Goal: Task Accomplishment & Management: Complete application form

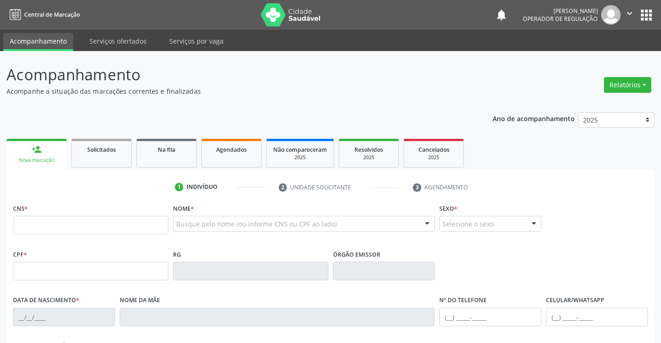
click at [43, 221] on input "text" at bounding box center [90, 225] width 155 height 19
type input "706 0013 0497 6746"
type input "286366538"
type input "0[DATE]"
type input "[PHONE_NUMBER]"
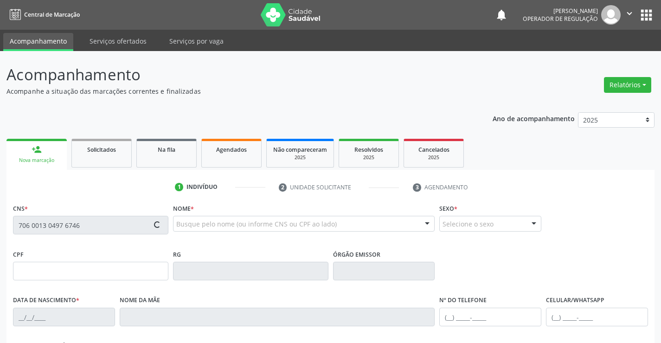
type input "[PHONE_NUMBER]"
type input "264.558.035-15"
type input "S/N"
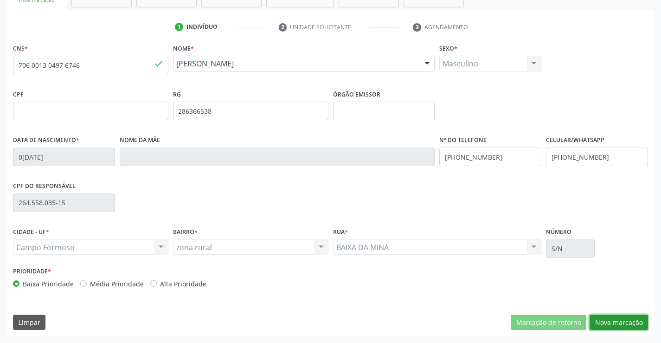
click at [608, 322] on button "Nova marcação" at bounding box center [619, 323] width 58 height 16
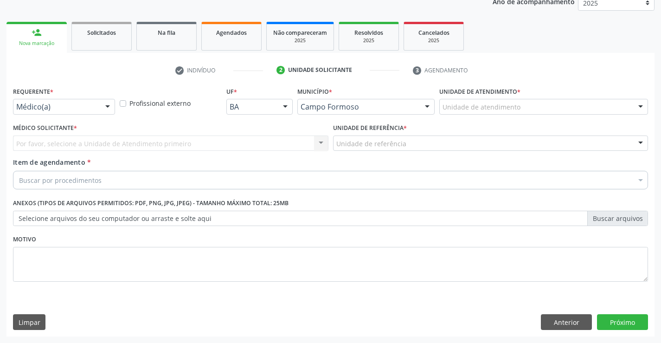
scroll to position [117, 0]
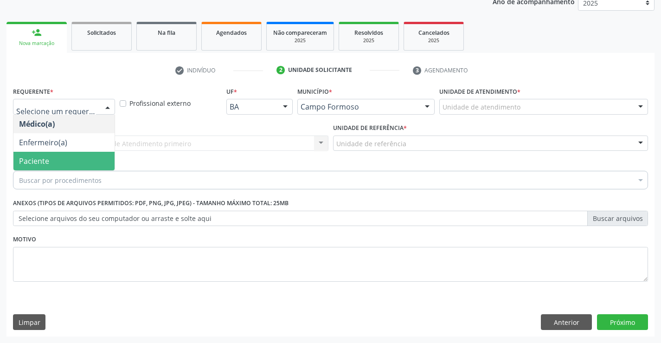
click at [65, 157] on span "Paciente" at bounding box center [63, 161] width 101 height 19
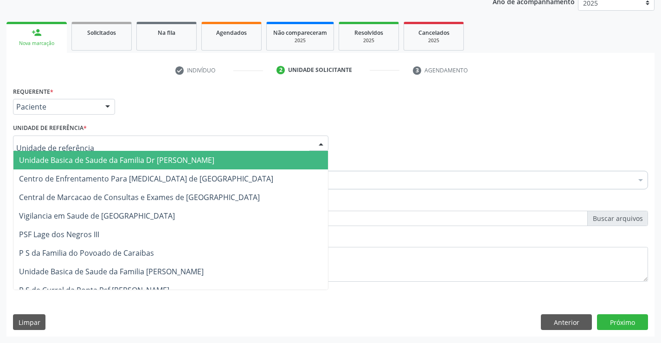
click at [84, 159] on span "Unidade Basica de Saude da Familia Dr Paulo Sudre" at bounding box center [116, 160] width 195 height 10
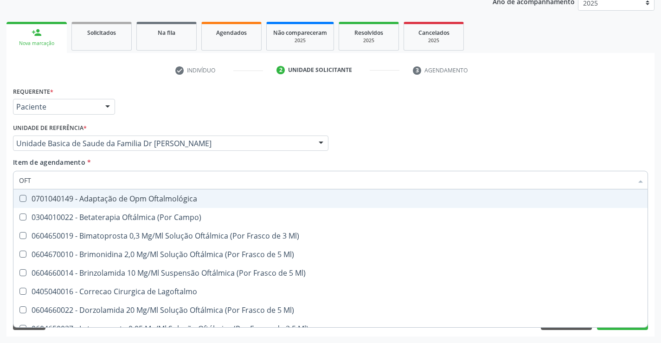
type input "OFTA"
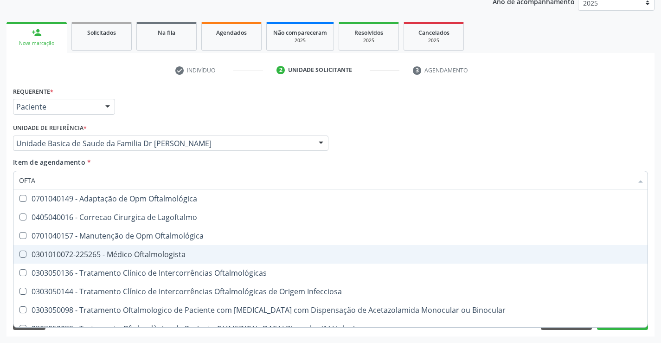
click at [176, 255] on div "0301010072-225265 - Médico Oftalmologista" at bounding box center [330, 254] width 623 height 7
checkbox Oftalmologista "true"
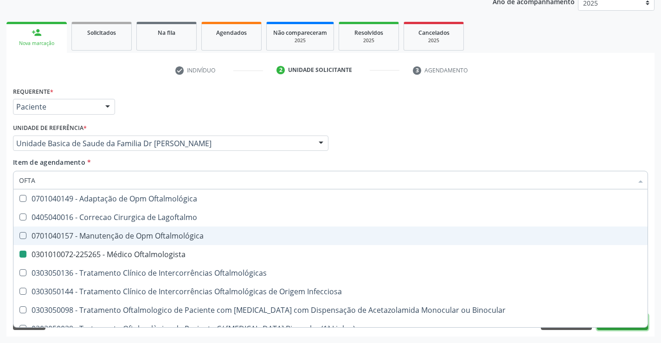
click at [623, 328] on button "Próximo" at bounding box center [622, 322] width 51 height 16
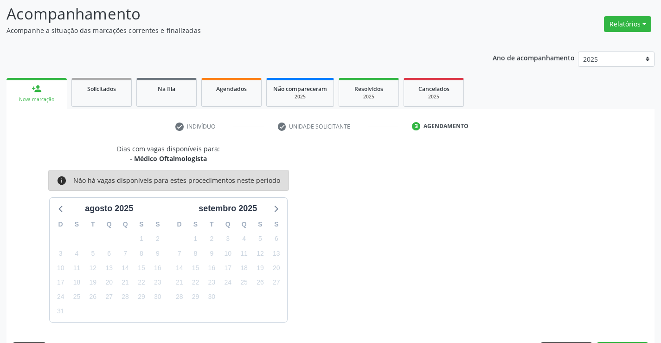
scroll to position [88, 0]
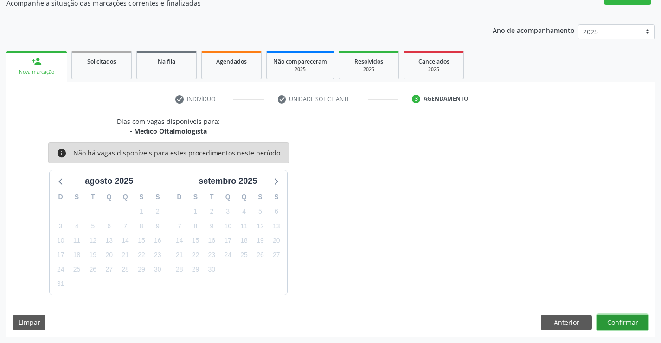
click at [626, 319] on button "Confirmar" at bounding box center [622, 323] width 51 height 16
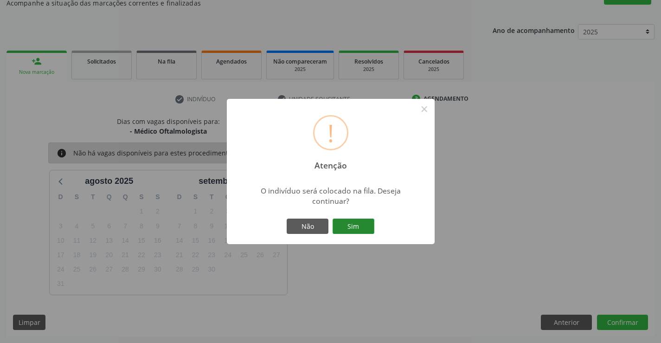
click at [353, 224] on button "Sim" at bounding box center [354, 227] width 42 height 16
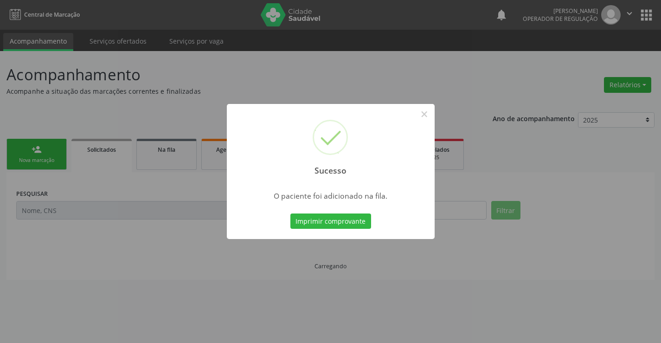
scroll to position [0, 0]
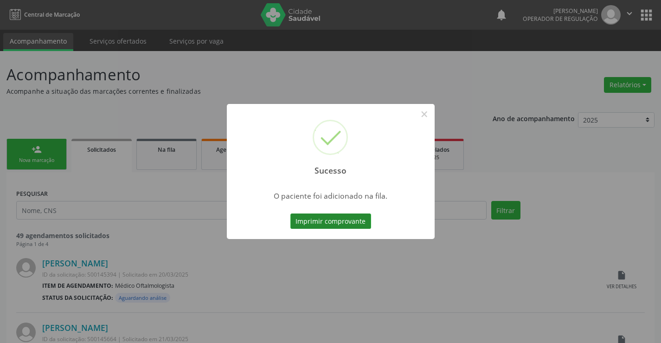
click at [362, 224] on button "Imprimir comprovante" at bounding box center [331, 221] width 81 height 16
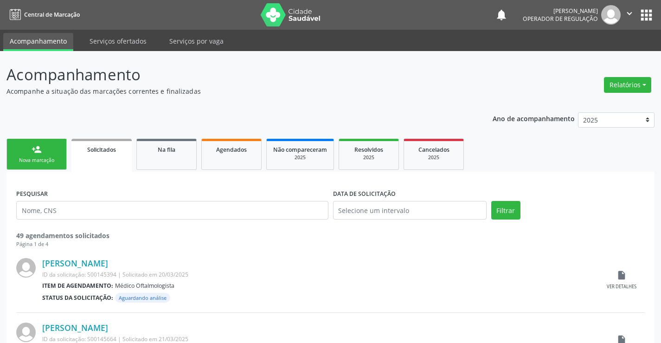
click at [52, 159] on div "Nova marcação" at bounding box center [36, 160] width 46 height 7
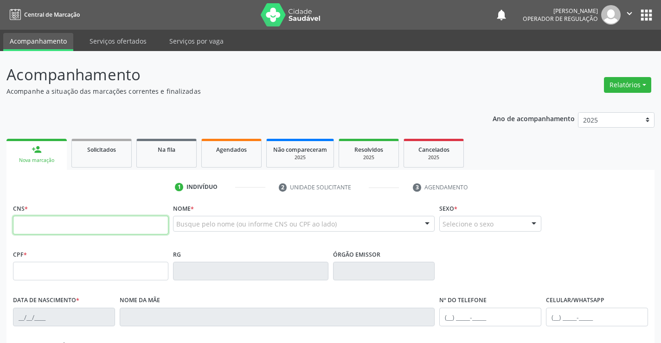
click at [63, 221] on input "text" at bounding box center [90, 225] width 155 height 19
type input "700 6069 8921 0566"
type input "7892483"
type input "11/07/1939"
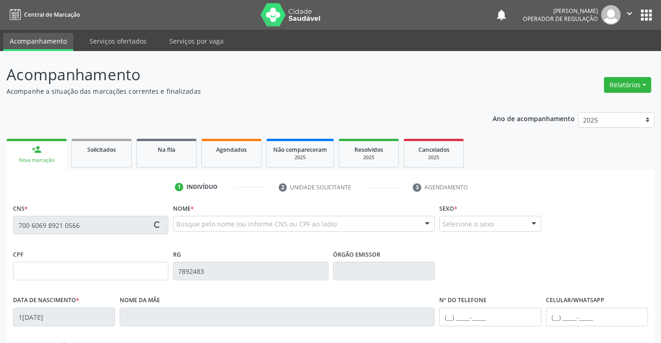
type input "(74) 99121-7661"
type input "SN"
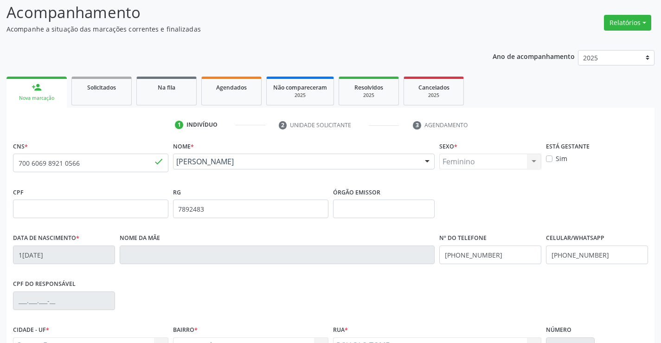
scroll to position [139, 0]
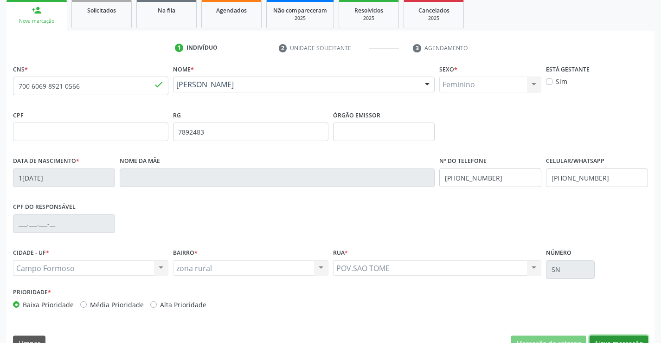
click at [622, 337] on button "Nova marcação" at bounding box center [619, 344] width 58 height 16
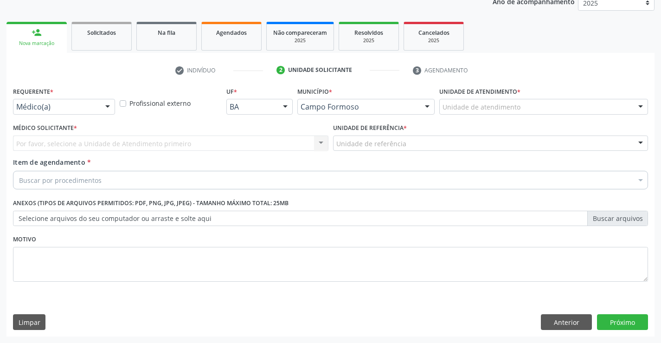
scroll to position [117, 0]
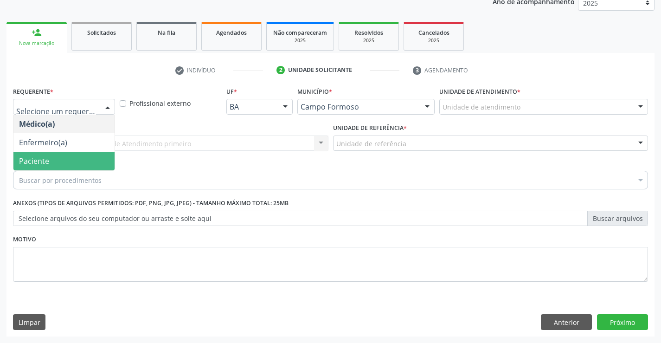
click at [71, 160] on span "Paciente" at bounding box center [63, 161] width 101 height 19
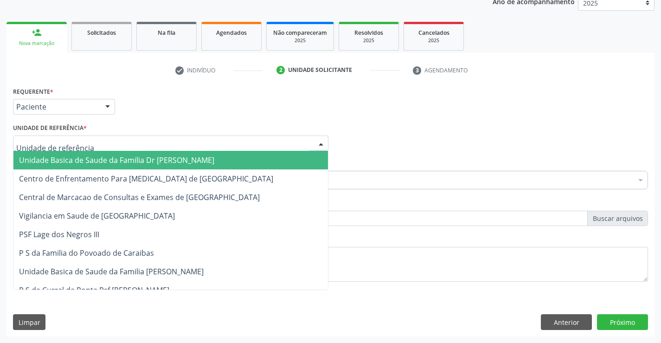
click at [75, 155] on span "Unidade Basica de Saude da Familia Dr Paulo Sudre" at bounding box center [116, 160] width 195 height 10
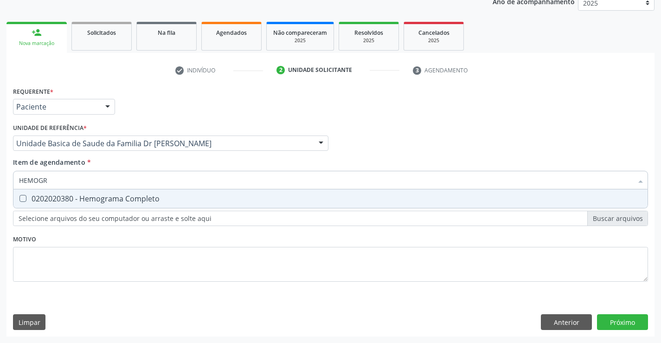
type input "HEMOGRA"
click at [104, 193] on span "0202020380 - Hemograma Completo" at bounding box center [330, 198] width 634 height 19
checkbox Completo "true"
type input "HEMOGRA"
click at [97, 265] on div "Requerente * Paciente Médico(a) Enfermeiro(a) Paciente Nenhum resultado encontr…" at bounding box center [330, 189] width 635 height 210
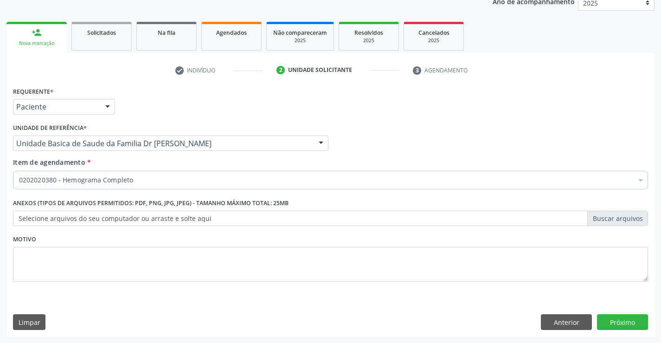
click at [19, 175] on input "Item de agendamento *" at bounding box center [19, 180] width 0 height 19
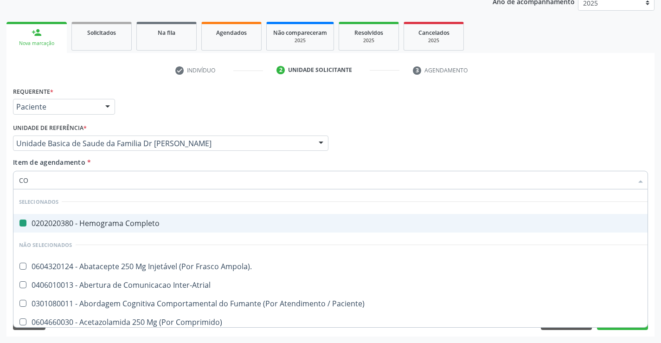
type input "COL"
checkbox Completo "false"
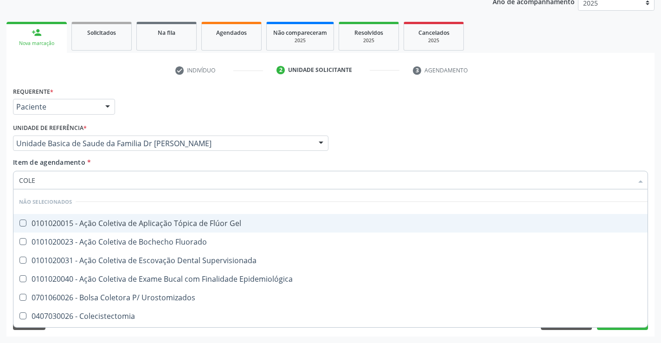
type input "COLES"
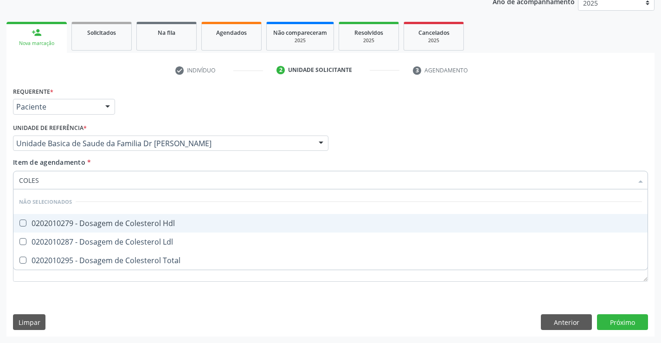
click at [162, 220] on div "0202010279 - Dosagem de Colesterol Hdl" at bounding box center [330, 223] width 623 height 7
checkbox Hdl "true"
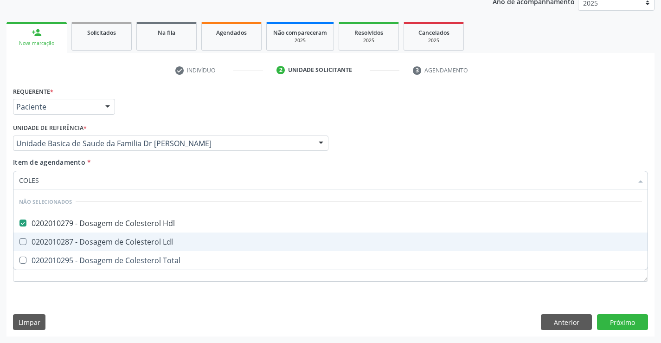
click at [154, 239] on div "0202010287 - Dosagem de Colesterol Ldl" at bounding box center [330, 241] width 623 height 7
checkbox Ldl "true"
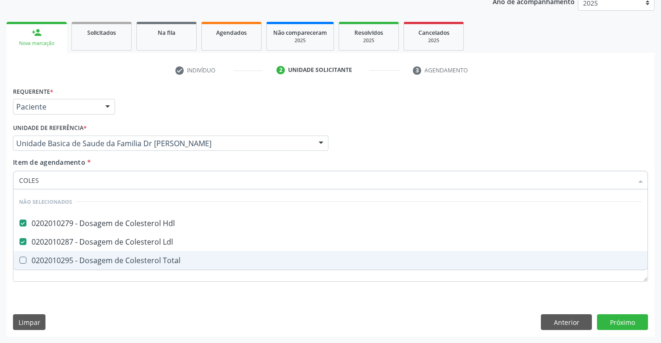
click at [153, 261] on div "0202010295 - Dosagem de Colesterol Total" at bounding box center [330, 260] width 623 height 7
checkbox Total "true"
click at [133, 308] on div "Requerente * Paciente Médico(a) Enfermeiro(a) Paciente Nenhum resultado encontr…" at bounding box center [330, 210] width 648 height 252
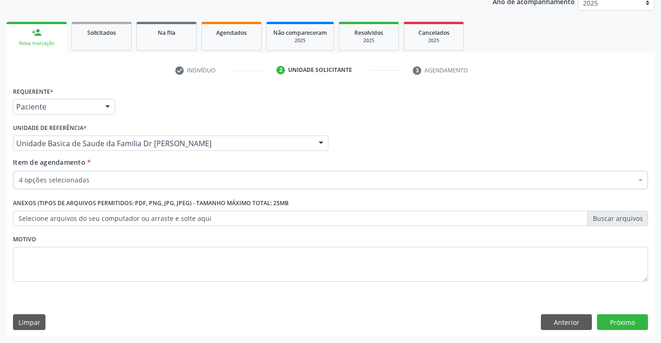
click at [131, 174] on div "4 opções selecionadas" at bounding box center [330, 180] width 635 height 19
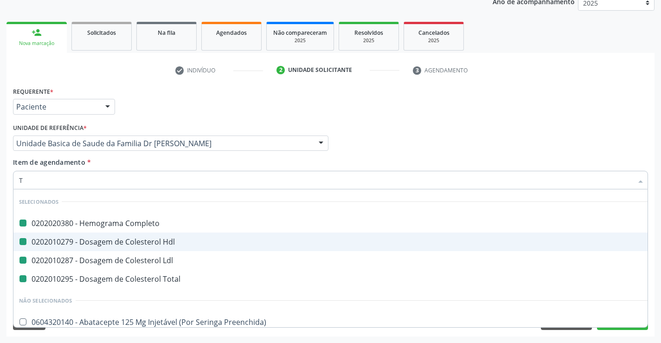
type input "TR"
checkbox Completo "false"
checkbox Ldl "false"
checkbox Hdl "false"
checkbox Total "false"
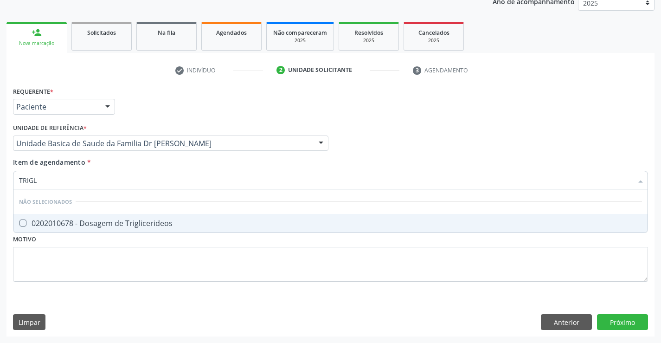
type input "TRIGLI"
click at [132, 220] on div "0202010678 - Dosagem de Triglicerideos" at bounding box center [330, 223] width 623 height 7
checkbox Triglicerideos "true"
click at [136, 280] on div "Requerente * Paciente Médico(a) Enfermeiro(a) Paciente Nenhum resultado encontr…" at bounding box center [330, 189] width 635 height 210
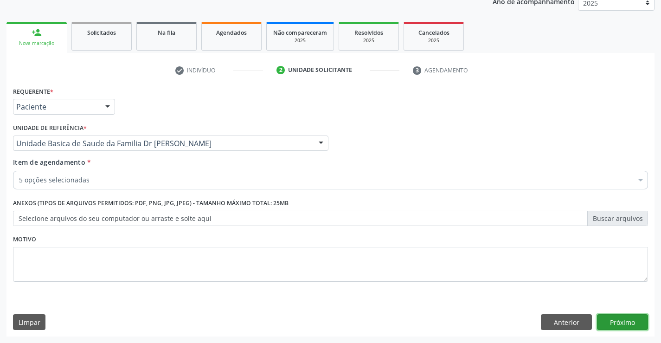
click at [631, 319] on button "Próximo" at bounding box center [622, 322] width 51 height 16
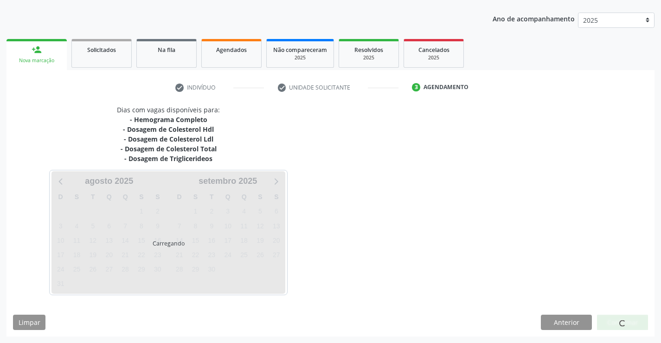
scroll to position [100, 0]
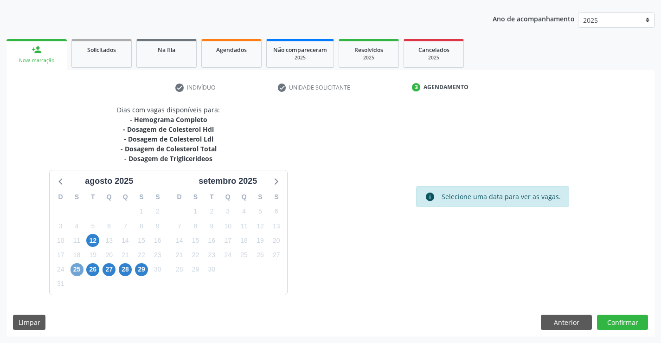
click at [80, 269] on span "25" at bounding box center [77, 269] width 13 height 13
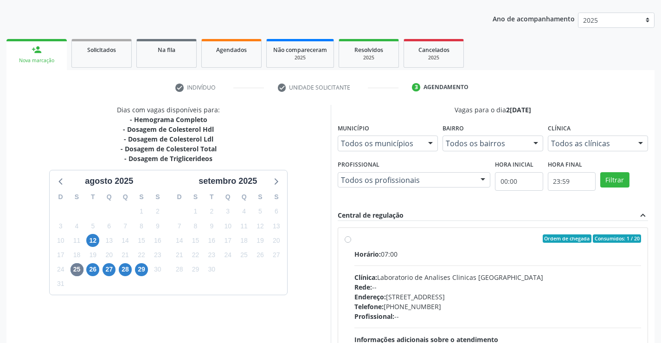
click at [355, 240] on label "Ordem de chegada Consumidos: 1 / 20 Horário: 07:00 Clínica: Laboratorio de Anal…" at bounding box center [498, 305] width 287 height 142
click at [349, 240] on input "Ordem de chegada Consumidos: 1 / 20 Horário: 07:00 Clínica: Laboratorio de Anal…" at bounding box center [348, 238] width 6 height 8
radio input "true"
click at [355, 240] on label "Ordem de chegada Consumidos: 1 / 20 Horário: 07:00 Clínica: Laboratorio de Anal…" at bounding box center [498, 305] width 287 height 142
click at [349, 240] on input "Ordem de chegada Consumidos: 1 / 20 Horário: 07:00 Clínica: Laboratorio de Anal…" at bounding box center [348, 238] width 6 height 8
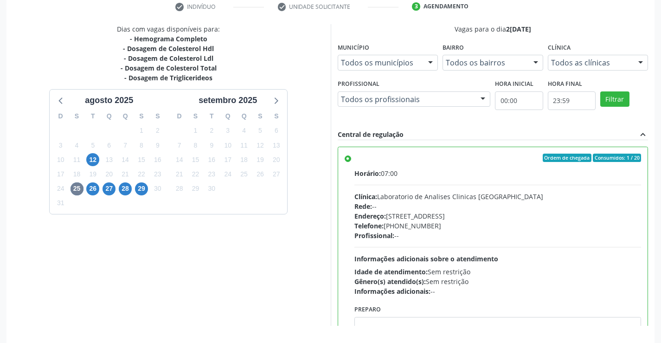
scroll to position [212, 0]
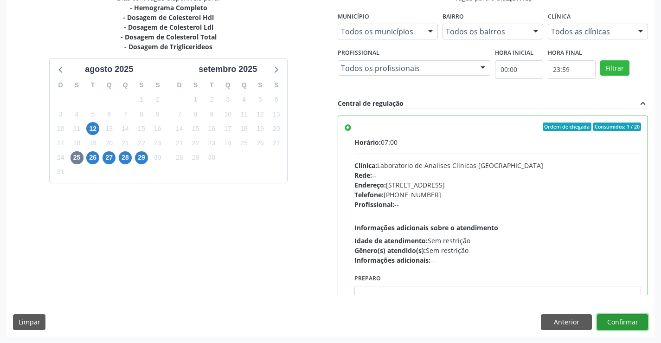
click at [625, 318] on button "Confirmar" at bounding box center [622, 322] width 51 height 16
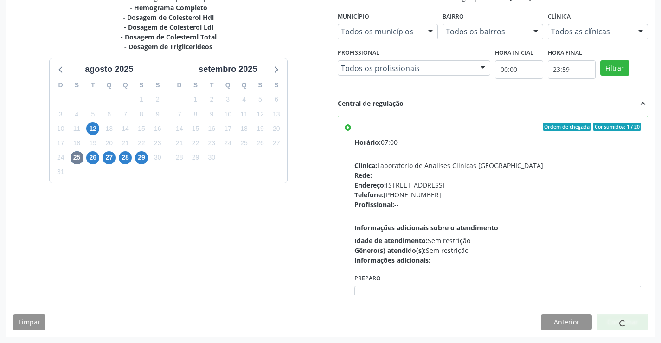
scroll to position [0, 0]
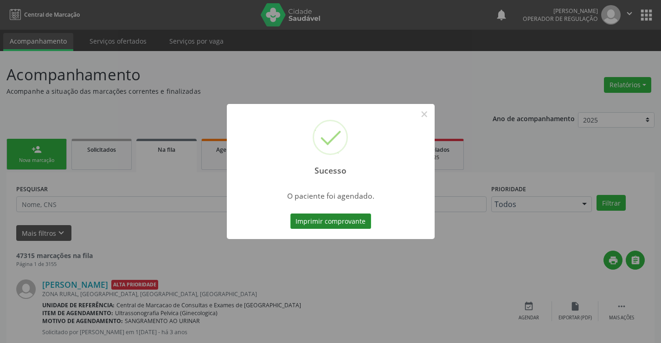
click at [312, 218] on button "Imprimir comprovante" at bounding box center [331, 221] width 81 height 16
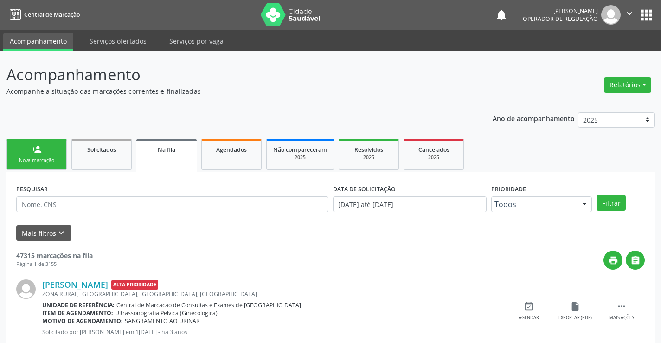
click at [60, 158] on link "person_add Nova marcação" at bounding box center [36, 154] width 60 height 31
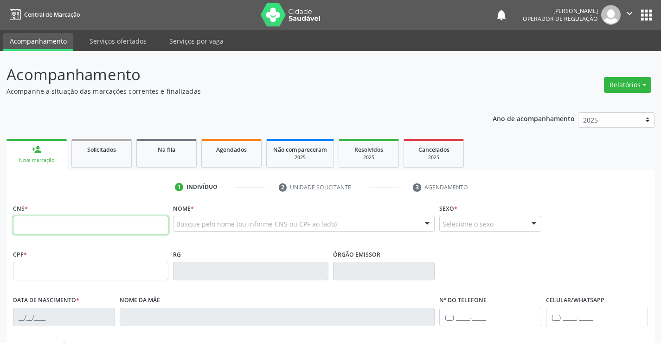
click at [39, 227] on input "text" at bounding box center [90, 225] width 155 height 19
type input "706 2007 9271 0470"
type input "22/05/2025"
type input "(74) 99985-3539"
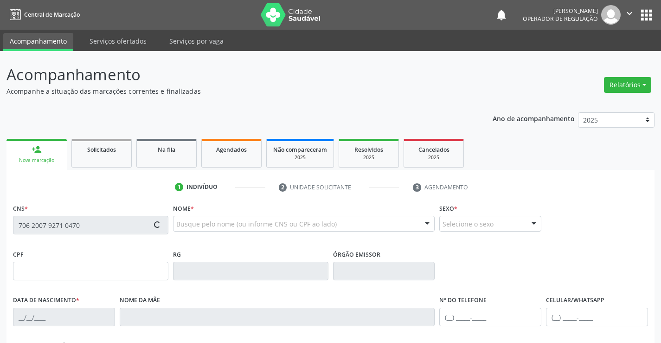
type input "S/N"
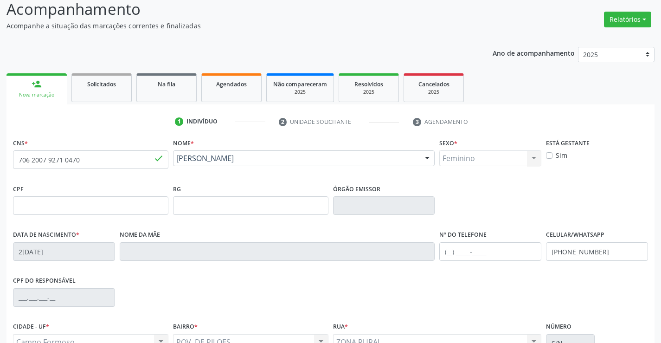
scroll to position [160, 0]
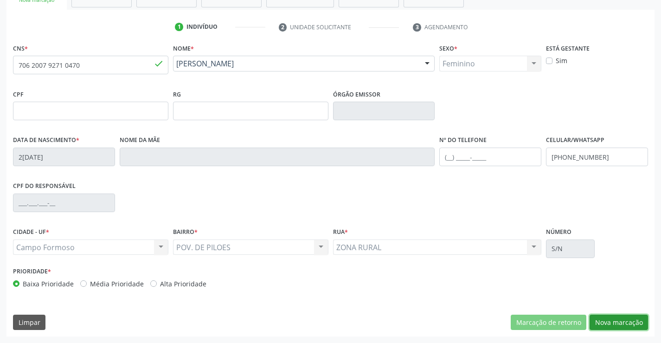
drag, startPoint x: 612, startPoint y: 322, endPoint x: 625, endPoint y: 306, distance: 20.5
click at [613, 321] on button "Nova marcação" at bounding box center [619, 323] width 58 height 16
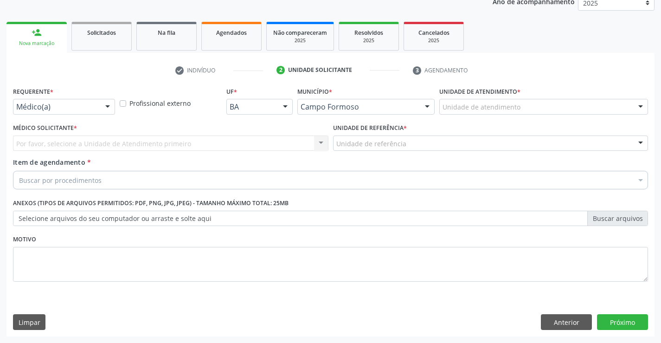
scroll to position [117, 0]
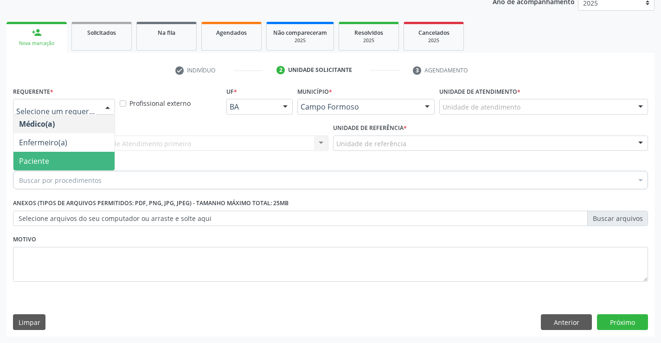
click at [45, 159] on span "Paciente" at bounding box center [34, 161] width 30 height 10
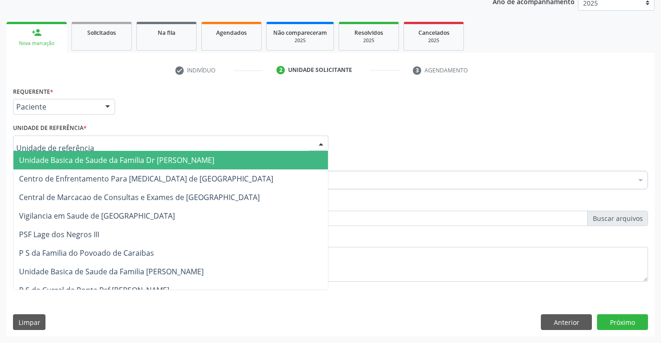
click at [89, 156] on span "Unidade Basica de Saude da Familia Dr Paulo Sudre" at bounding box center [116, 160] width 195 height 10
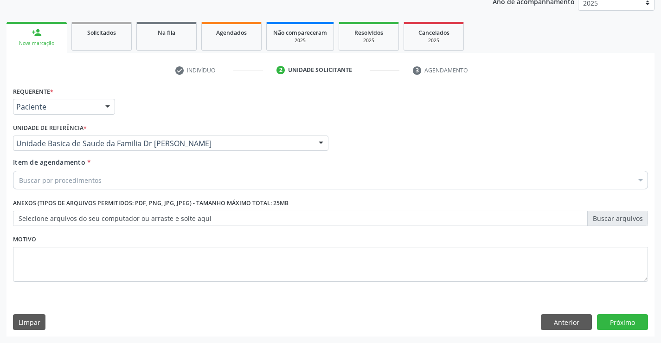
click at [19, 180] on input "Item de agendamento *" at bounding box center [19, 180] width 0 height 19
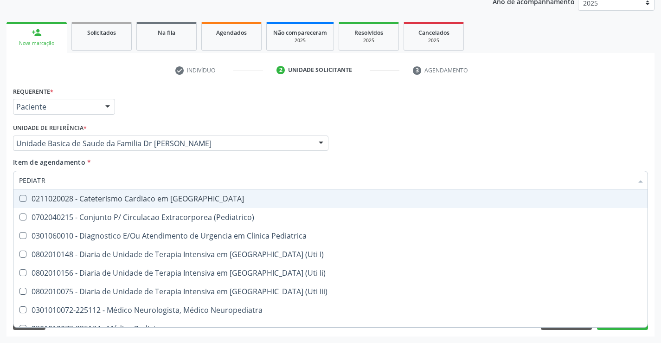
type input "PEDIATRA"
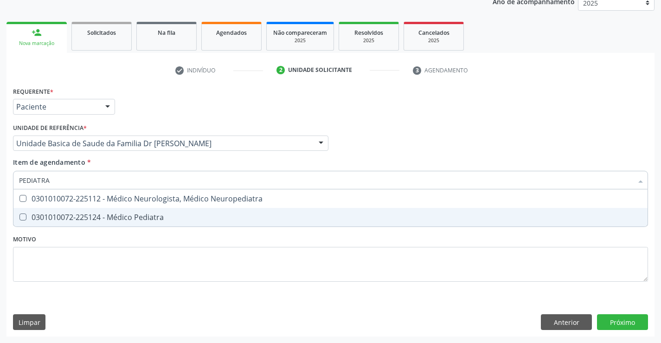
click at [84, 216] on div "0301010072-225124 - Médico Pediatra" at bounding box center [330, 216] width 623 height 7
checkbox Pediatra "true"
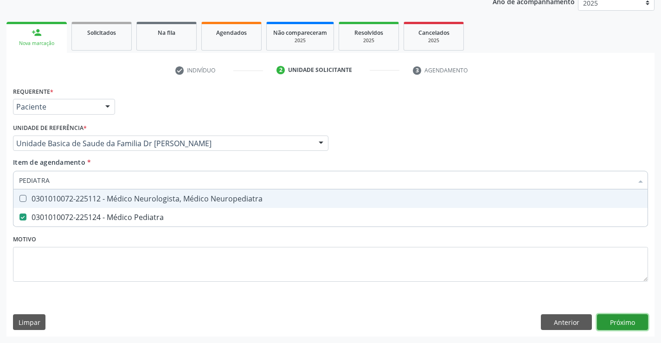
click at [613, 318] on div "Requerente * Paciente Médico(a) Enfermeiro(a) Paciente Nenhum resultado encontr…" at bounding box center [330, 210] width 648 height 252
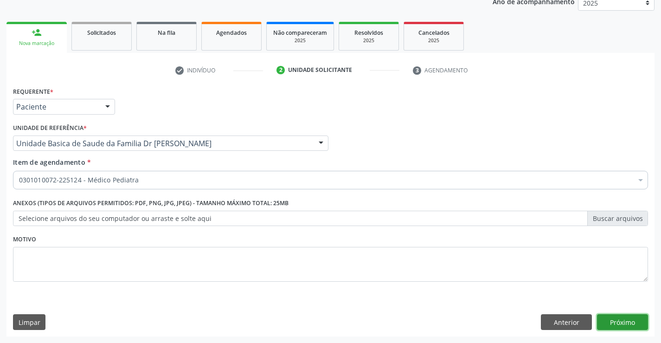
click at [628, 324] on button "Próximo" at bounding box center [622, 322] width 51 height 16
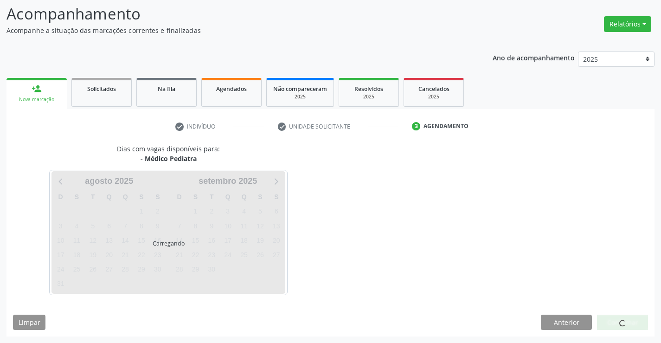
scroll to position [61, 0]
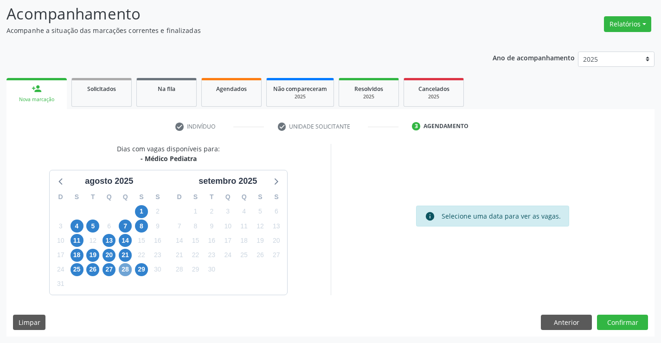
click at [125, 270] on span "28" at bounding box center [125, 269] width 13 height 13
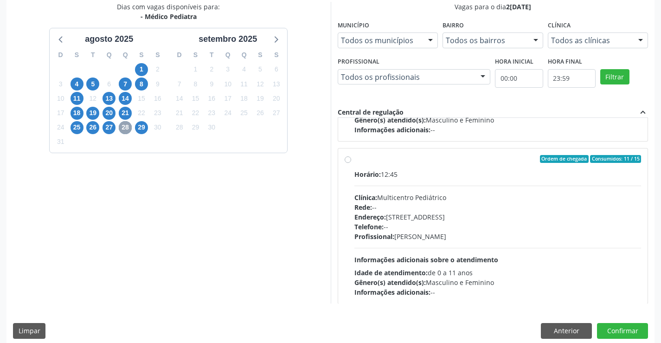
scroll to position [146, 0]
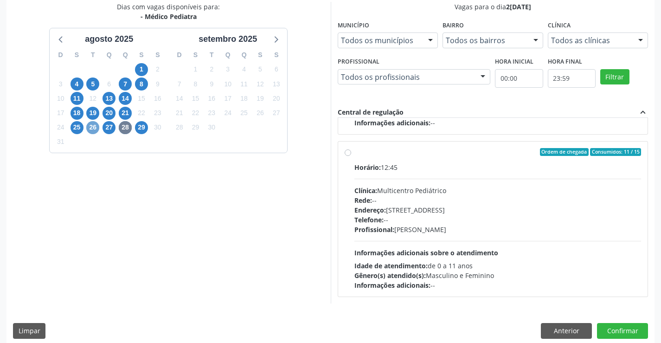
click at [92, 125] on span "26" at bounding box center [92, 127] width 13 height 13
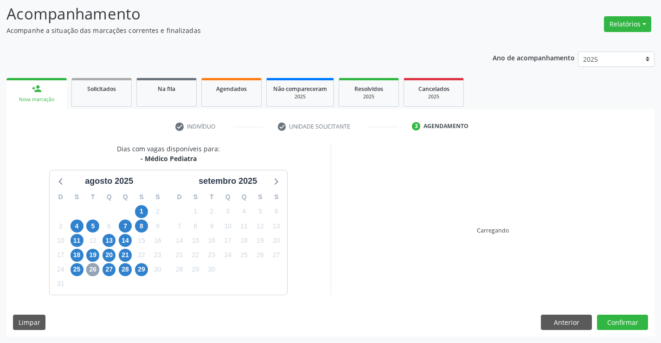
scroll to position [195, 0]
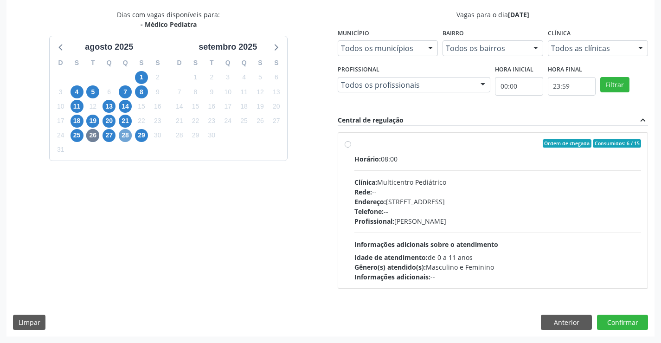
click at [126, 136] on span "28" at bounding box center [125, 135] width 13 height 13
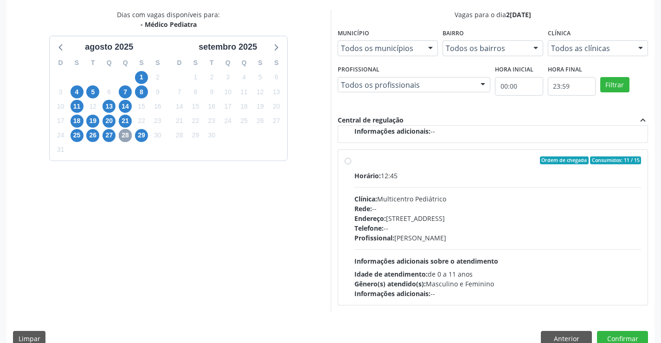
scroll to position [146, 0]
click at [355, 157] on label "Ordem de chegada Consumidos: 11 / 15 Horário: 12:45 Clínica: Multicentro Pediát…" at bounding box center [498, 227] width 287 height 142
click at [347, 157] on input "Ordem de chegada Consumidos: 11 / 15 Horário: 12:45 Clínica: Multicentro Pediát…" at bounding box center [348, 160] width 6 height 8
radio input "true"
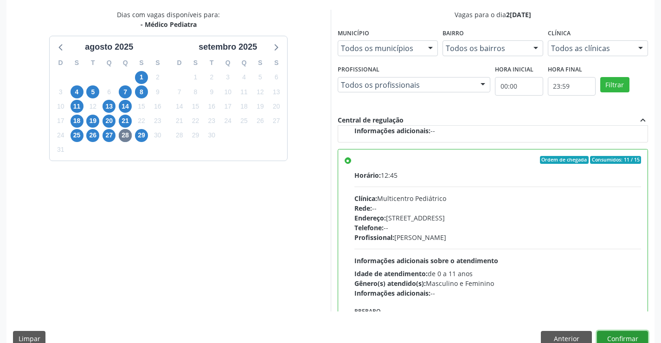
click at [625, 335] on button "Confirmar" at bounding box center [622, 339] width 51 height 16
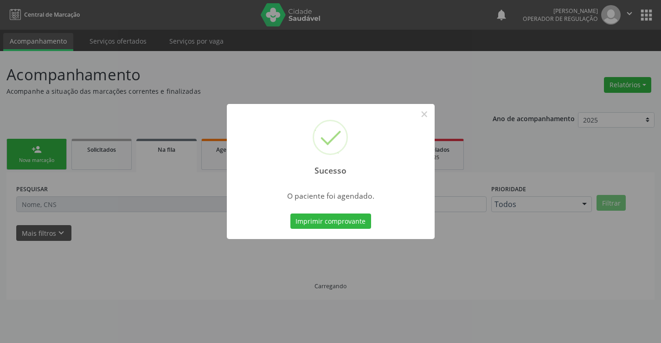
scroll to position [0, 0]
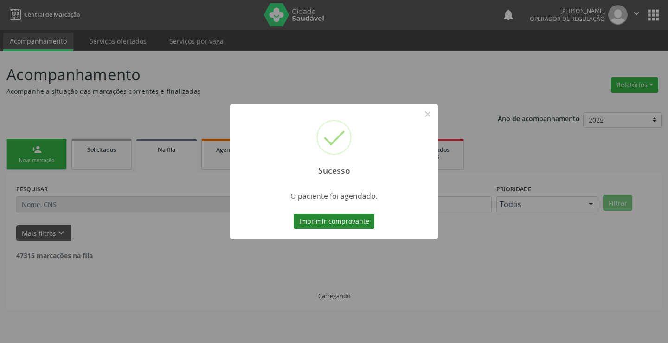
click at [336, 220] on button "Imprimir comprovante" at bounding box center [334, 221] width 81 height 16
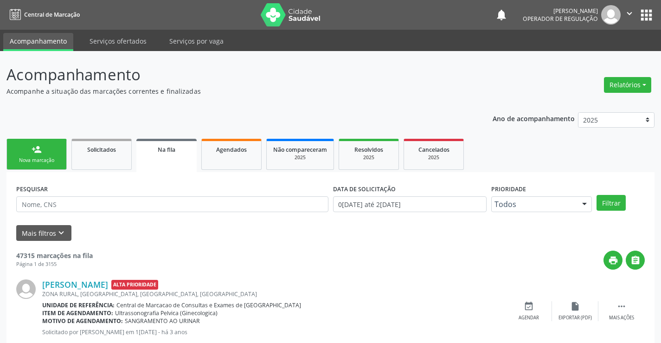
click at [47, 156] on link "person_add Nova marcação" at bounding box center [36, 154] width 60 height 31
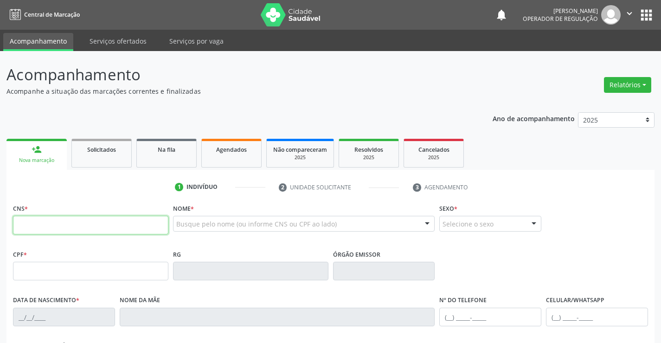
click at [54, 228] on input "text" at bounding box center [90, 225] width 155 height 19
type input "706 7072 3567 8620"
type input "864.993.175-86"
type input "01/09/2007"
type input "Monaiza dos Santos Reis"
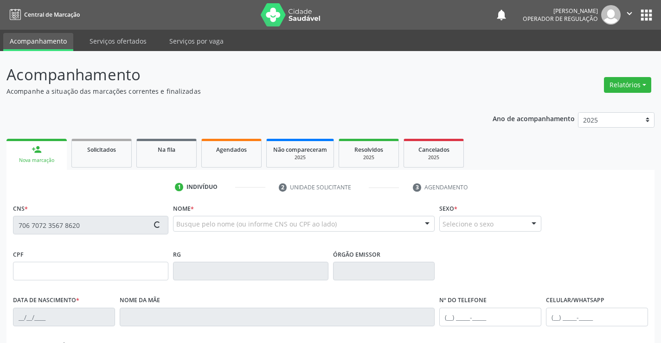
type input "(74) 99116-3539"
type input "S/N"
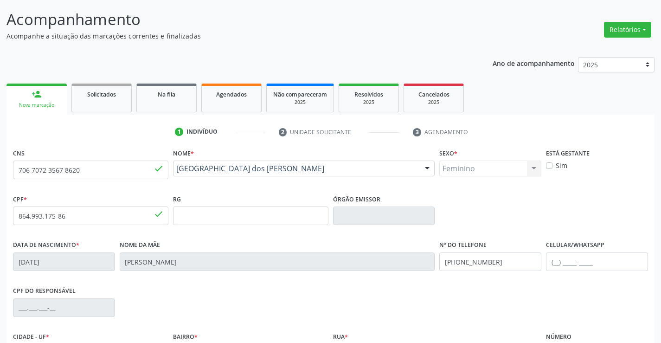
scroll to position [160, 0]
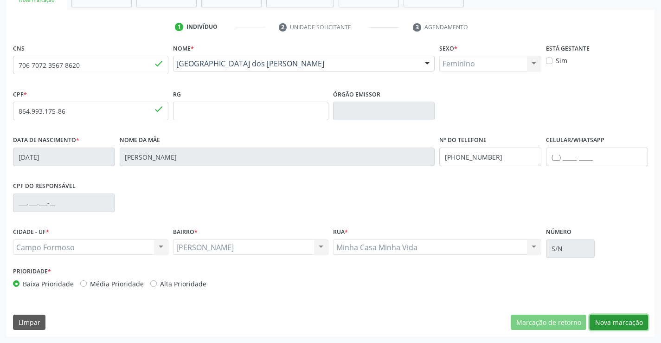
click at [612, 318] on button "Nova marcação" at bounding box center [619, 323] width 58 height 16
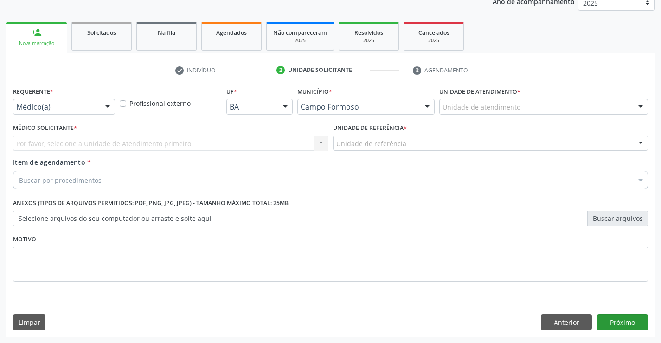
scroll to position [117, 0]
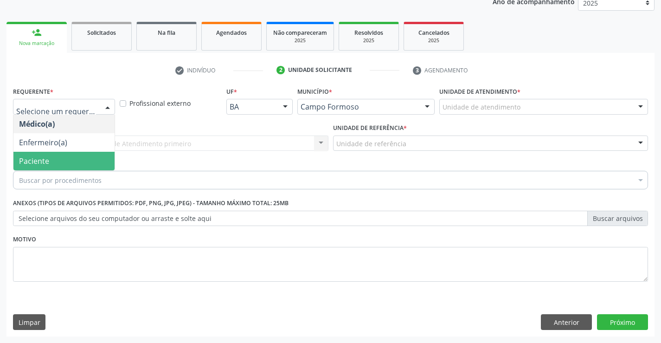
click at [67, 157] on span "Paciente" at bounding box center [63, 161] width 101 height 19
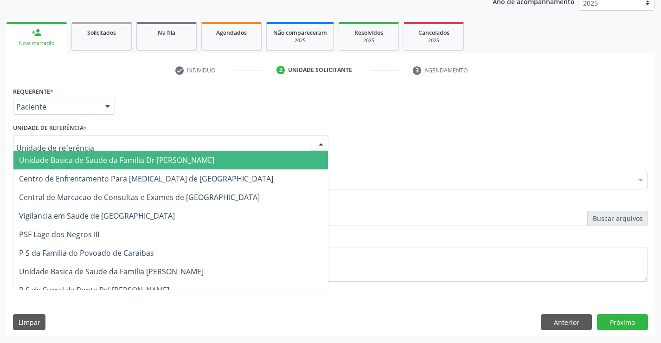
click at [78, 157] on span "Unidade Basica de Saude da Familia Dr Paulo Sudre" at bounding box center [116, 160] width 195 height 10
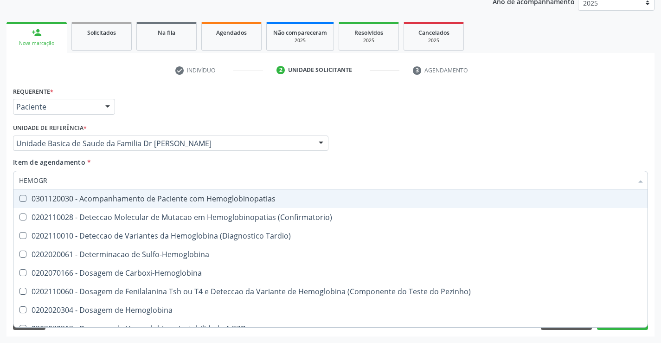
type input "HEMOGRA"
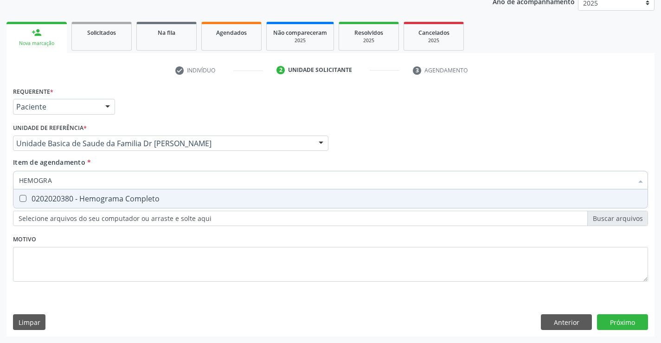
click at [69, 197] on div "0202020380 - Hemograma Completo" at bounding box center [330, 198] width 623 height 7
checkbox Completo "true"
click at [76, 181] on input "HEMOGRA" at bounding box center [326, 180] width 614 height 19
click at [141, 243] on div "Requerente * Paciente Médico(a) Enfermeiro(a) Paciente Nenhum resultado encontr…" at bounding box center [330, 189] width 635 height 210
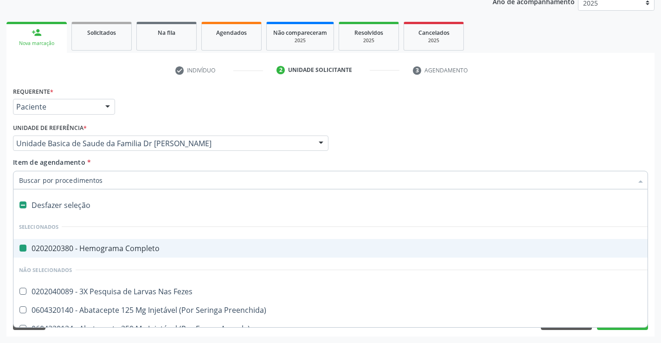
type input "U"
checkbox Completo "false"
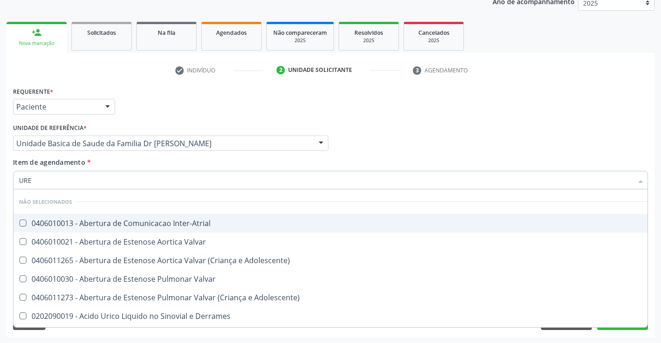
type input "UREI"
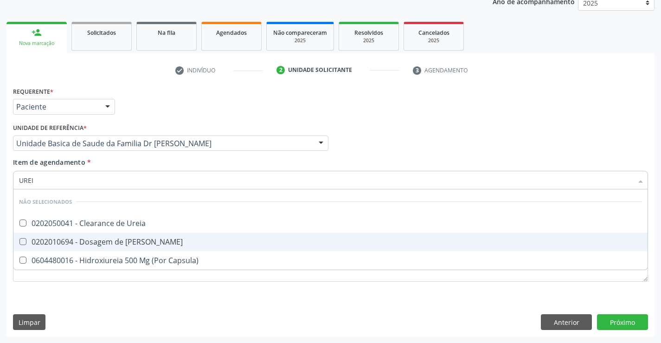
click at [129, 242] on div "0202010694 - Dosagem de Ureia" at bounding box center [330, 241] width 623 height 7
checkbox Ureia "true"
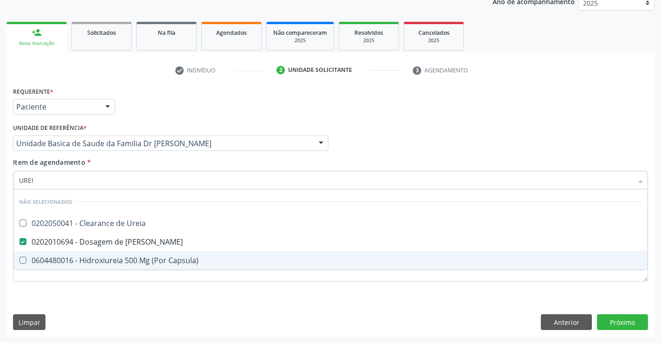
type input "UREI"
click at [99, 300] on div "Requerente * Paciente Médico(a) Enfermeiro(a) Paciente Nenhum resultado encontr…" at bounding box center [330, 210] width 648 height 252
checkbox Ureia "true"
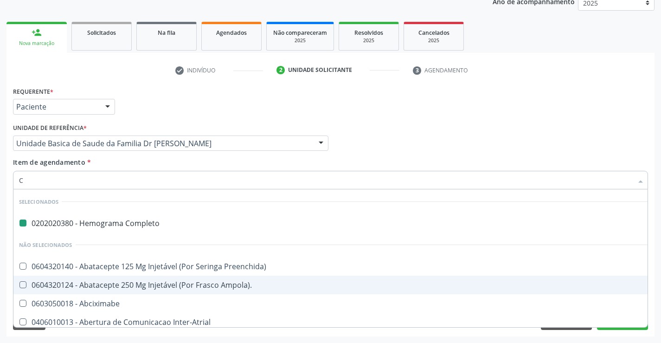
type input "CR"
checkbox Completo "false"
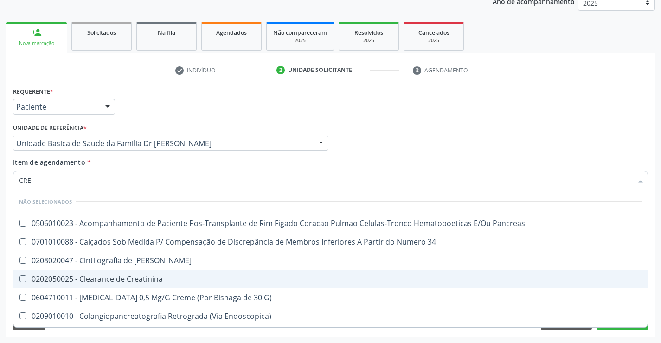
type input "CREA"
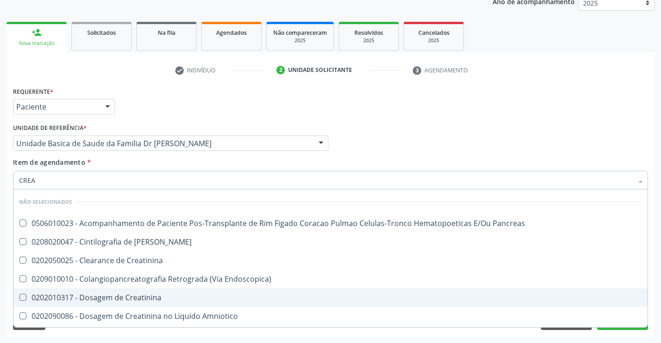
click at [123, 296] on div "0202010317 - Dosagem de Creatinina" at bounding box center [330, 297] width 623 height 7
checkbox Creatinina "true"
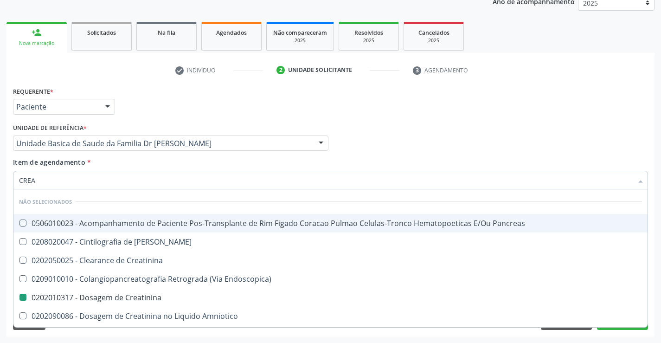
click at [398, 139] on div "Médico Solicitante Por favor, selecione a Unidade de Atendimento primeiro Nenhu…" at bounding box center [331, 139] width 640 height 36
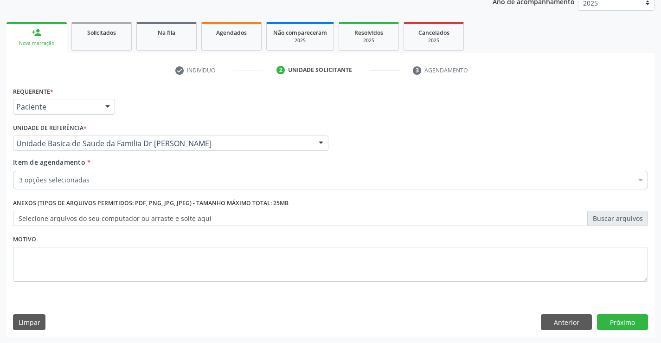
checkbox Completo "true"
checkbox Fezes "false"
checkbox Creatinina "true"
checkbox Ureia "true"
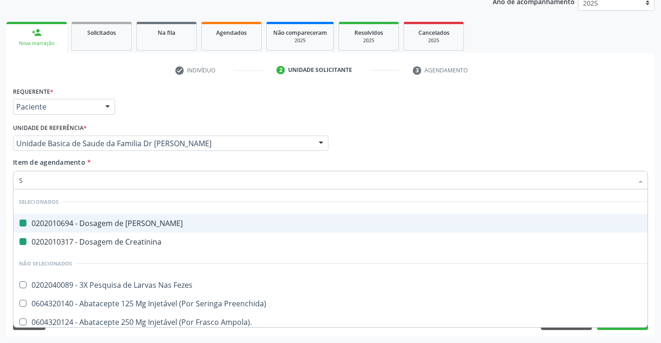
type input "SO"
checkbox Ureia "false"
checkbox Creatinina "false"
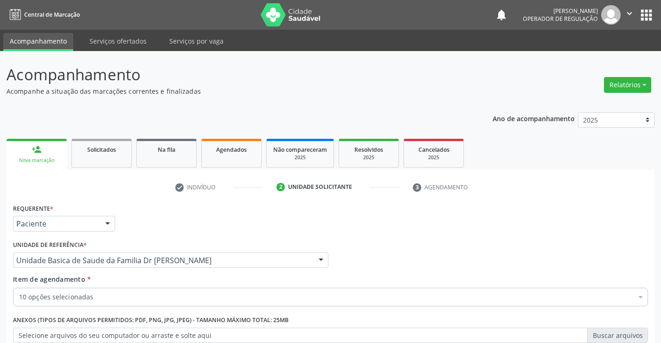
scroll to position [117, 0]
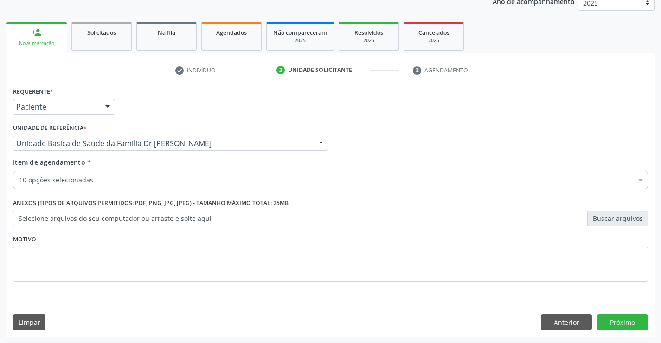
click at [19, 176] on input "Item de agendamento *" at bounding box center [19, 180] width 0 height 19
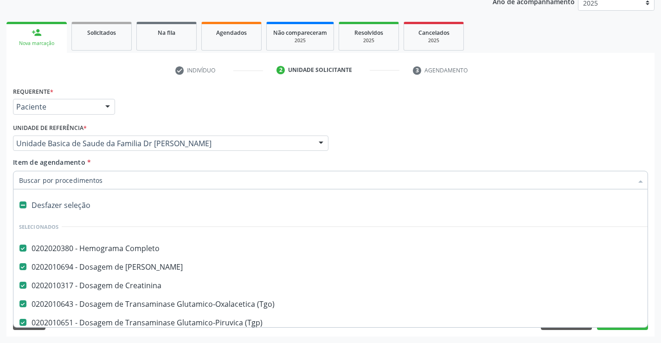
click at [120, 181] on input "Item de agendamento *" at bounding box center [326, 180] width 614 height 19
click at [176, 217] on li "Selecionados" at bounding box center [380, 226] width 734 height 25
click at [342, 120] on div "Requerente * Paciente Médico(a) Enfermeiro(a) Paciente Nenhum resultado encontr…" at bounding box center [331, 102] width 640 height 36
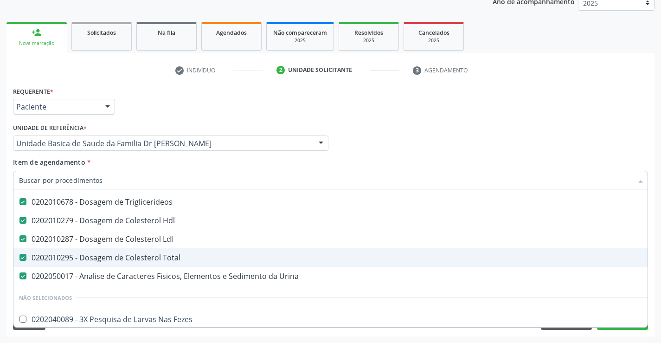
scroll to position [186, 0]
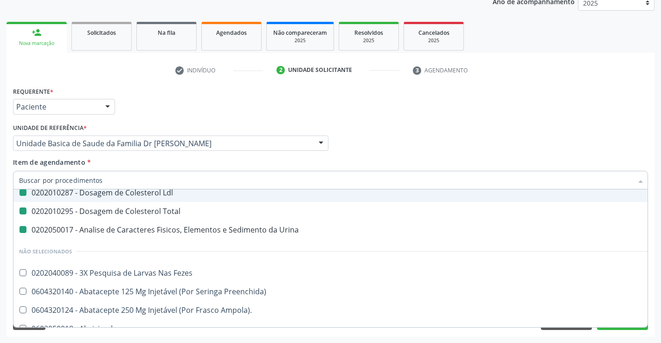
type input "F"
checkbox Creatinina "false"
checkbox \(Tgo\) "false"
checkbox \(Tgp\) "false"
checkbox Triglicerideos "false"
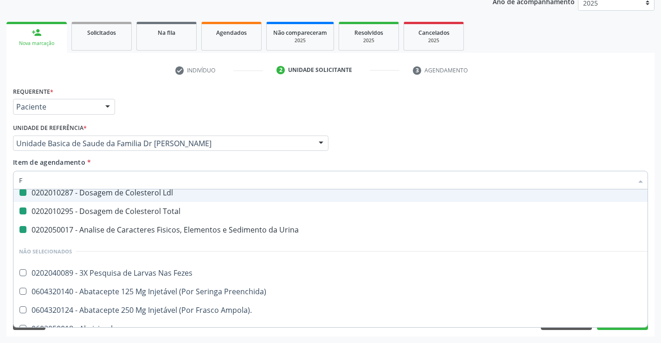
checkbox Hdl "false"
checkbox Ldl "false"
checkbox Total "false"
checkbox Urina "false"
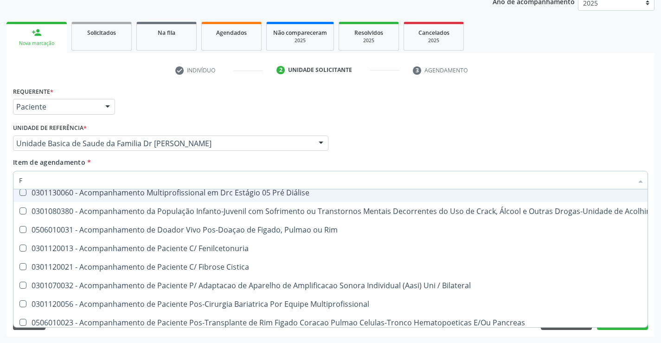
type input "FE"
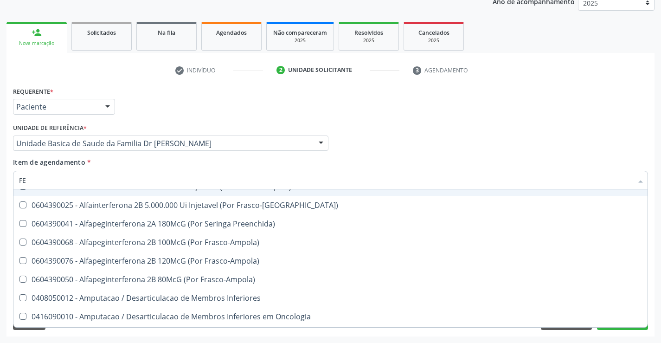
checkbox Fezes "false"
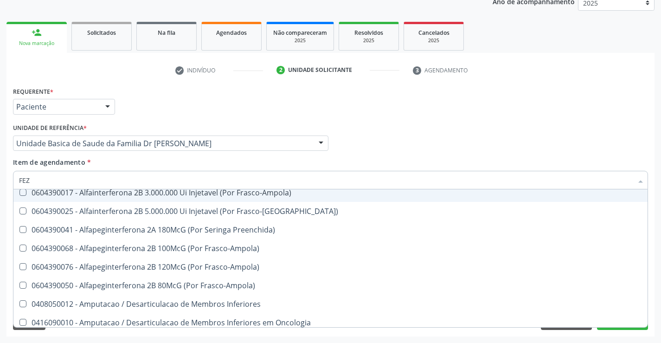
scroll to position [54, 0]
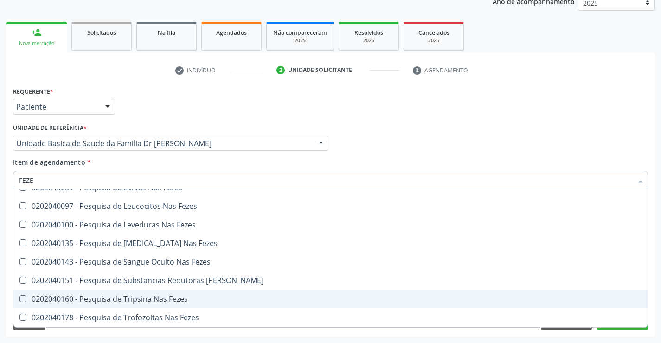
type input "FEZES"
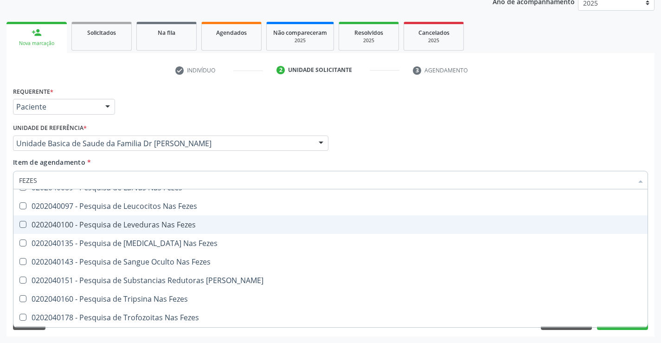
click at [141, 223] on div "0202040100 - Pesquisa de Leveduras Nas Fezes" at bounding box center [330, 224] width 623 height 7
checkbox Fezes "true"
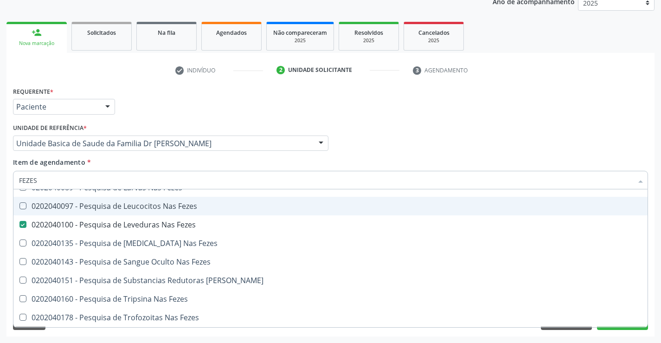
click at [312, 110] on div "Requerente * Paciente Médico(a) Enfermeiro(a) Paciente Nenhum resultado encontr…" at bounding box center [331, 102] width 640 height 36
checkbox Fezes "true"
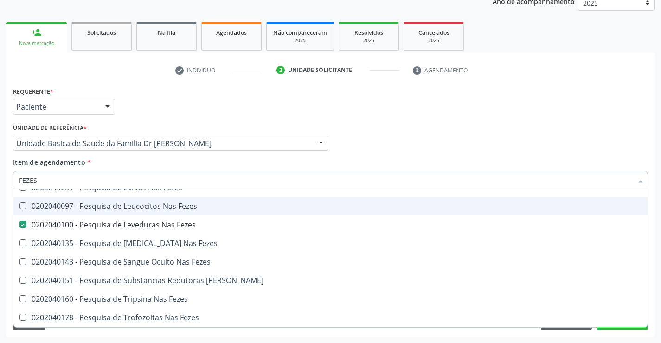
checkbox Fezes "true"
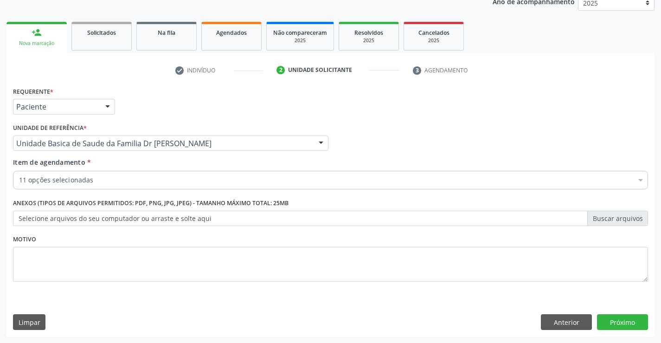
scroll to position [0, 0]
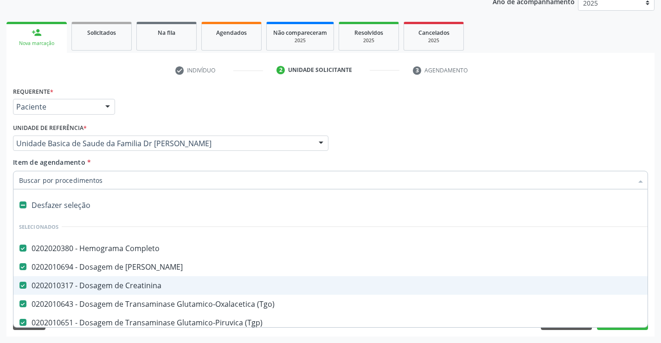
type input "G"
checkbox Fezes "false"
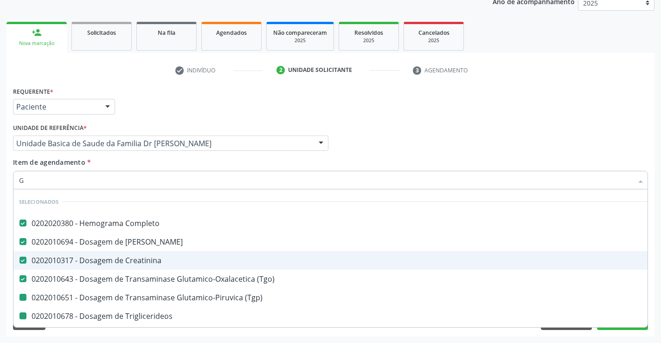
type input "GL"
checkbox \(Tgp\) "false"
checkbox Triglicerideos "false"
checkbox Hdl "false"
checkbox Ldl "false"
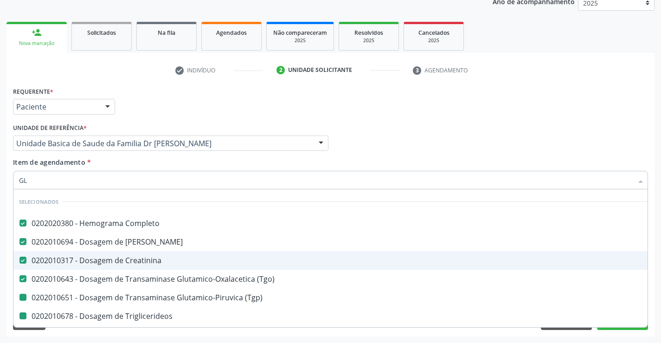
checkbox Total "false"
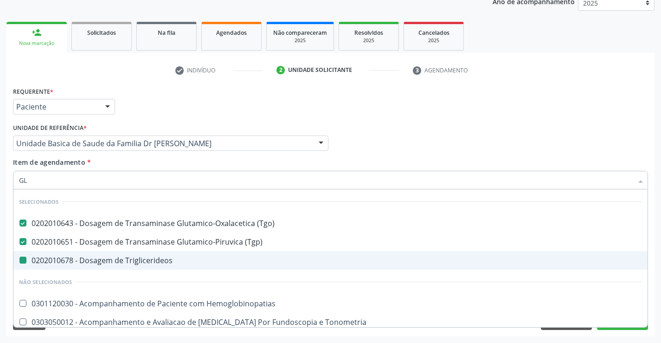
type input "GLI"
checkbox Triglicerideos "false"
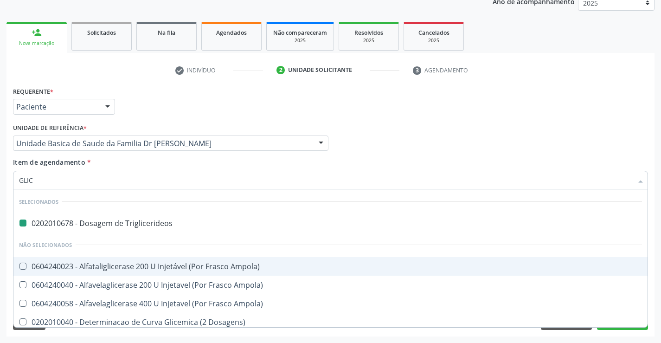
type input "GLICO"
checkbox Triglicerideos "false"
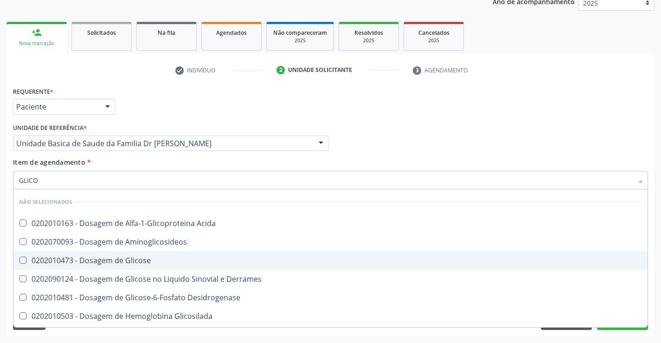
type input "GLICOS"
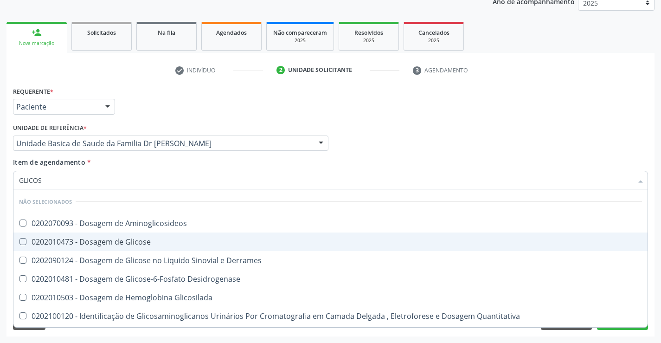
click at [142, 239] on div "0202010473 - Dosagem de Glicose" at bounding box center [330, 241] width 623 height 7
checkbox Glicose "true"
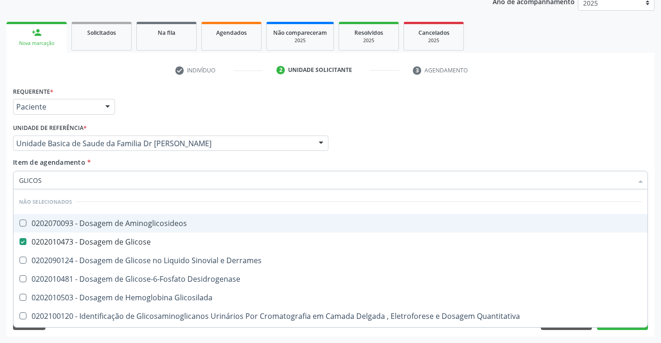
type input "GLICOS"
click at [390, 130] on div "Médico Solicitante Por favor, selecione a Unidade de Atendimento primeiro Nenhu…" at bounding box center [331, 139] width 640 height 36
checkbox Aminoglicosideos "true"
checkbox Derrames "true"
checkbox Glicosilada "true"
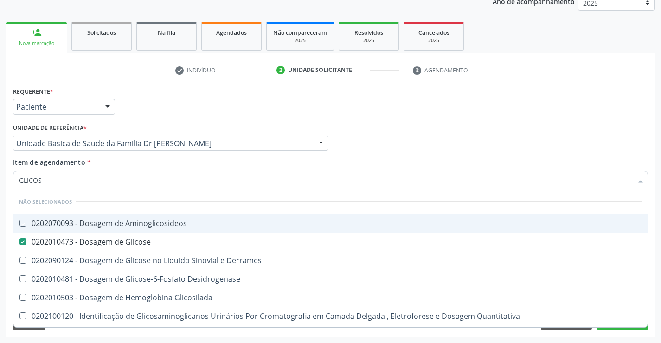
checkbox Quantitativa "true"
checkbox Urina "true"
checkbox Glicose "true"
checkbox Desidrogenase "true"
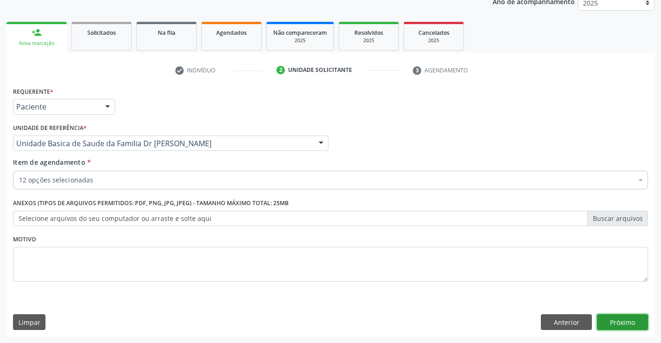
click at [625, 320] on button "Próximo" at bounding box center [622, 322] width 51 height 16
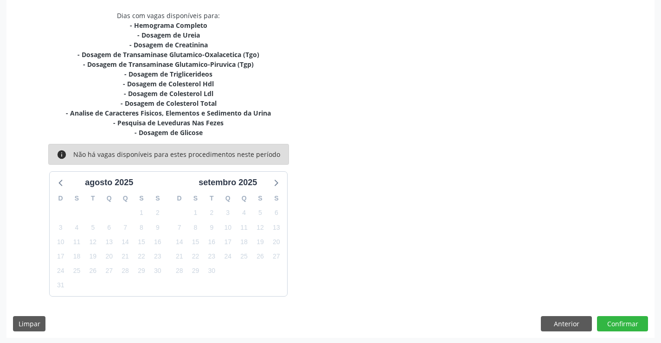
scroll to position [195, 0]
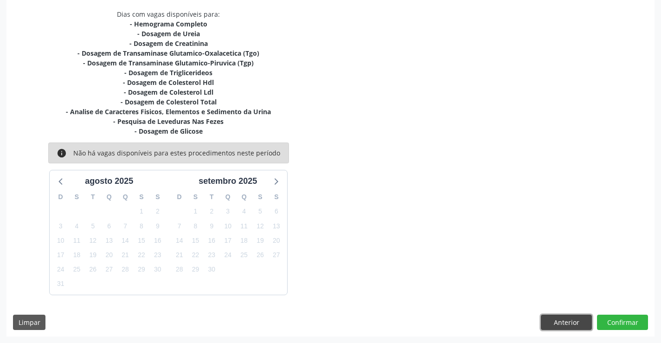
click at [573, 319] on button "Anterior" at bounding box center [566, 323] width 51 height 16
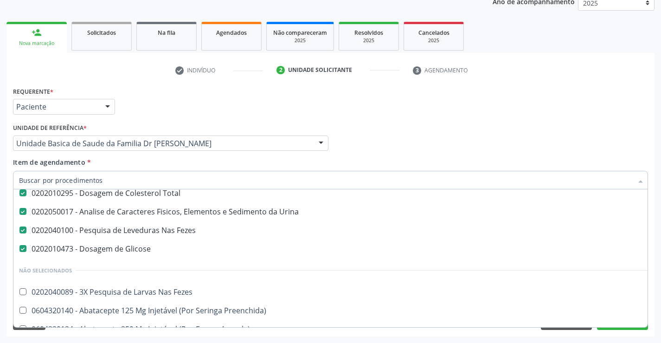
scroll to position [232, 0]
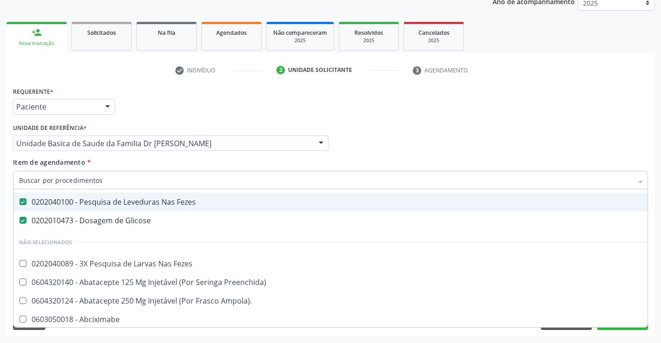
click at [102, 204] on div "0202040100 - Pesquisa de Leveduras Nas Fezes" at bounding box center [380, 201] width 723 height 7
checkbox Fezes "false"
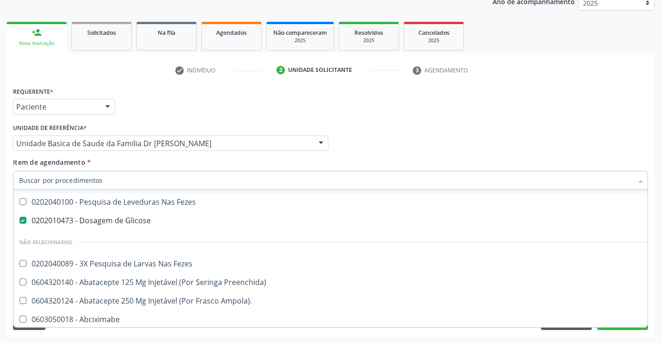
click at [107, 181] on input "Item de agendamento *" at bounding box center [326, 180] width 614 height 19
type input "P"
checkbox Creatinina "false"
checkbox \(Tgp\) "false"
checkbox Triglicerideos "false"
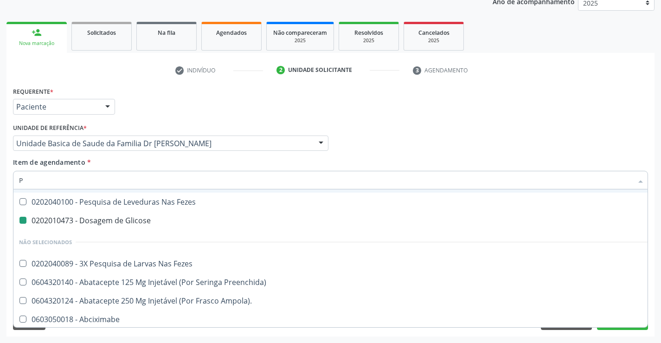
checkbox Hdl "false"
checkbox Ldl "false"
checkbox Total "false"
checkbox Urina "false"
checkbox Glicose "false"
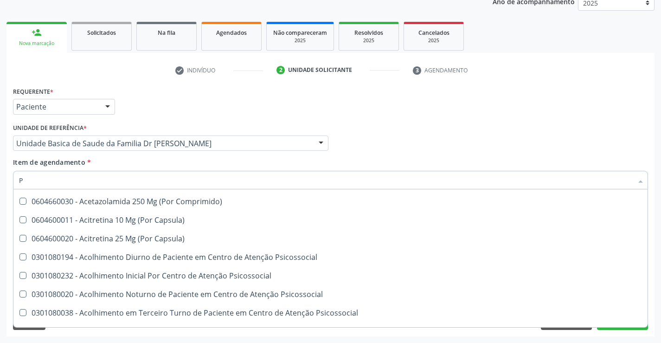
scroll to position [213, 0]
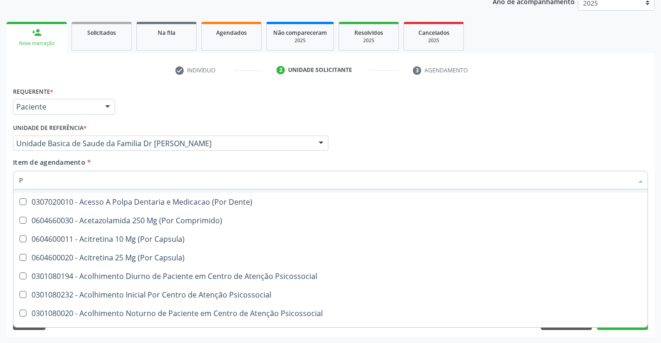
type input "PE"
checkbox Completo "false"
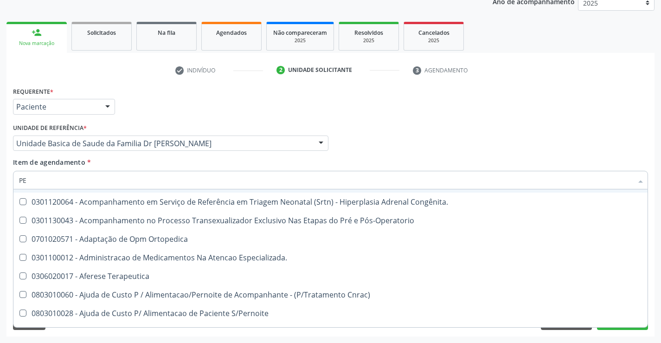
type input "P"
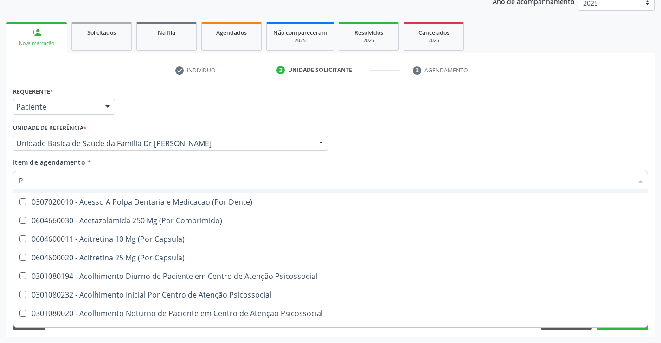
checkbox Completo "true"
checkbox Fezes "true"
checkbox Preenchida\) "true"
checkbox Ampola\)\ "true"
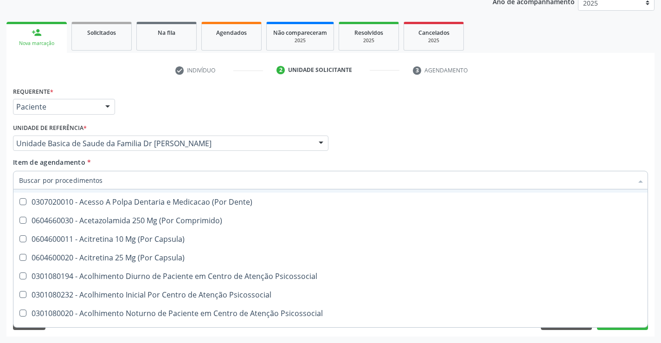
checkbox Valvar "true"
checkbox Adolescente\) "true"
checkbox Paciente\) "true"
checkbox Comprimido\) "true"
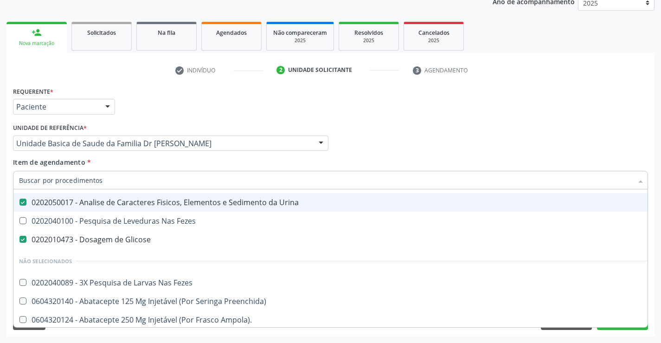
scroll to position [232, 0]
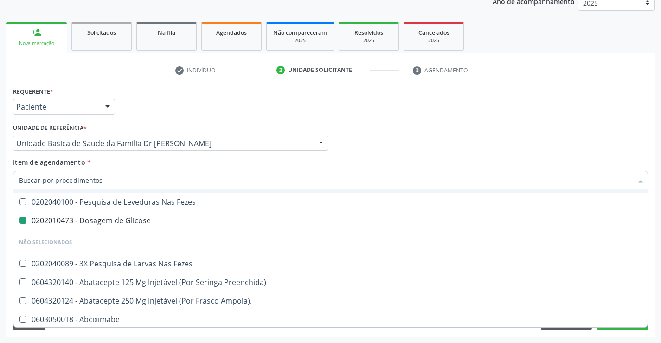
type input "F"
checkbox \(Tgp\) "false"
checkbox Triglicerideos "false"
checkbox Hdl "false"
checkbox Ldl "false"
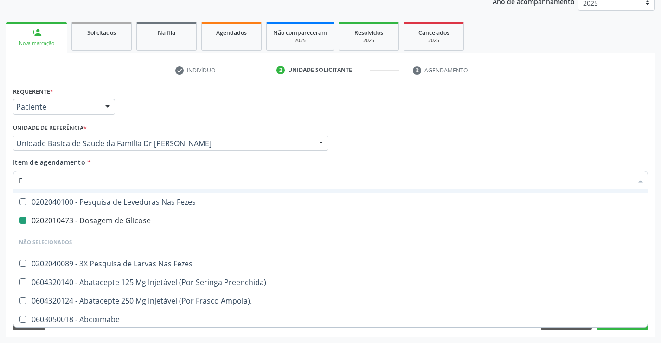
checkbox Total "false"
checkbox Urina "false"
checkbox Glicose "false"
checkbox Ureia "false"
checkbox \(Tgo\) "false"
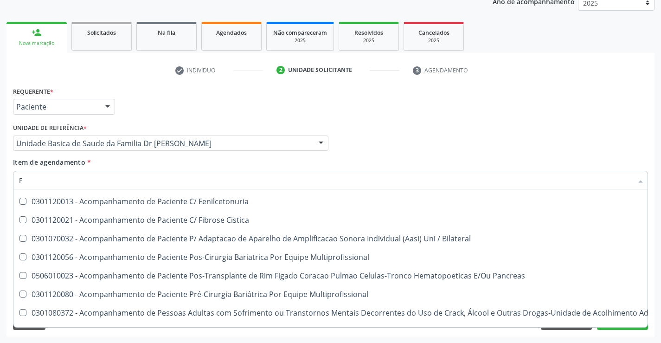
scroll to position [213, 0]
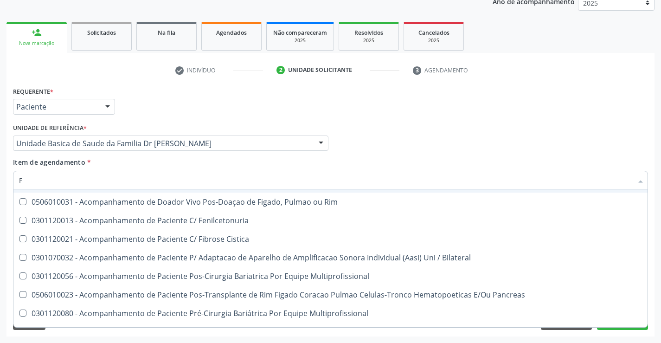
type input "FE"
checkbox Urina "false"
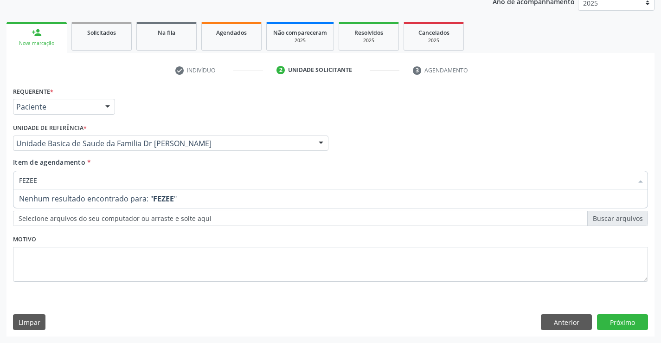
scroll to position [0, 0]
type input "FEZE"
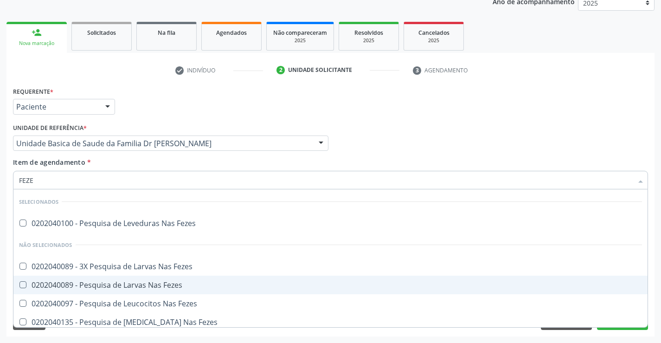
click at [145, 284] on div "0202040089 - Pesquisa de Larvas Nas Fezes" at bounding box center [330, 284] width 623 height 7
checkbox Fezes "true"
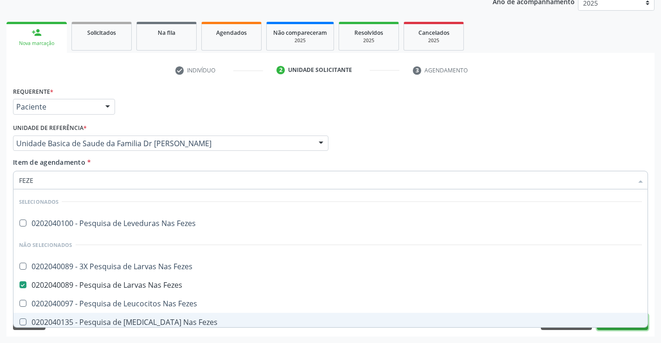
click at [614, 328] on button "Próximo" at bounding box center [622, 322] width 51 height 16
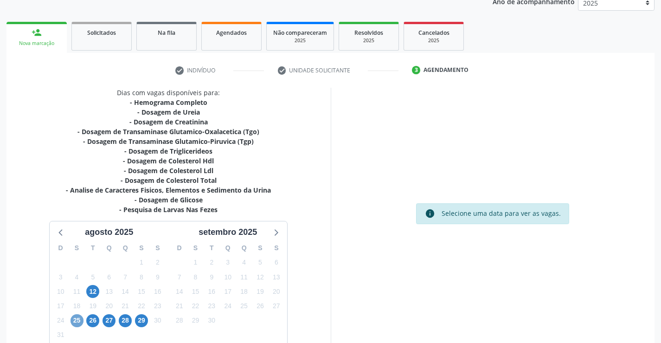
click at [78, 317] on span "25" at bounding box center [77, 320] width 13 height 13
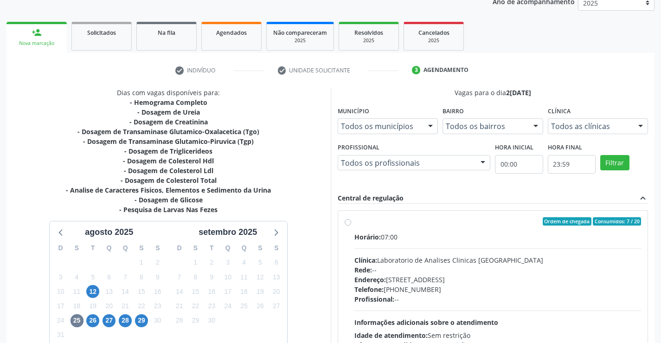
click at [355, 224] on label "Ordem de chegada Consumidos: 7 / 20 Horário: 07:00 Clínica: Laboratorio de Anal…" at bounding box center [498, 288] width 287 height 142
click at [350, 224] on input "Ordem de chegada Consumidos: 7 / 20 Horário: 07:00 Clínica: Laboratorio de Anal…" at bounding box center [348, 221] width 6 height 8
radio input "true"
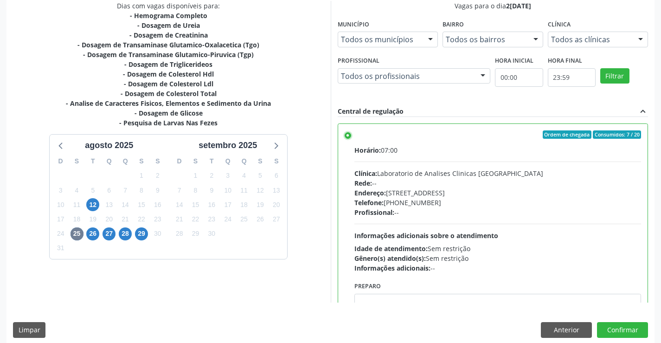
scroll to position [212, 0]
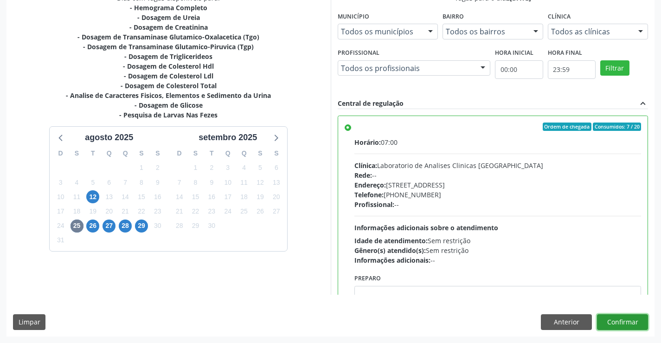
click at [625, 323] on button "Confirmar" at bounding box center [622, 322] width 51 height 16
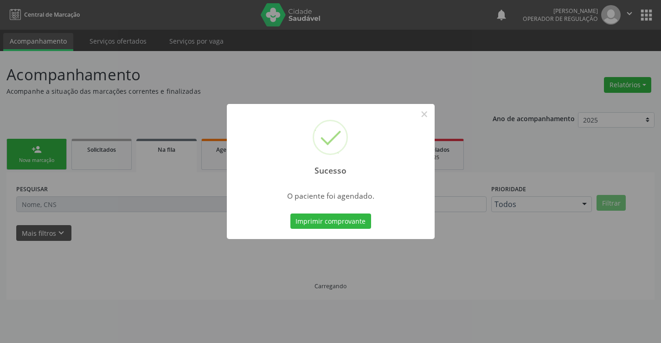
scroll to position [0, 0]
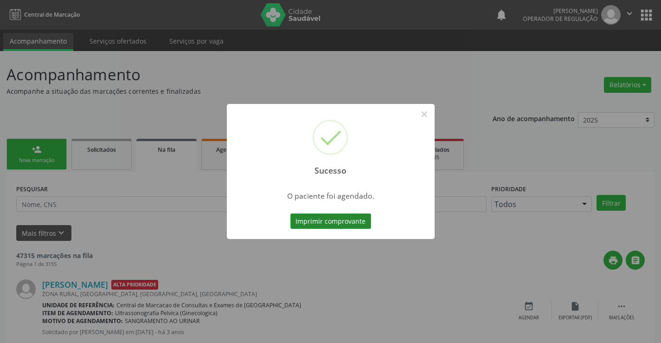
click at [340, 225] on button "Imprimir comprovante" at bounding box center [331, 221] width 81 height 16
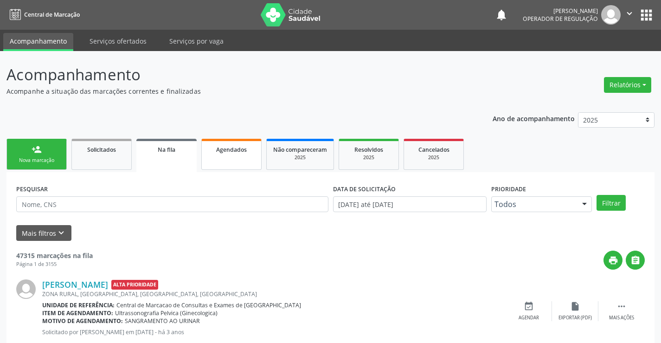
click at [244, 156] on link "Agendados" at bounding box center [231, 154] width 60 height 31
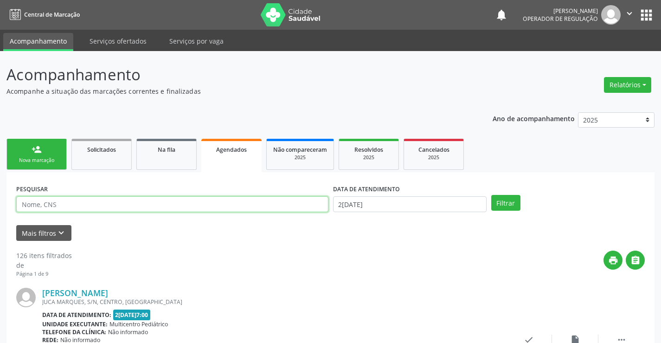
click at [60, 202] on input "text" at bounding box center [172, 204] width 312 height 16
type input "706003821600040"
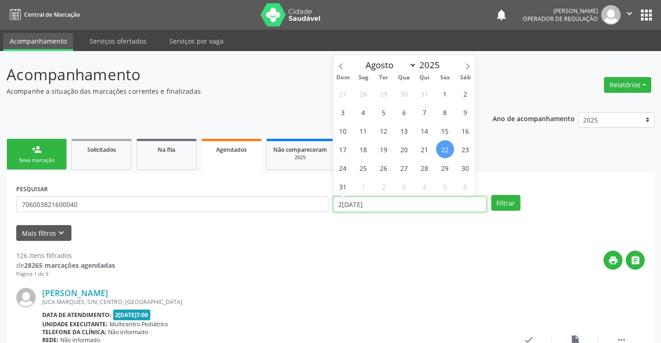
click at [387, 209] on input "22/08/2025" at bounding box center [410, 204] width 154 height 16
click at [367, 173] on span "25" at bounding box center [364, 168] width 18 height 18
type input "25/08/2025"
click at [367, 173] on span "25" at bounding box center [364, 168] width 18 height 18
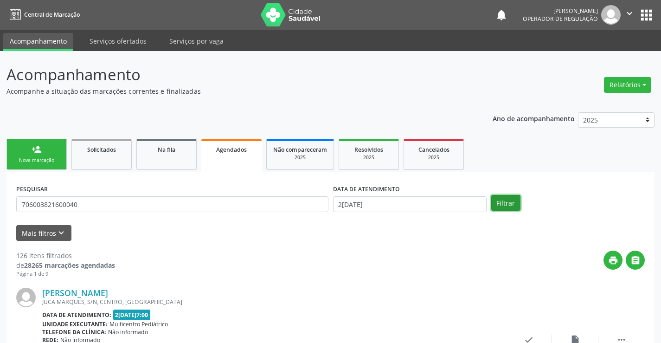
click at [507, 205] on button "Filtrar" at bounding box center [505, 203] width 29 height 16
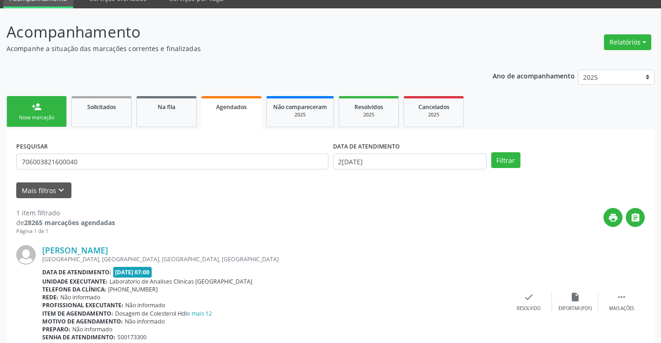
scroll to position [84, 0]
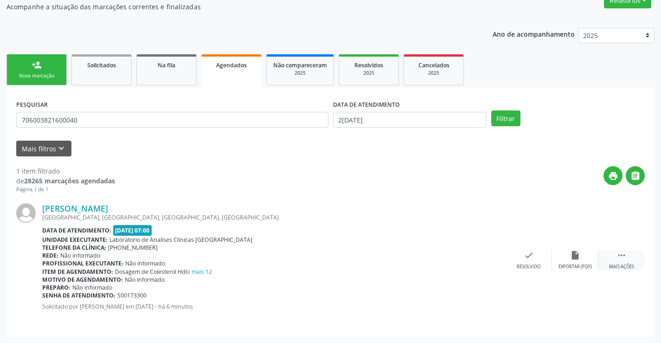
click at [616, 257] on div " Mais ações" at bounding box center [622, 260] width 46 height 20
click at [575, 259] on icon "edit" at bounding box center [575, 255] width 10 height 10
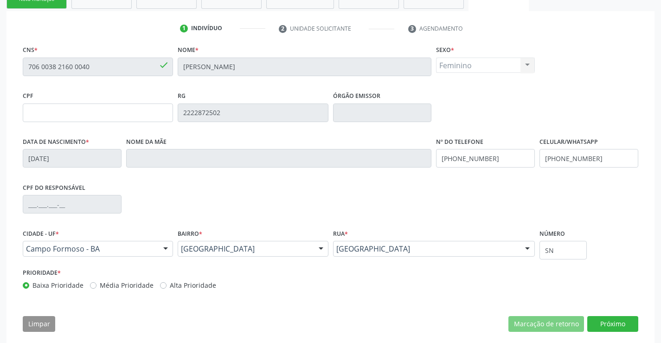
scroll to position [173, 0]
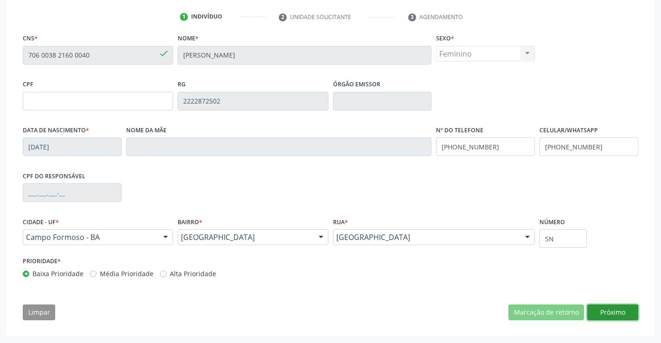
click at [606, 308] on button "Próximo" at bounding box center [613, 312] width 51 height 16
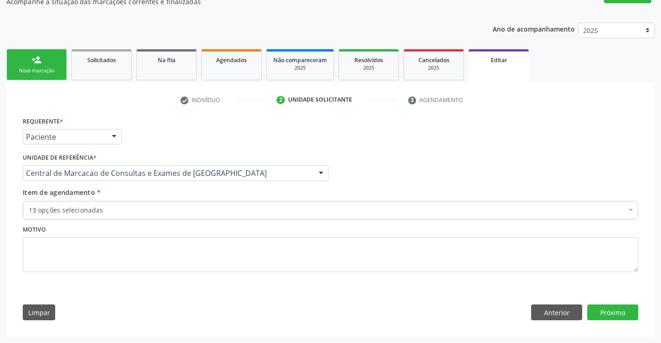
scroll to position [0, 0]
click at [563, 312] on button "Anterior" at bounding box center [556, 312] width 51 height 16
click at [0, 0] on label "Número" at bounding box center [0, 0] width 0 height 0
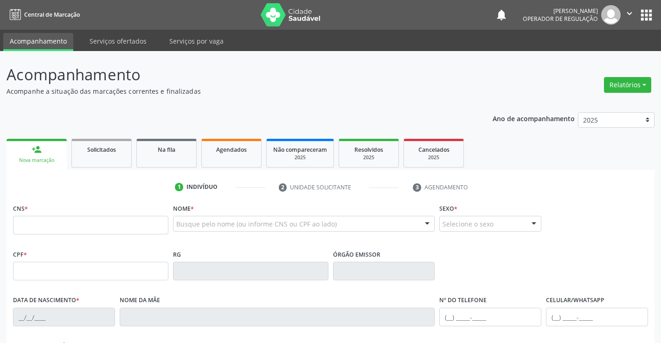
scroll to position [89, 0]
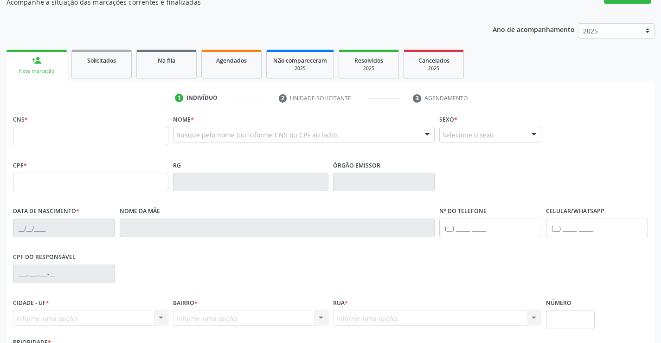
click at [61, 136] on input "text" at bounding box center [90, 136] width 155 height 19
type input "706 7005 4741 6013"
type input "0738715328"
type input "13/01/1952"
type input "(74) 99952-6014"
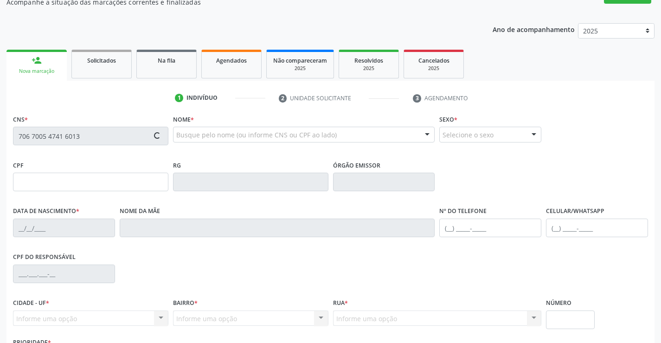
type input "S/N"
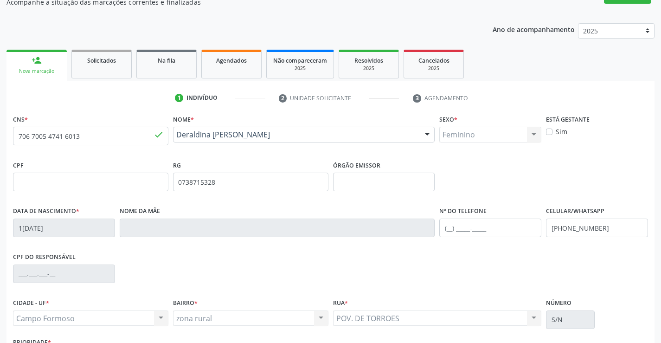
scroll to position [160, 0]
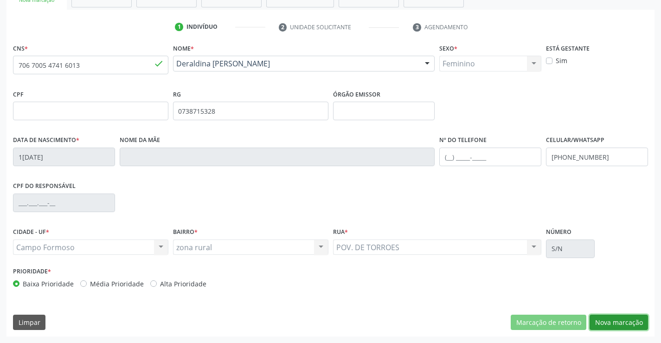
click at [597, 323] on button "Nova marcação" at bounding box center [619, 323] width 58 height 16
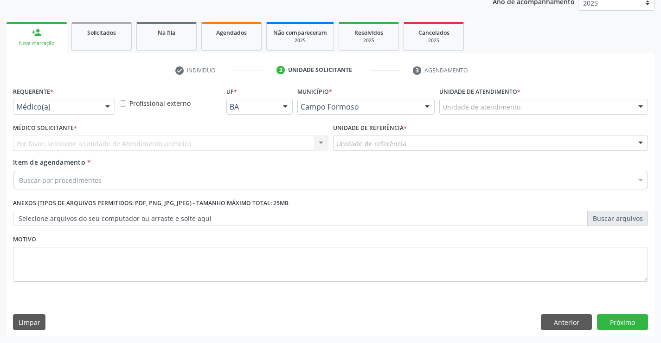
scroll to position [117, 0]
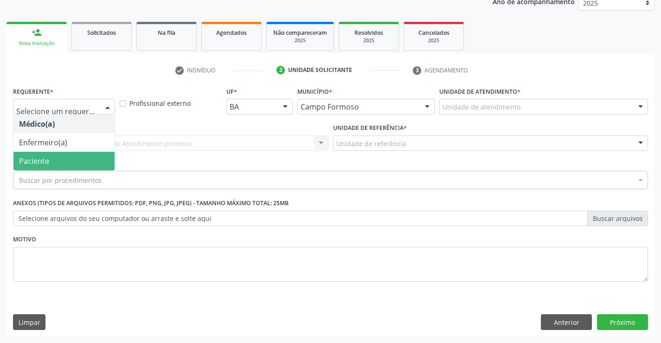
click at [63, 156] on span "Paciente" at bounding box center [63, 161] width 101 height 19
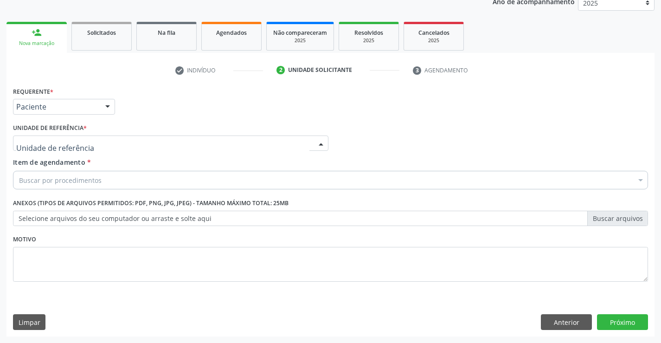
click at [71, 139] on input "text" at bounding box center [162, 148] width 293 height 19
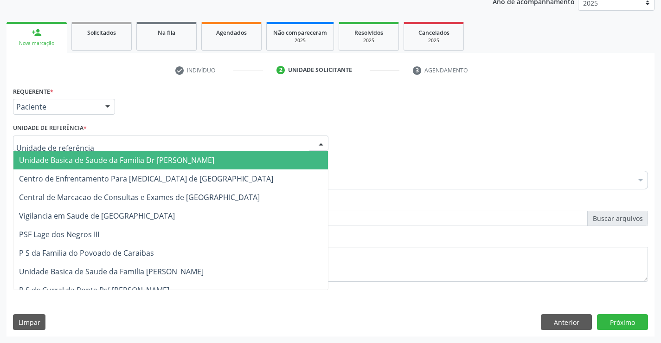
click at [72, 156] on span "Unidade Basica de Saude da Familia Dr [PERSON_NAME]" at bounding box center [116, 160] width 195 height 10
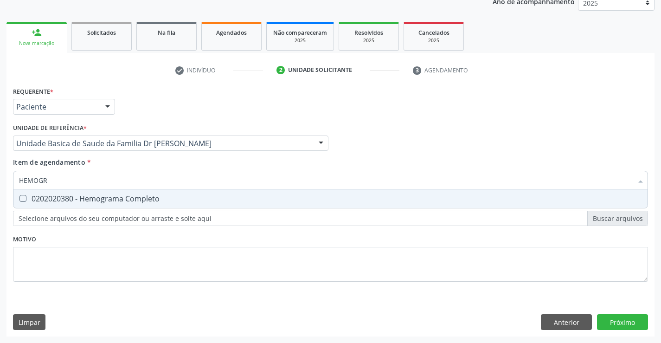
type input "HEMOGRA"
click at [93, 204] on span "0202020380 - Hemograma Completo" at bounding box center [330, 198] width 634 height 19
checkbox Completo "true"
type input "HEMOGRA"
click at [84, 292] on div "Requerente * Paciente Médico(a) Enfermeiro(a) Paciente Nenhum resultado encontr…" at bounding box center [330, 189] width 635 height 210
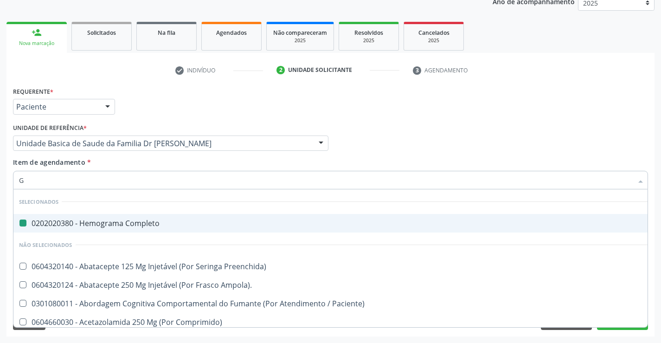
type input "GL"
checkbox Completo "false"
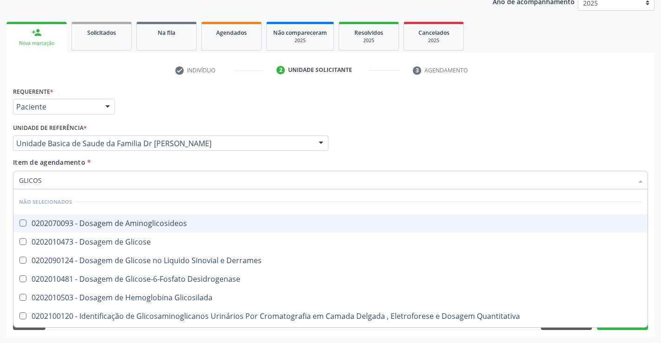
type input "GLICOSE"
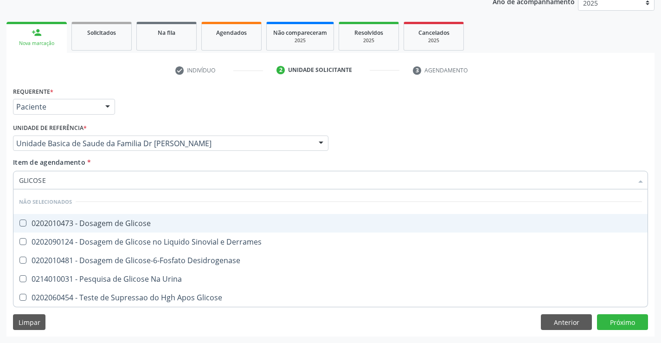
click at [115, 221] on div "0202010473 - Dosagem de Glicose" at bounding box center [330, 223] width 623 height 7
checkbox Glicose "true"
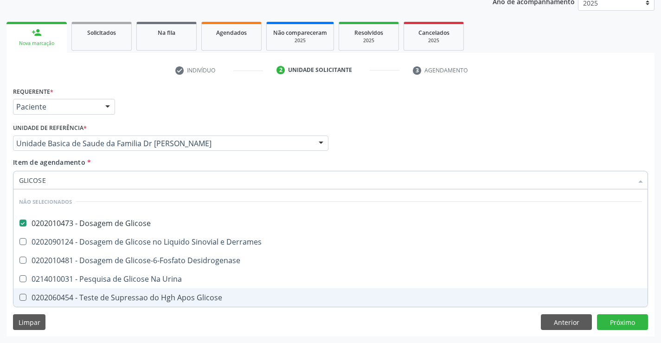
type input "GLICOSE"
click at [90, 330] on div "Requerente * Paciente Médico(a) Enfermeiro(a) Paciente Nenhum resultado encontr…" at bounding box center [330, 210] width 648 height 252
checkbox Derrames "true"
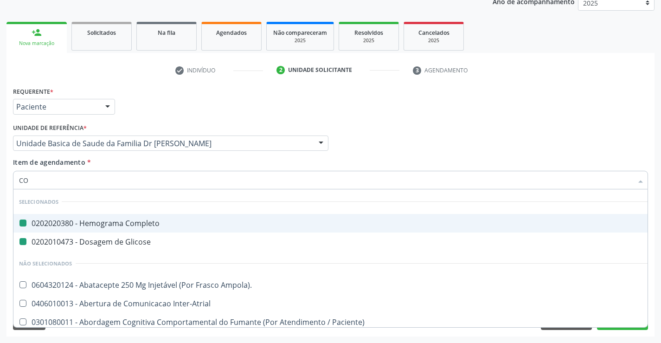
type input "COL"
checkbox Completo "false"
checkbox Glicose "false"
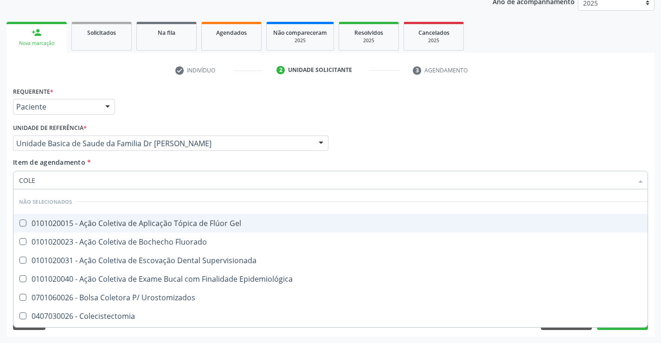
type input "COLES"
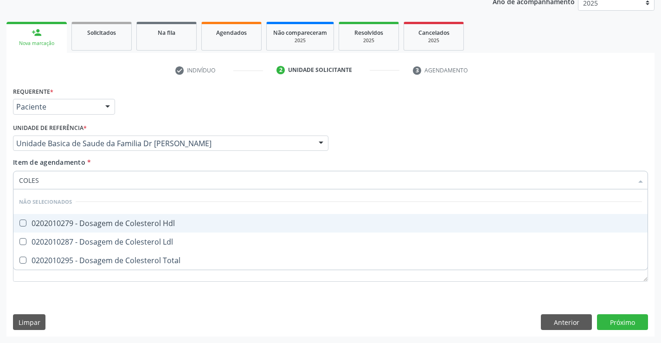
click at [109, 223] on div "0202010279 - Dosagem de Colesterol Hdl" at bounding box center [330, 223] width 623 height 7
checkbox Hdl "true"
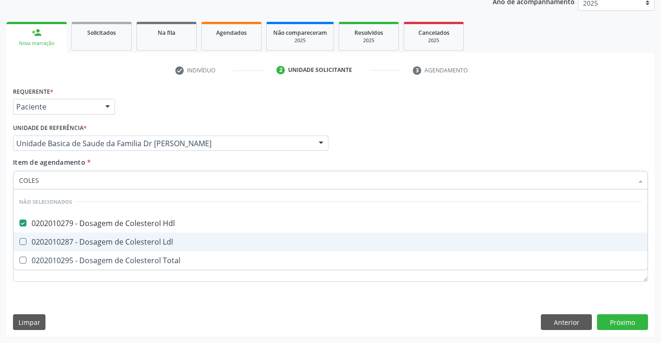
click at [105, 243] on div "0202010287 - Dosagem de Colesterol Ldl" at bounding box center [330, 241] width 623 height 7
checkbox Ldl "true"
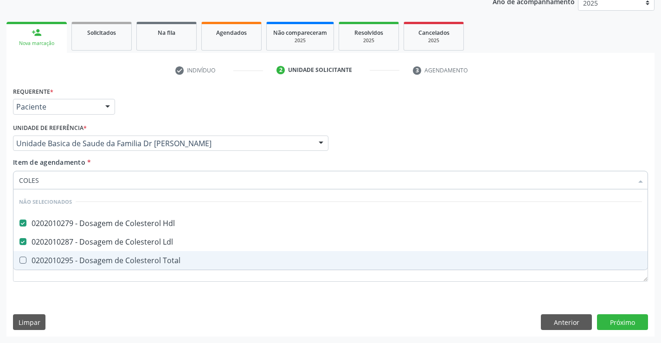
click at [105, 260] on div "0202010295 - Dosagem de Colesterol Total" at bounding box center [330, 260] width 623 height 7
checkbox Total "true"
click at [90, 307] on div "Requerente * Paciente Médico(a) Enfermeiro(a) Paciente Nenhum resultado encontr…" at bounding box center [330, 210] width 648 height 252
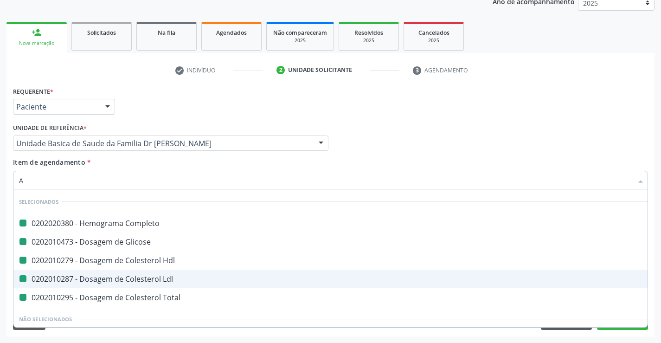
type input "AC"
checkbox Completo "false"
checkbox Glicose "false"
checkbox Hdl "false"
checkbox Ldl "false"
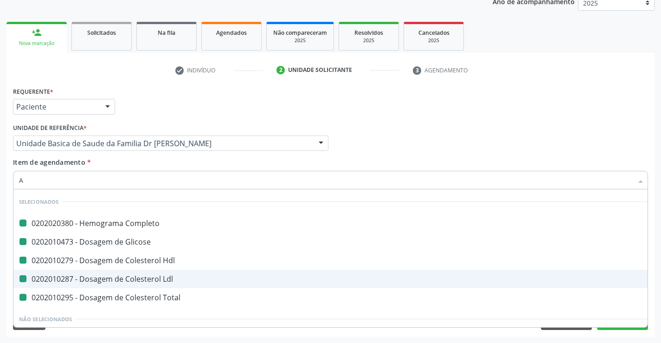
checkbox Total "false"
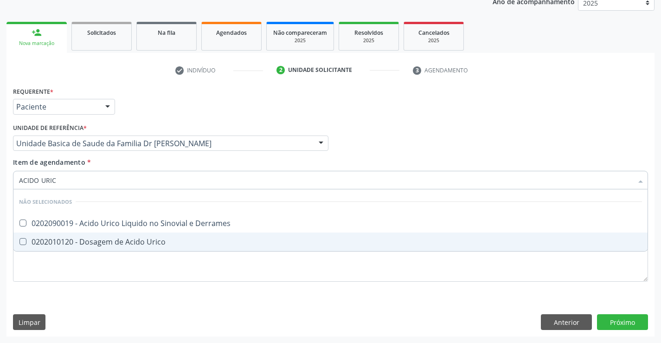
type input "ACIDO URICO"
click at [97, 242] on div "0202010120 - Dosagem de Acido Urico" at bounding box center [330, 241] width 623 height 7
checkbox Urico "true"
type input "ACIDO URICO"
click at [81, 269] on div "Requerente * Paciente Médico(a) Enfermeiro(a) Paciente Nenhum resultado encontr…" at bounding box center [330, 189] width 635 height 210
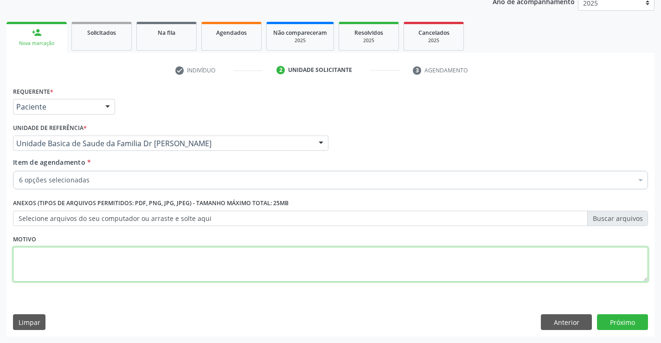
checkbox Completo "true"
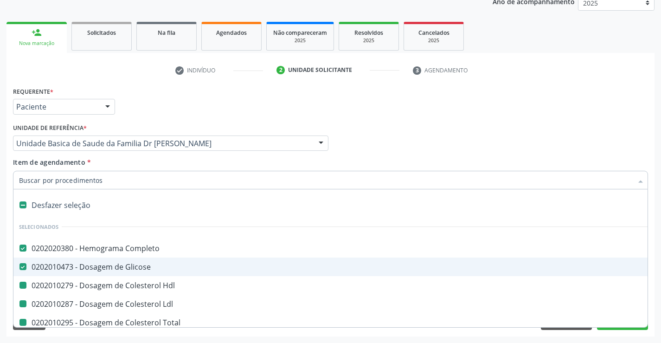
type input "U"
checkbox Hdl "false"
checkbox Ldl "false"
checkbox Total "false"
checkbox Urico "false"
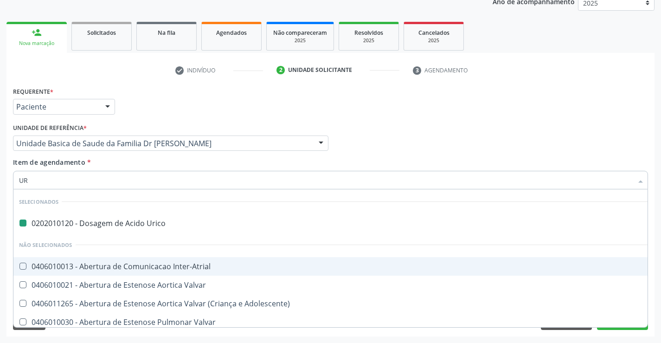
type input "URE"
checkbox Urico "false"
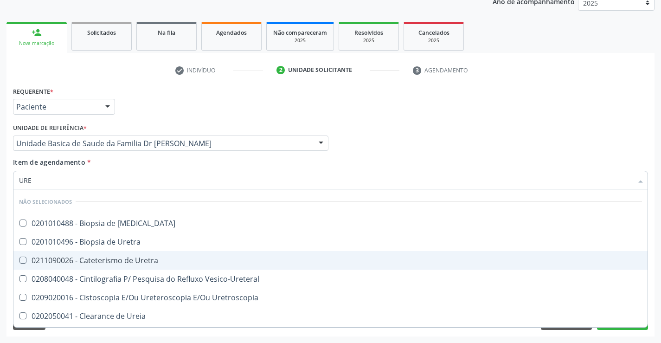
type input "UREI"
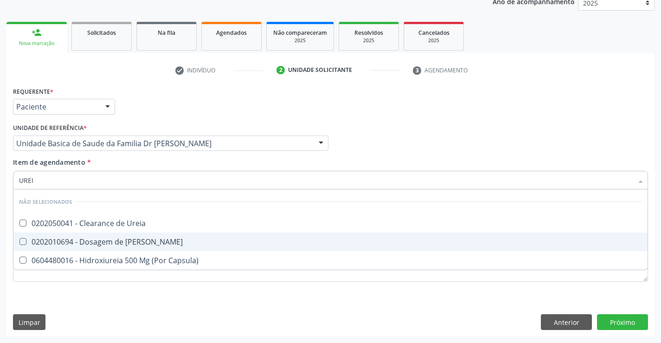
click at [95, 241] on div "0202010694 - Dosagem de [PERSON_NAME]" at bounding box center [330, 241] width 623 height 7
checkbox Ureia "true"
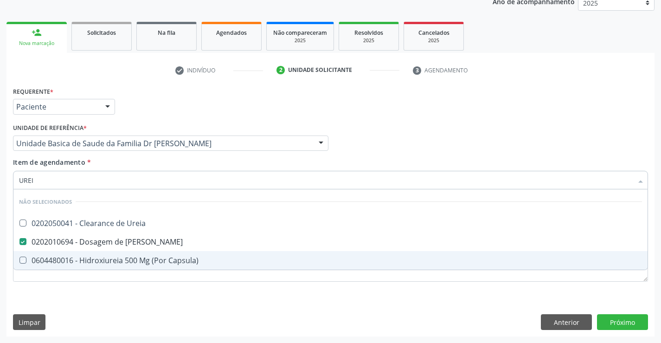
click at [77, 290] on div "Requerente * Paciente Médico(a) Enfermeiro(a) Paciente Nenhum resultado encontr…" at bounding box center [330, 189] width 635 height 210
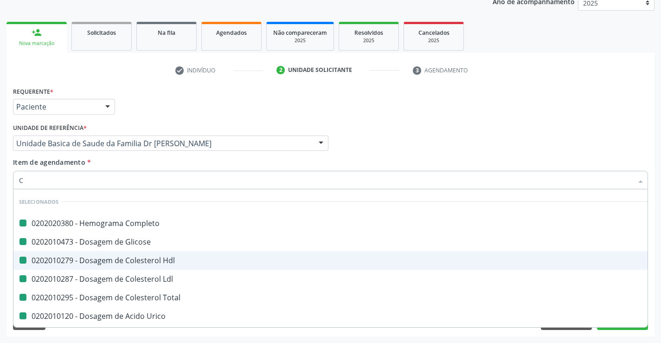
type input "CR"
checkbox Completo "false"
checkbox Hdl "false"
checkbox Glicose "false"
checkbox Ldl "false"
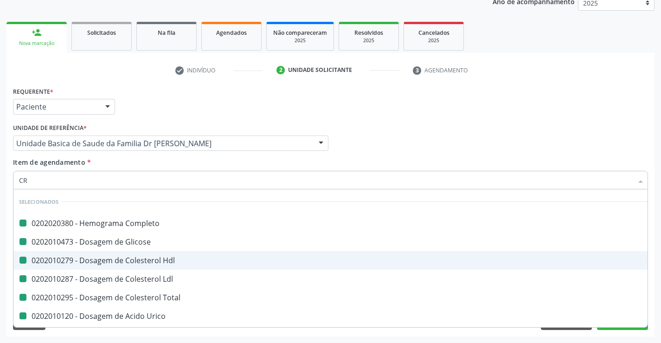
checkbox Total "false"
checkbox Urico "false"
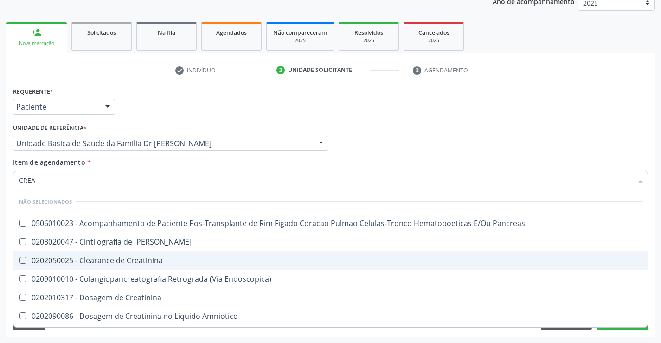
type input "CREAT"
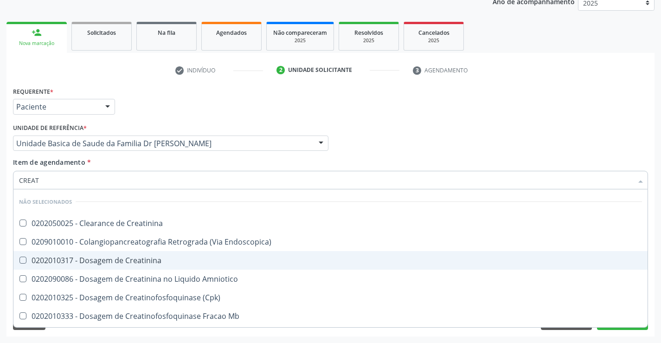
click at [96, 257] on div "0202010317 - Dosagem de Creatinina" at bounding box center [330, 260] width 623 height 7
checkbox Creatinina "true"
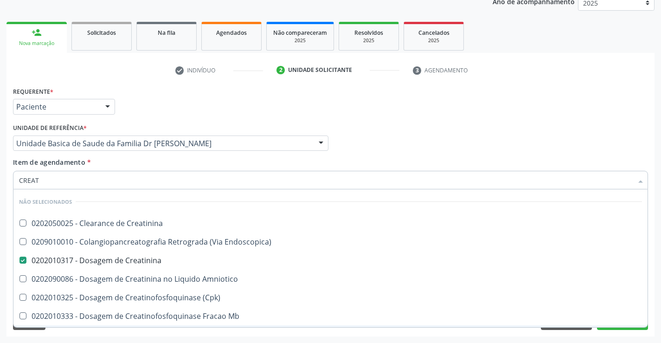
click at [84, 337] on div "Acompanhamento Acompanhe a situação das marcações correntes e finalizadas Relat…" at bounding box center [330, 138] width 661 height 409
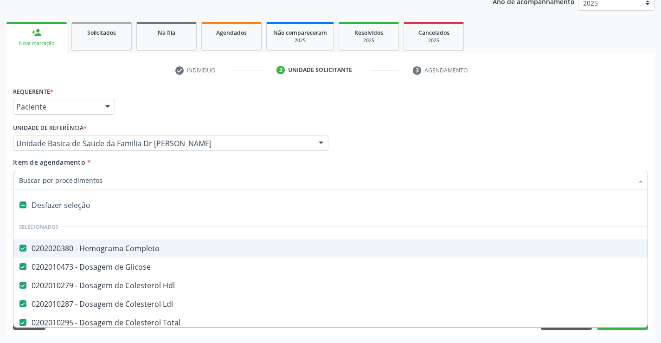
type input "T"
checkbox Creatinina "false"
checkbox Ureia "false"
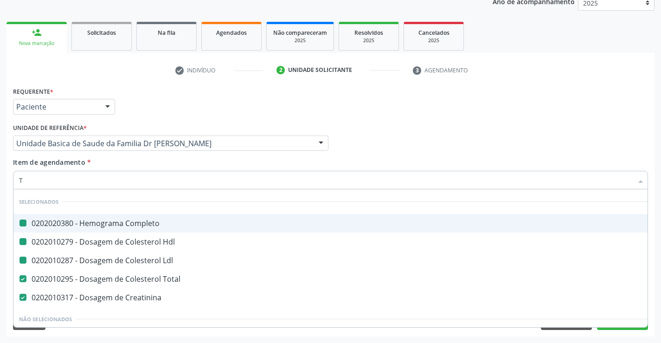
type input "TG"
checkbox Completo "false"
checkbox Ldl "false"
checkbox Hdl "false"
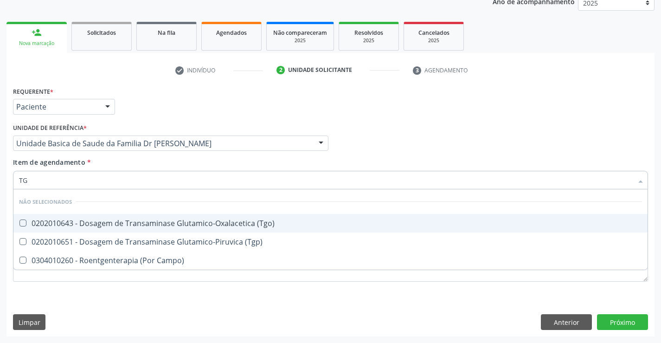
click at [97, 222] on div "0202010643 - Dosagem de Transaminase Glutamico-Oxalacetica (Tgo)" at bounding box center [330, 223] width 623 height 7
checkbox \(Tgo\) "true"
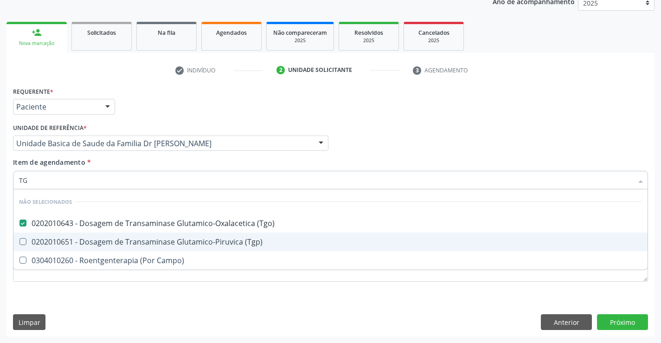
click at [85, 245] on div "0202010651 - Dosagem de Transaminase Glutamico-Piruvica (Tgp)" at bounding box center [330, 241] width 623 height 7
checkbox \(Tgp\) "true"
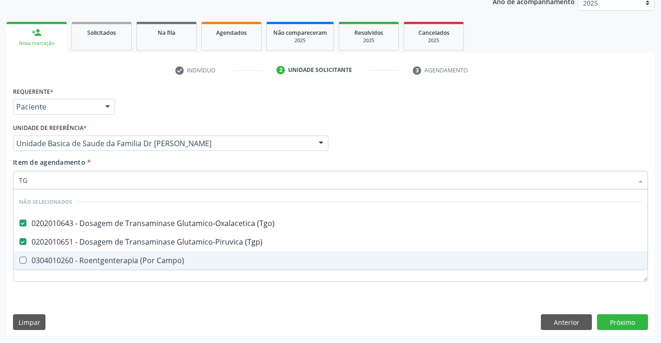
click at [65, 309] on div "Requerente * Paciente Médico(a) Enfermeiro(a) Paciente Nenhum resultado encontr…" at bounding box center [330, 210] width 648 height 252
checkbox Campo\) "true"
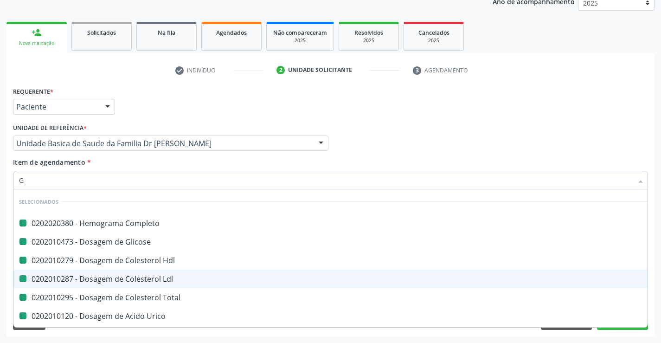
type input "GA"
checkbox Completo "false"
checkbox Hdl "false"
checkbox Glicose "false"
checkbox Ldl "false"
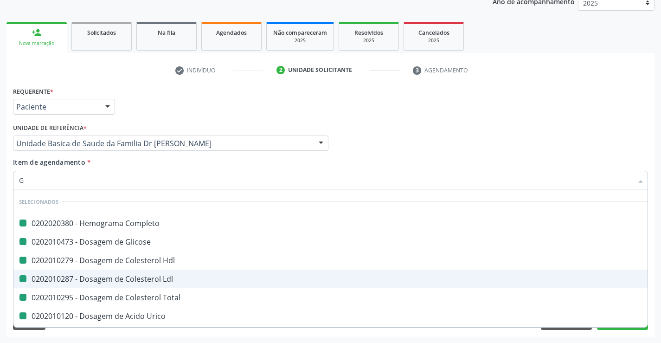
checkbox Total "false"
checkbox Urico "false"
checkbox Ureia "false"
checkbox Creatinina "false"
checkbox \(Tgo\) "false"
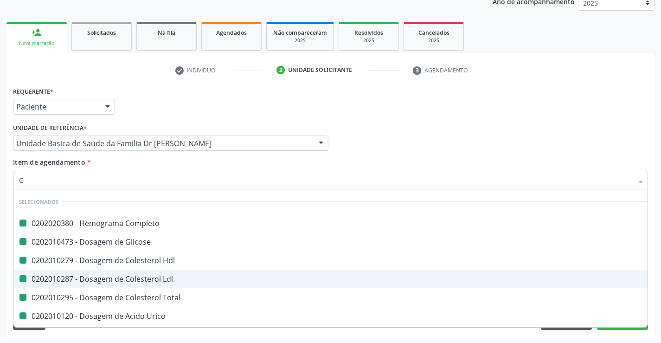
checkbox \(Tgp\) "false"
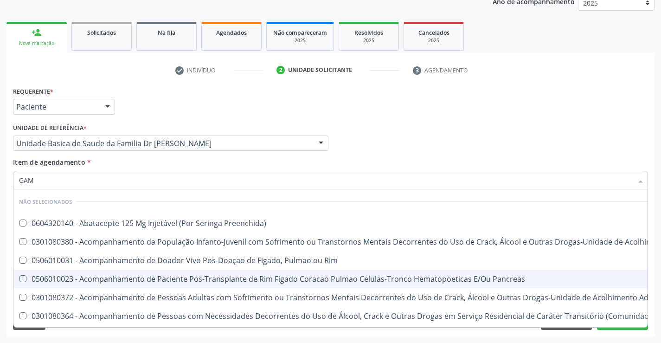
type input "GAMA"
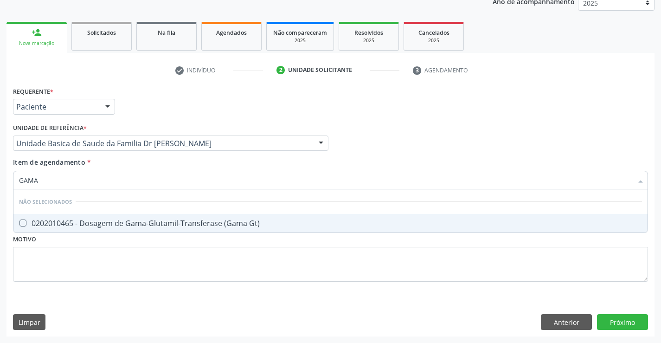
click at [110, 223] on div "0202010465 - Dosagem de Gama-Glutamil-Transferase (Gama Gt)" at bounding box center [330, 223] width 623 height 7
checkbox Gt\) "true"
click at [95, 273] on div "Requerente * Paciente Médico(a) Enfermeiro(a) Paciente Nenhum resultado encontr…" at bounding box center [330, 189] width 635 height 210
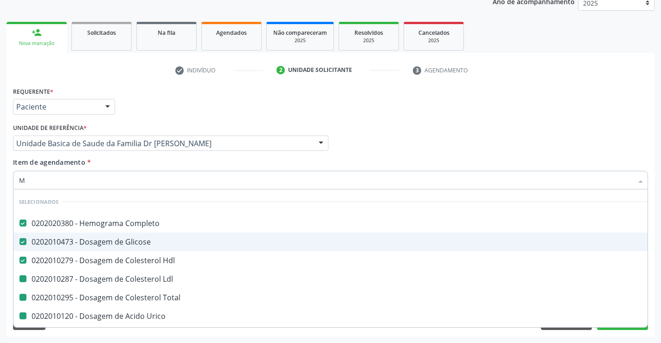
type input "MA"
checkbox Ldl "false"
checkbox Total "false"
checkbox Urico "false"
checkbox Ureia "false"
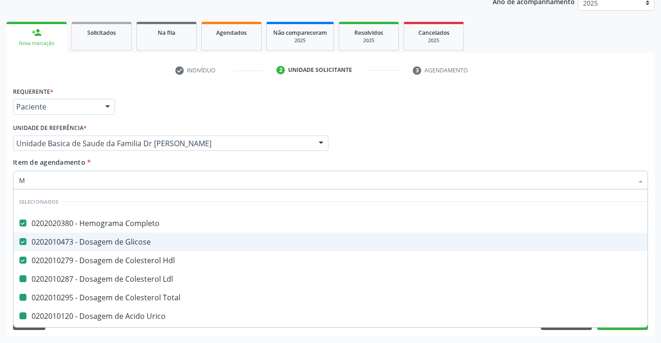
checkbox Creatinina "false"
checkbox \(Tgo\) "false"
checkbox \(Tgp\) "false"
checkbox Gt\) "false"
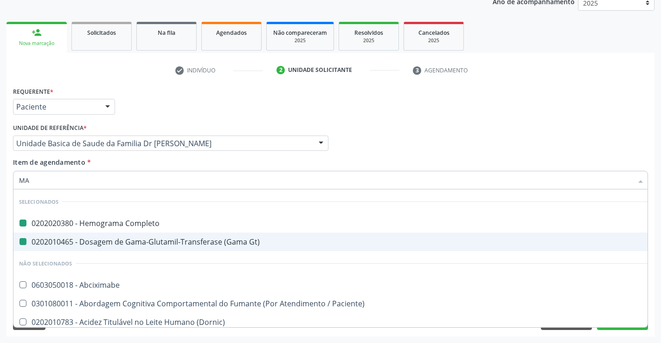
type input "MAG"
checkbox Completo "false"
checkbox Gt\) "false"
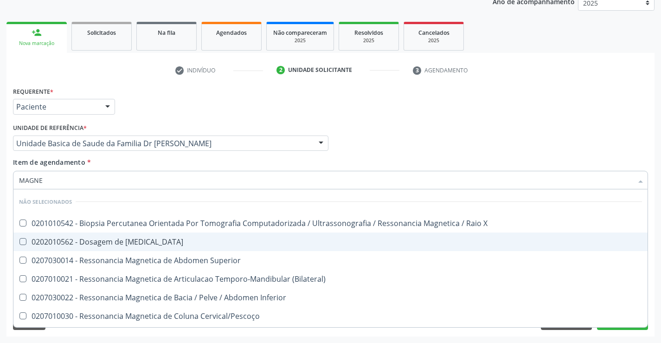
type input "MAGNES"
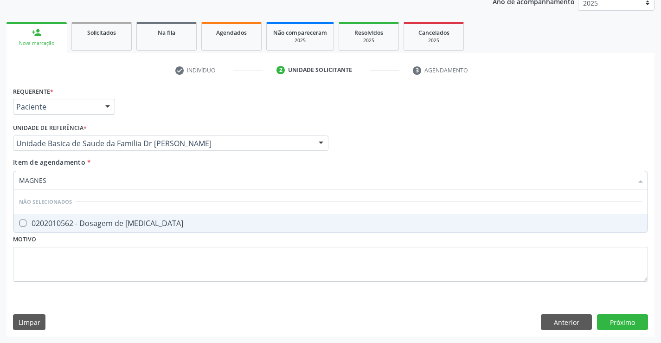
click at [103, 224] on div "0202010562 - Dosagem de Magnesio" at bounding box center [330, 223] width 623 height 7
checkbox Magnesio "true"
click at [90, 269] on div "Requerente * Paciente Médico(a) Enfermeiro(a) Paciente Nenhum resultado encontr…" at bounding box center [330, 189] width 635 height 210
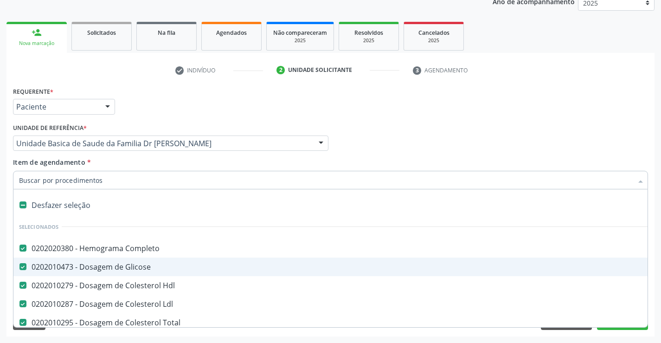
type input "C"
checkbox Gt\) "false"
checkbox Magnesio "false"
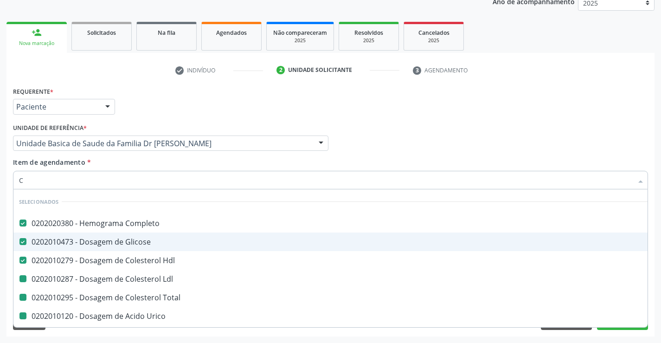
type input "CA"
checkbox Ldl "false"
checkbox Total "false"
checkbox Urico "false"
checkbox Creatinina "false"
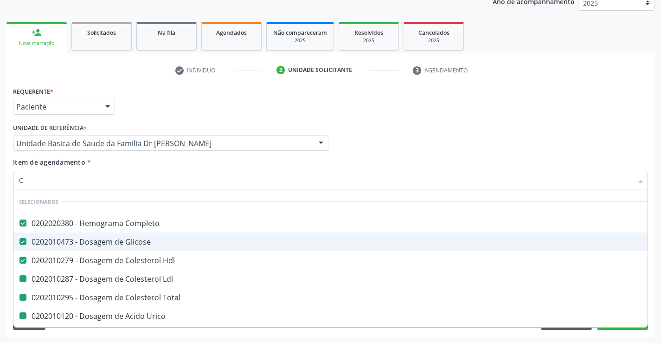
checkbox \(Tgo\) "false"
checkbox \(Tgp\) "false"
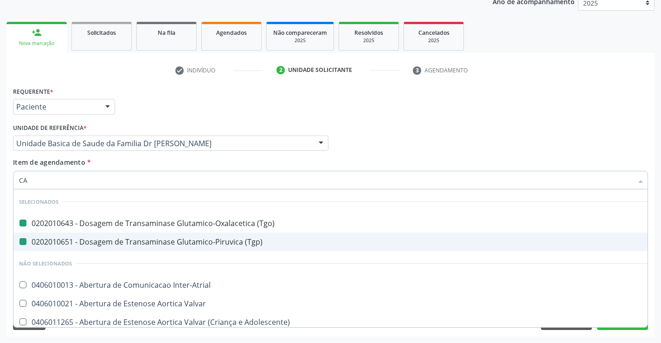
type input "CAL"
checkbox \(Tgo\) "false"
checkbox \(Tgp\) "false"
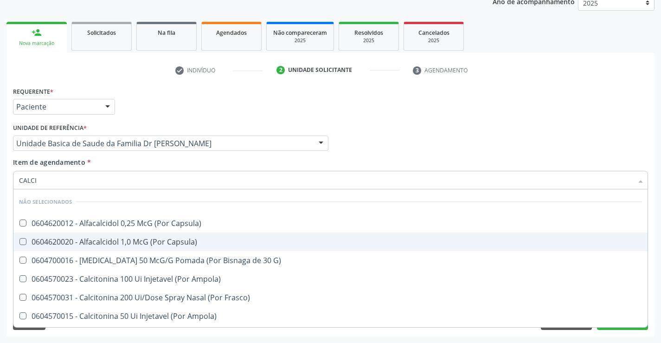
type input "CALCIO"
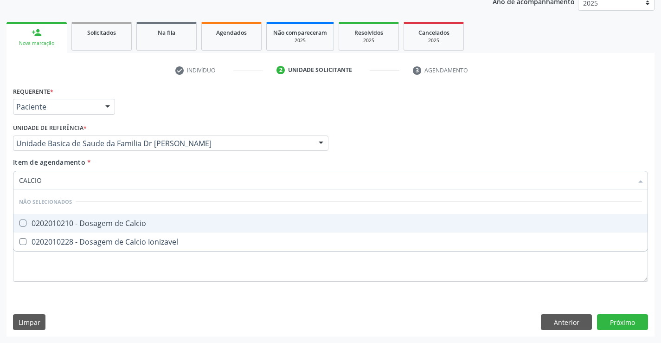
click at [109, 226] on div "0202010210 - Dosagem de Calcio" at bounding box center [330, 223] width 623 height 7
checkbox Calcio "true"
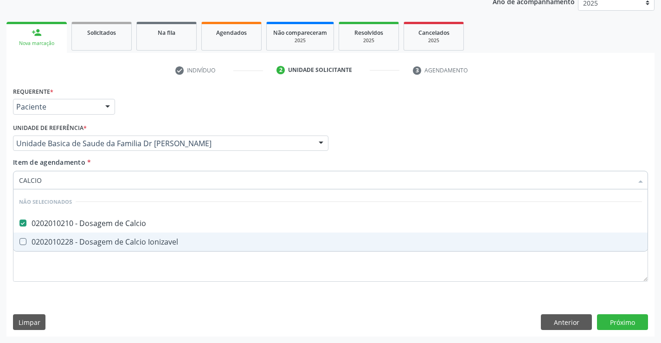
click at [91, 294] on div "Requerente * Paciente Médico(a) Enfermeiro(a) Paciente Nenhum resultado encontr…" at bounding box center [330, 189] width 635 height 210
checkbox Ionizavel "true"
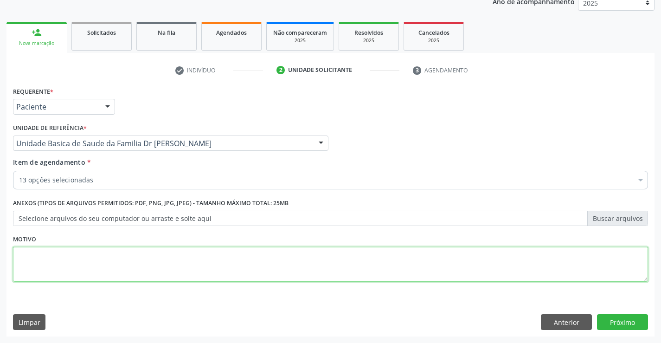
click at [98, 257] on textarea at bounding box center [330, 264] width 635 height 35
click at [100, 300] on div "Requerente * Paciente Médico(a) Enfermeiro(a) Paciente Nenhum resultado encontr…" at bounding box center [330, 210] width 648 height 252
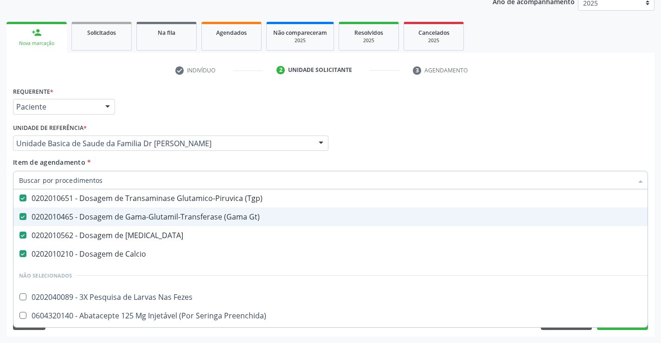
scroll to position [232, 0]
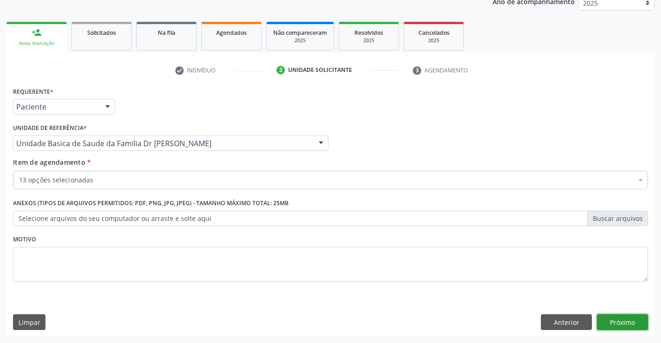
click at [620, 329] on button "Próximo" at bounding box center [622, 322] width 51 height 16
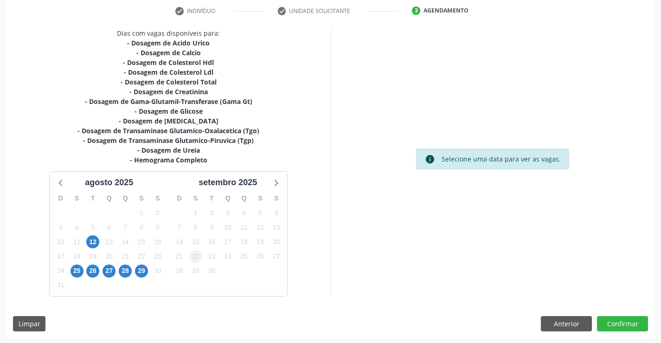
scroll to position [178, 0]
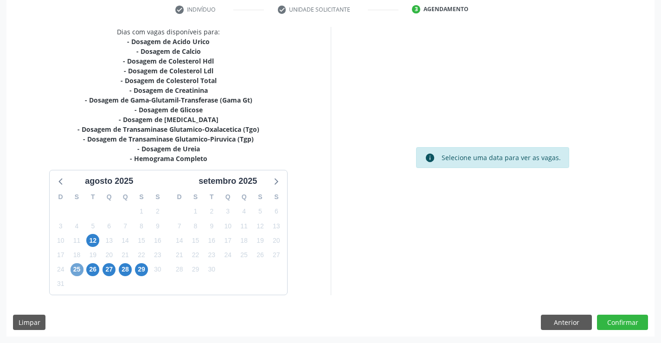
click at [78, 270] on span "25" at bounding box center [77, 269] width 13 height 13
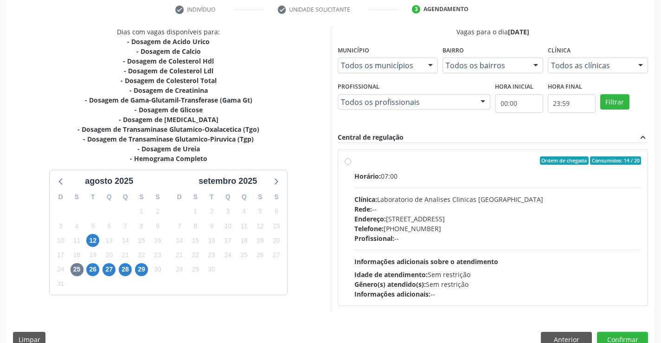
click at [355, 160] on label "Ordem de chegada Consumidos: 14 / 20 Horário: 07:00 Clínica: Laboratorio de Ana…" at bounding box center [498, 227] width 287 height 142
click at [349, 160] on input "Ordem de chegada Consumidos: 14 / 20 Horário: 07:00 Clínica: Laboratorio de Ana…" at bounding box center [348, 160] width 6 height 8
radio input "true"
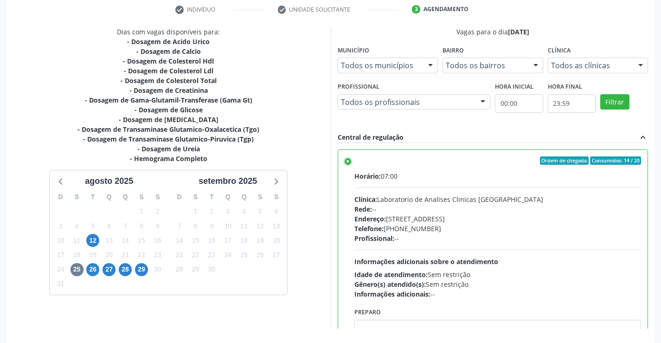
scroll to position [212, 0]
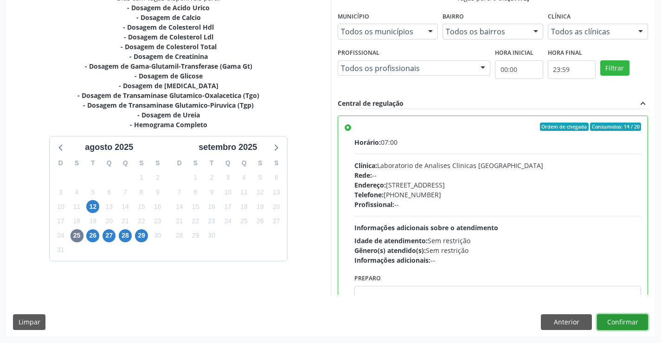
click at [628, 318] on button "Confirmar" at bounding box center [622, 322] width 51 height 16
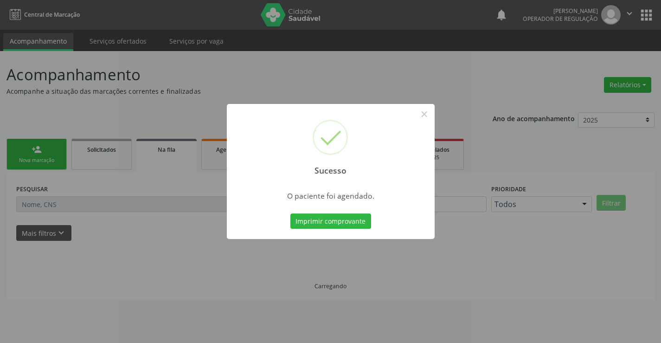
scroll to position [0, 0]
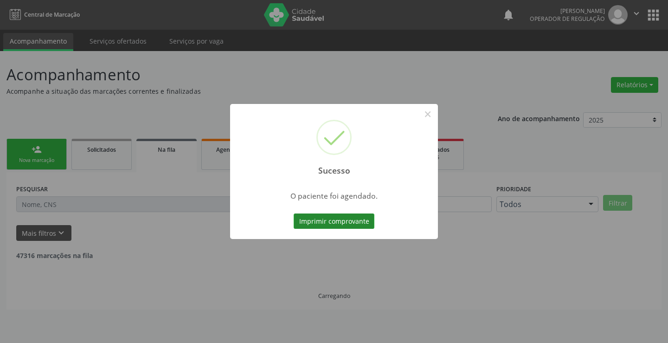
click at [349, 219] on button "Imprimir comprovante" at bounding box center [334, 221] width 81 height 16
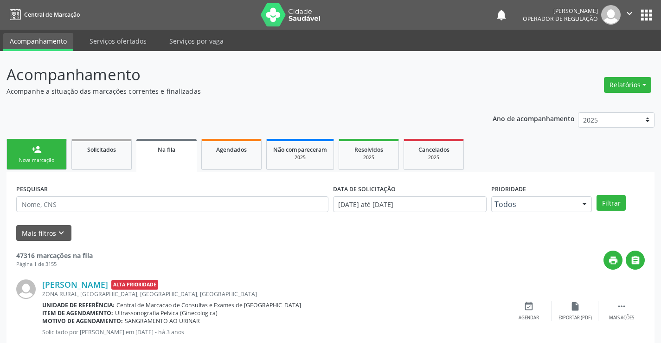
click at [41, 155] on link "person_add Nova marcação" at bounding box center [36, 154] width 60 height 31
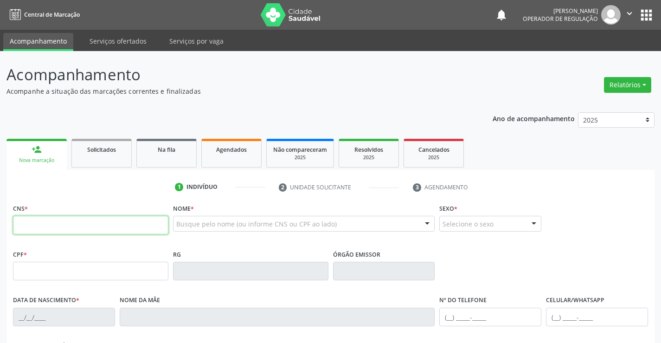
click at [45, 225] on input "text" at bounding box center [90, 225] width 155 height 19
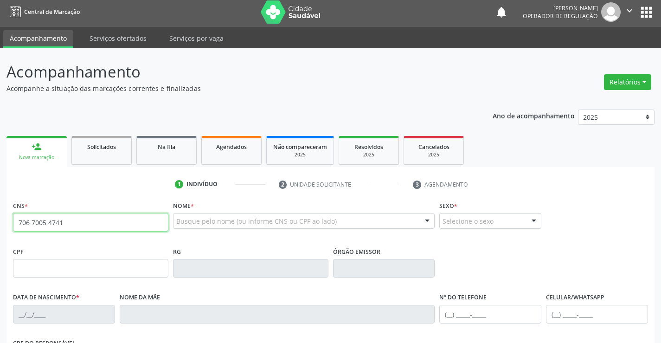
scroll to position [46, 0]
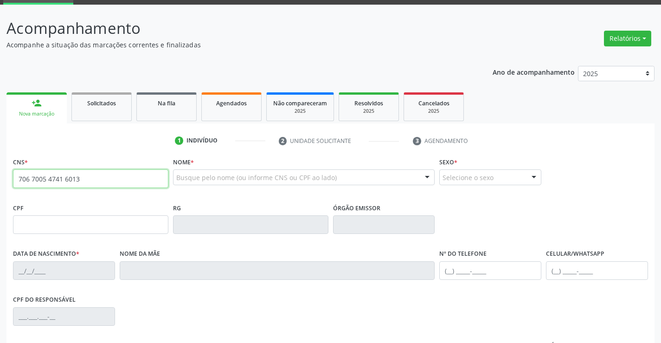
type input "706 7005 4741 6013"
type input "0738715328"
type input "13/01/1952"
type input "(74) 99952-6014"
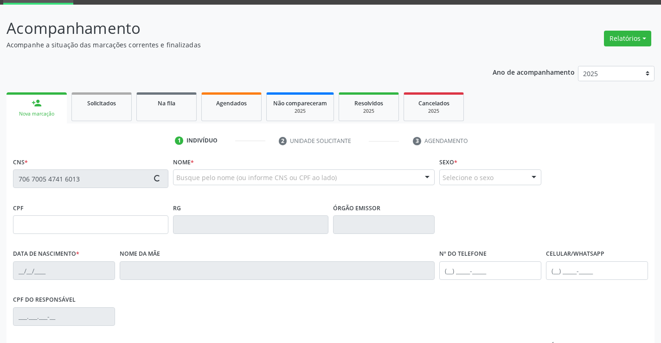
type input "S/N"
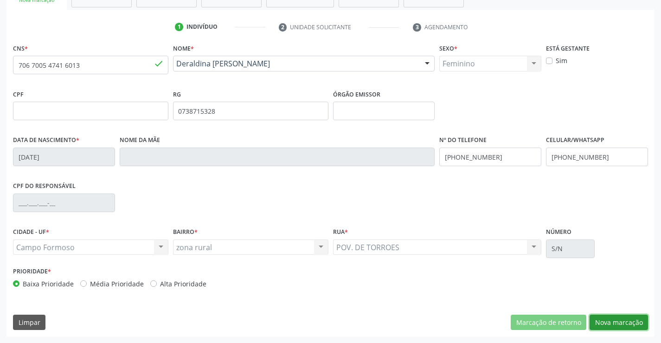
click at [613, 323] on button "Nova marcação" at bounding box center [619, 323] width 58 height 16
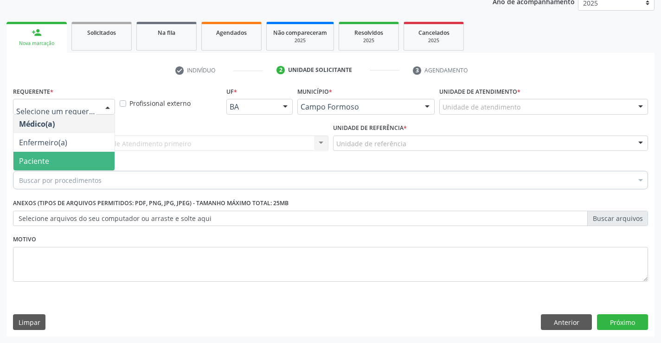
click at [46, 167] on span "Paciente" at bounding box center [63, 161] width 101 height 19
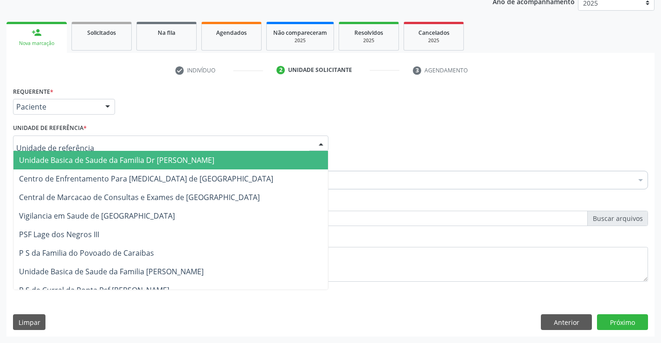
click at [74, 160] on span "Unidade Basica de Saude da Familia Dr [PERSON_NAME]" at bounding box center [116, 160] width 195 height 10
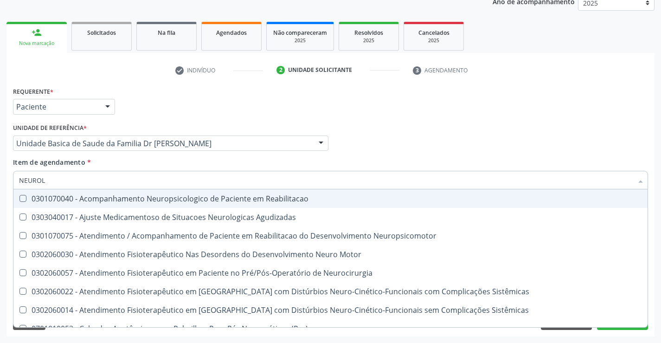
type input "NEUROLO"
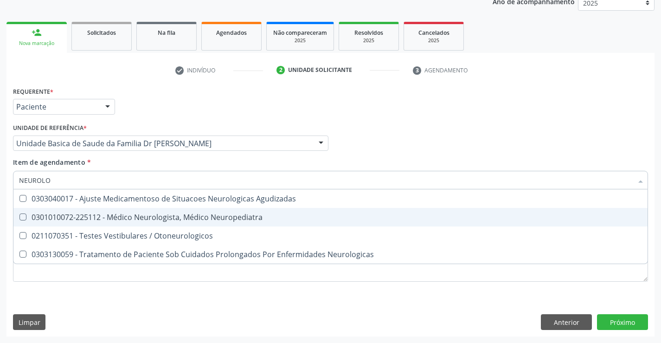
click at [181, 217] on div "0301010072-225112 - Médico Neurologista, Médico Neuropediatra" at bounding box center [330, 216] width 623 height 7
checkbox Neuropediatra "true"
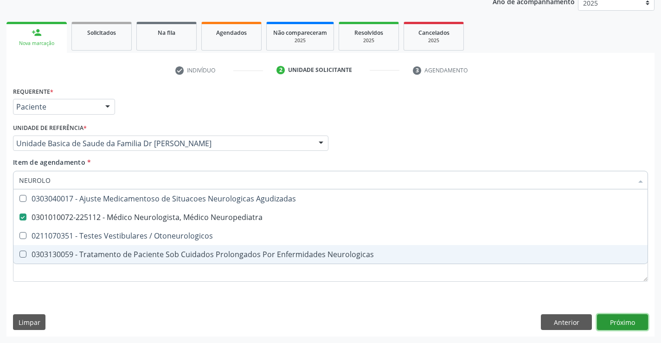
click at [624, 316] on div "Requerente * Paciente Médico(a) Enfermeiro(a) Paciente Nenhum resultado encontr…" at bounding box center [330, 210] width 648 height 252
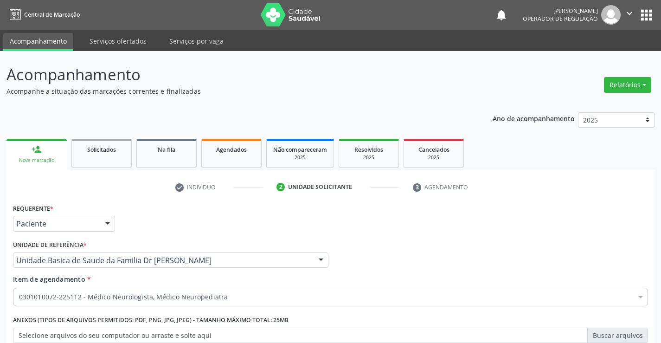
scroll to position [117, 0]
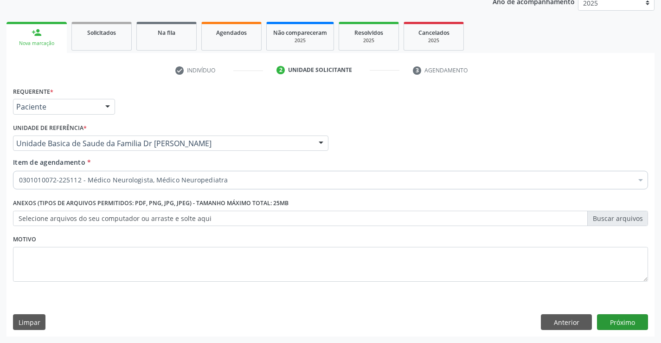
click at [613, 320] on button "Próximo" at bounding box center [622, 322] width 51 height 16
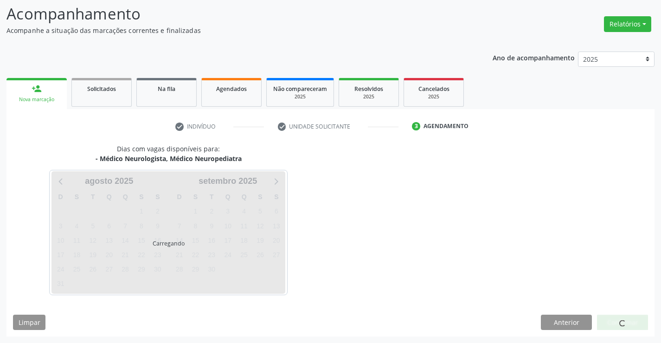
scroll to position [61, 0]
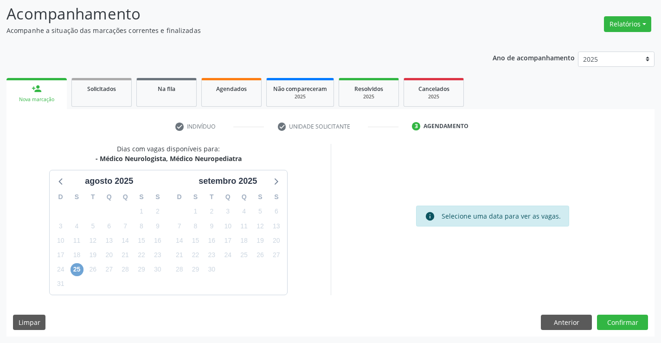
click at [75, 267] on span "25" at bounding box center [77, 269] width 13 height 13
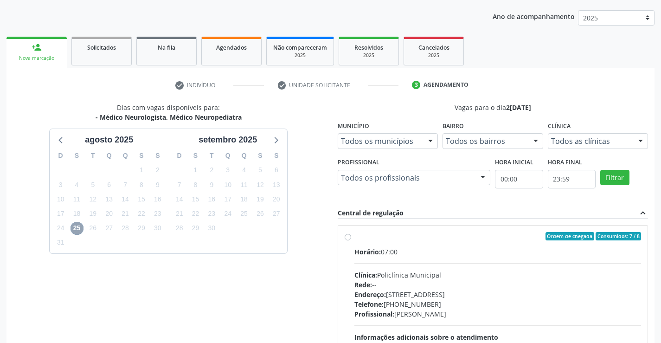
scroll to position [195, 0]
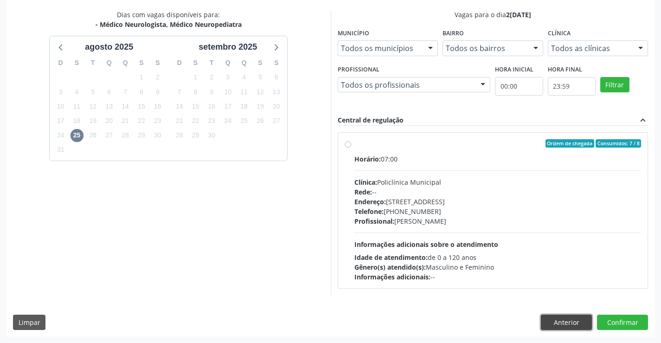
click at [570, 325] on button "Anterior" at bounding box center [566, 323] width 51 height 16
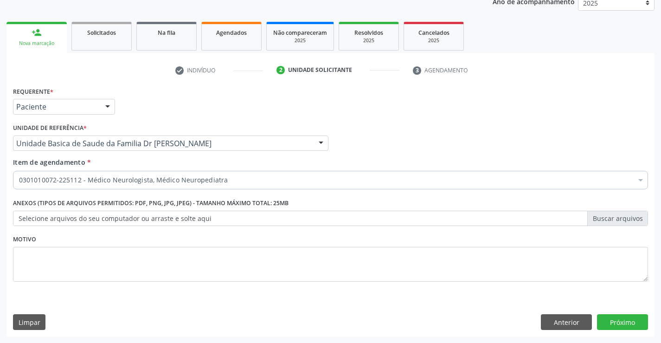
scroll to position [117, 0]
click at [623, 322] on button "Próximo" at bounding box center [622, 322] width 51 height 16
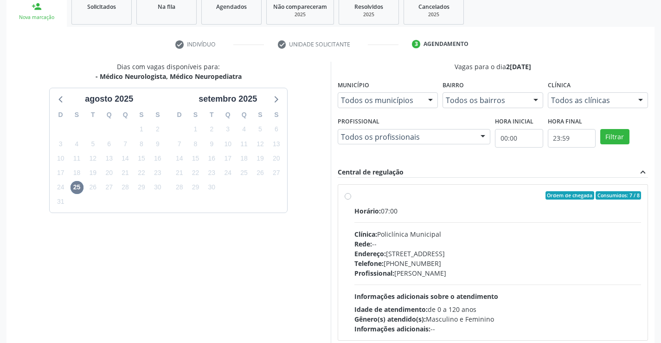
scroll to position [195, 0]
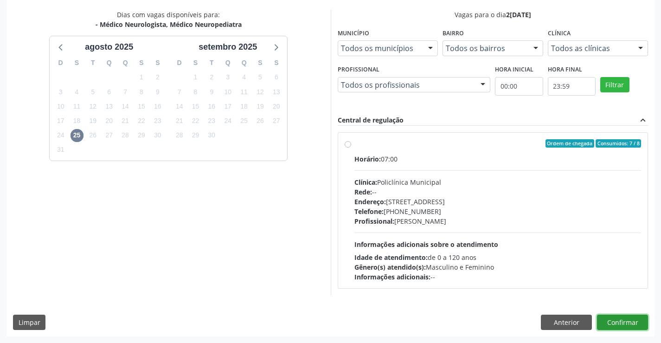
click at [625, 322] on button "Confirmar" at bounding box center [622, 323] width 51 height 16
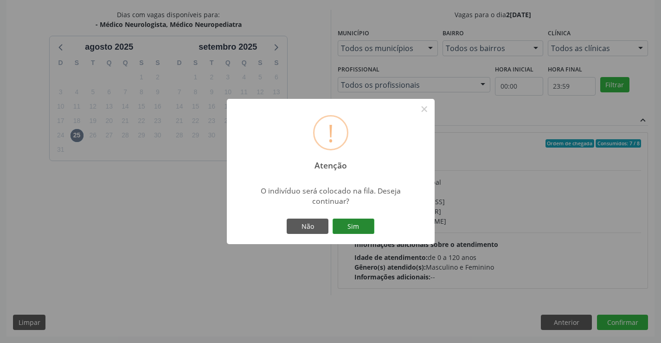
click at [351, 227] on button "Sim" at bounding box center [354, 227] width 42 height 16
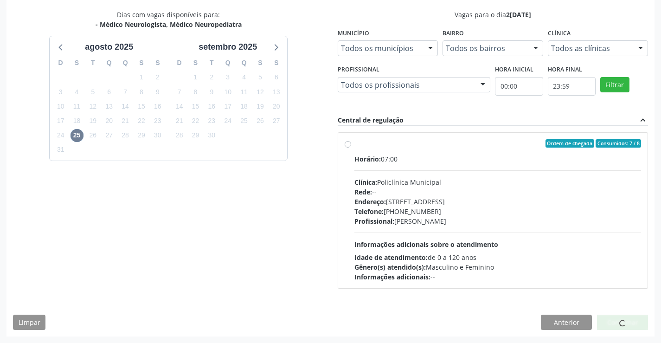
scroll to position [0, 0]
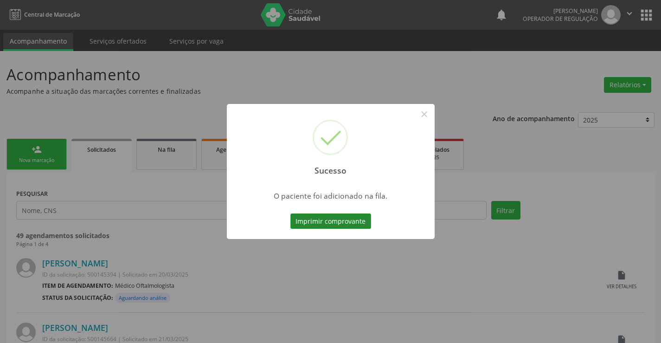
click at [317, 216] on button "Imprimir comprovante" at bounding box center [331, 221] width 81 height 16
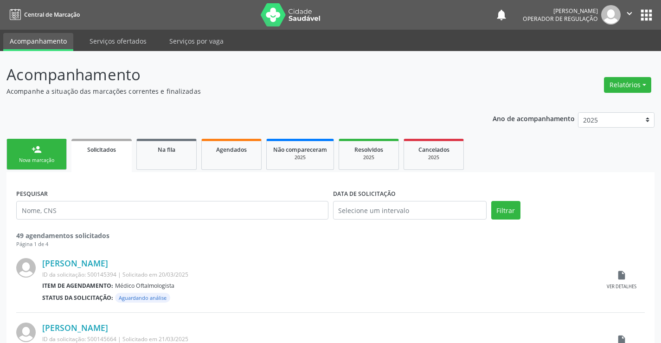
click at [42, 158] on div "Nova marcação" at bounding box center [36, 160] width 46 height 7
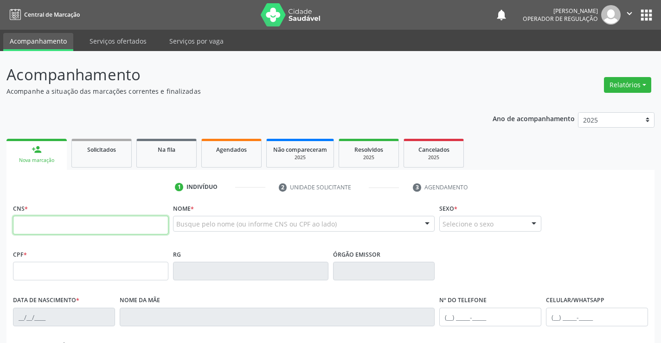
click at [57, 218] on input "text" at bounding box center [90, 225] width 155 height 19
type input "706 7005 4741 6013"
type input "0738715328"
type input "13/01/1952"
type input "(74) 99952-6014"
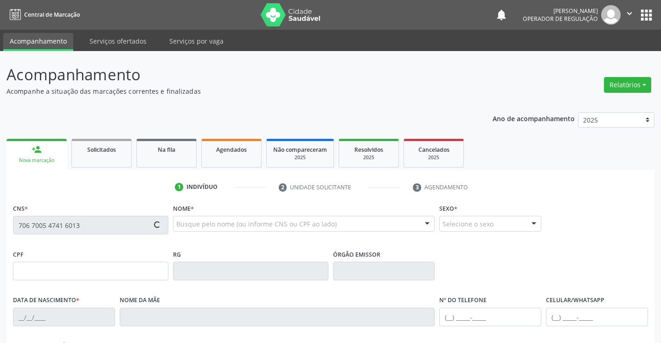
type input "(74) 99952-6014"
type input "S/N"
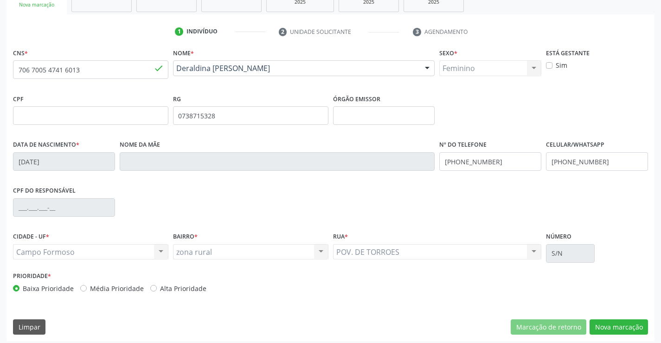
scroll to position [160, 0]
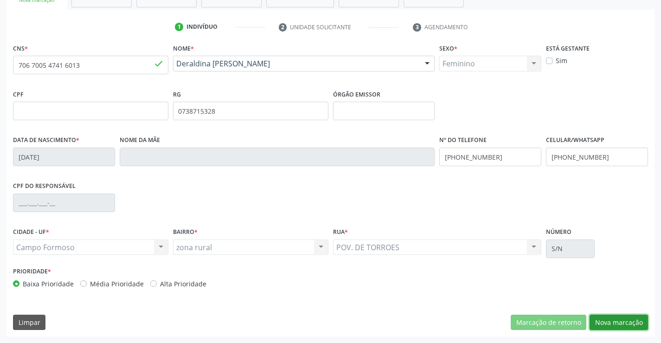
click at [617, 319] on button "Nova marcação" at bounding box center [619, 323] width 58 height 16
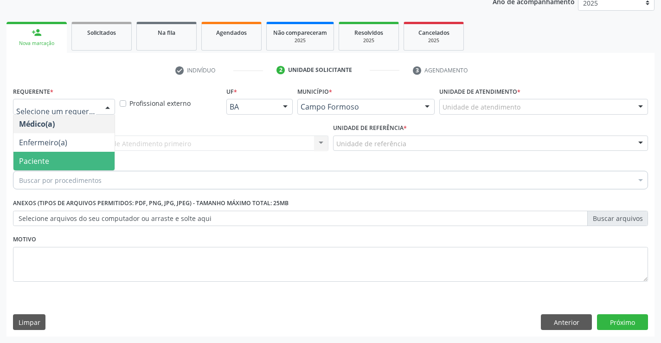
click at [41, 160] on span "Paciente" at bounding box center [34, 161] width 30 height 10
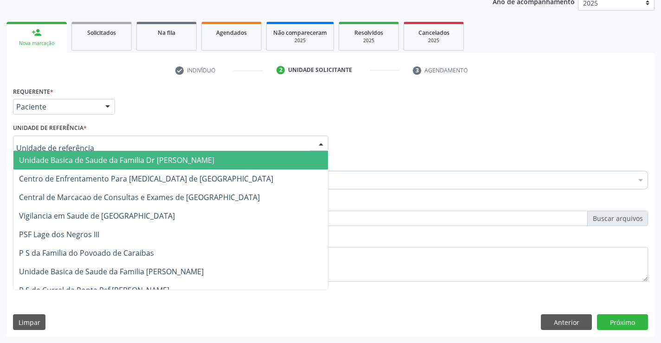
click at [60, 157] on span "Unidade Basica de Saude da Familia Dr [PERSON_NAME]" at bounding box center [116, 160] width 195 height 10
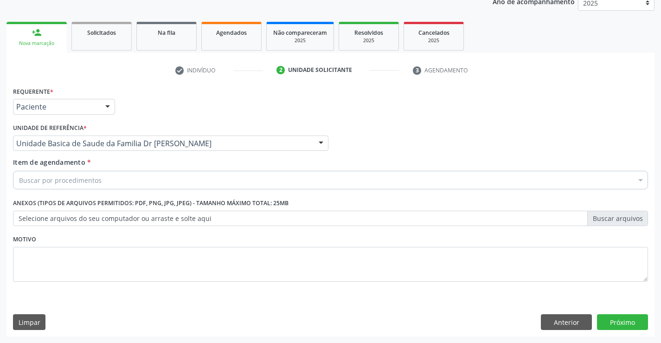
click at [19, 177] on input "Item de agendamento *" at bounding box center [19, 180] width 0 height 19
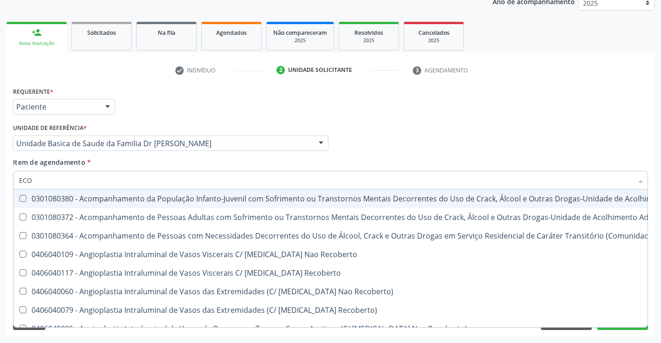
type input "ECOC"
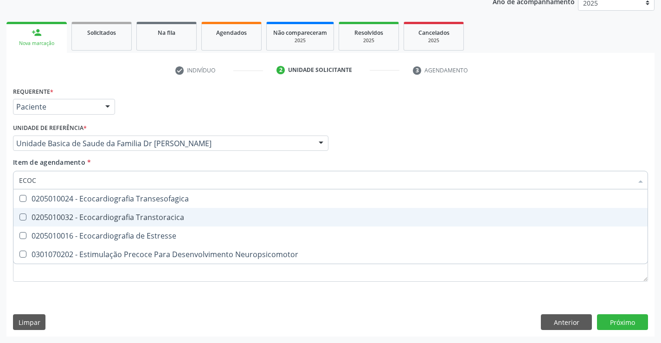
click at [157, 217] on div "0205010032 - Ecocardiografia Transtoracica" at bounding box center [330, 216] width 623 height 7
checkbox Transtoracica "true"
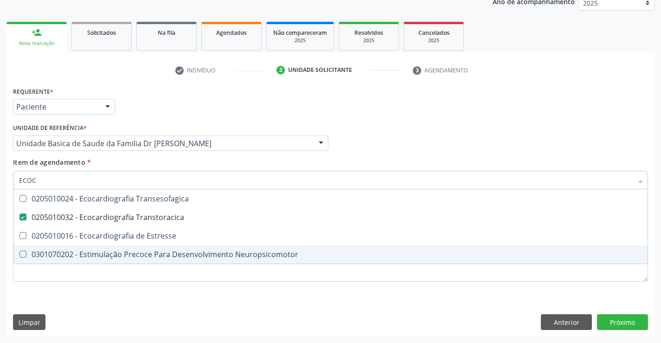
type input "ECOC"
click at [104, 314] on div "Requerente * Paciente Médico(a) Enfermeiro(a) Paciente Nenhum resultado encontr…" at bounding box center [330, 210] width 648 height 252
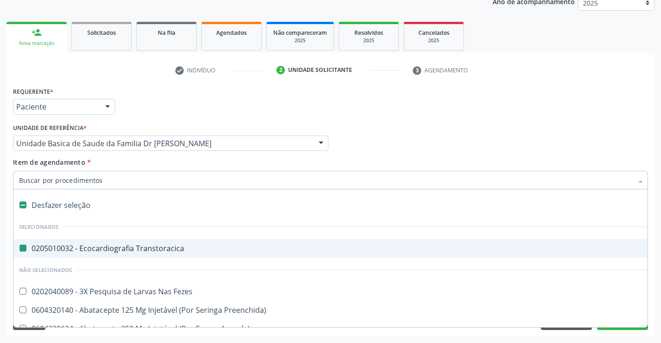
type input "M"
checkbox Transtoracica "false"
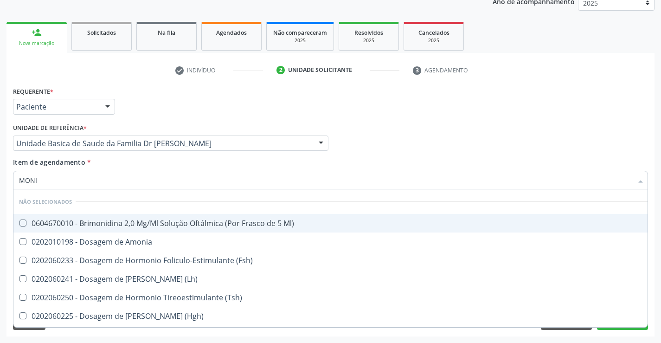
type input "MONIT"
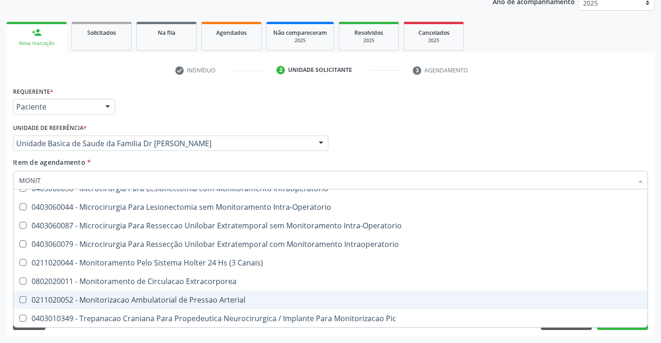
scroll to position [54, 0]
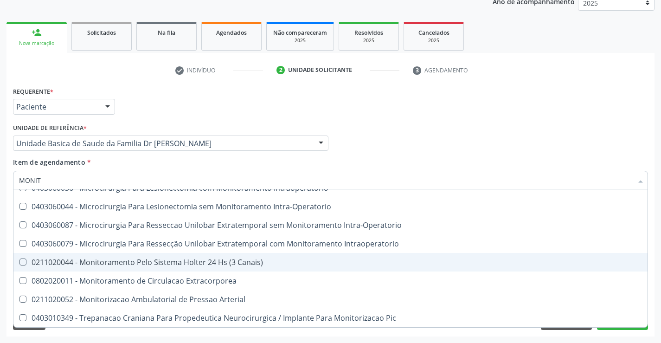
click at [256, 264] on div "0211020044 - Monitoramento Pelo Sistema Holter 24 Hs (3 Canais)" at bounding box center [330, 261] width 623 height 7
checkbox Canais\) "true"
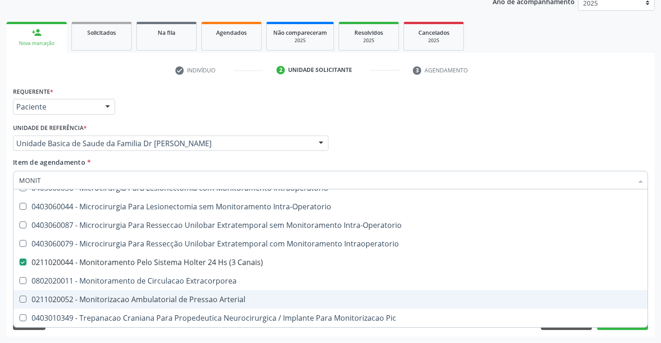
click at [234, 302] on div "0211020052 - Monitorizacao Ambulatorial de Pressao Arterial" at bounding box center [330, 299] width 623 height 7
checkbox Arterial "true"
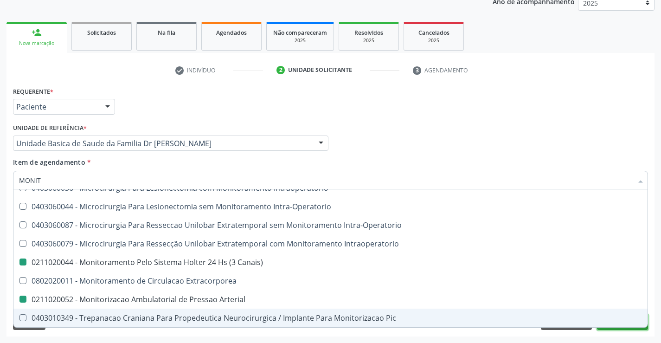
click at [633, 328] on button "Próximo" at bounding box center [622, 322] width 51 height 16
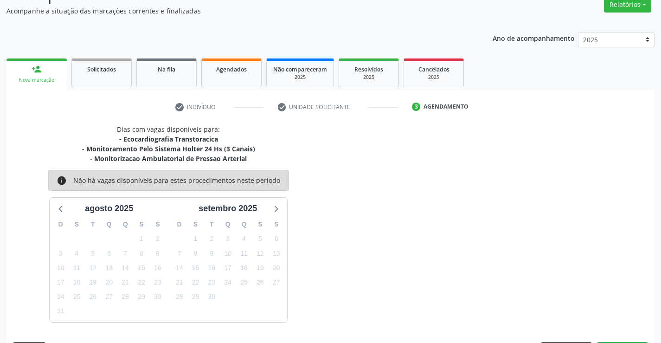
scroll to position [108, 0]
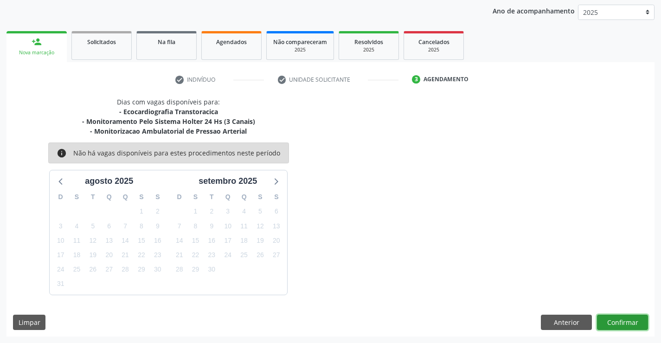
click at [626, 326] on button "Confirmar" at bounding box center [622, 323] width 51 height 16
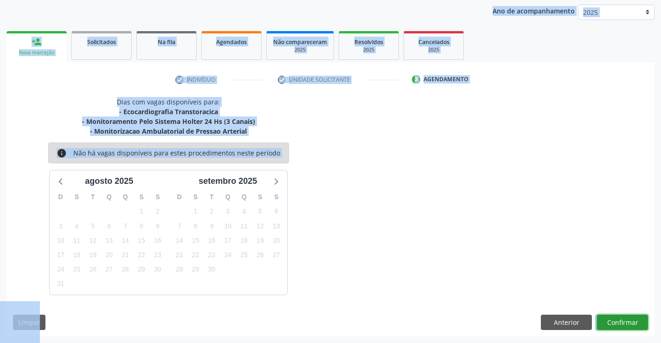
click at [623, 321] on button "Confirmar" at bounding box center [622, 323] width 51 height 16
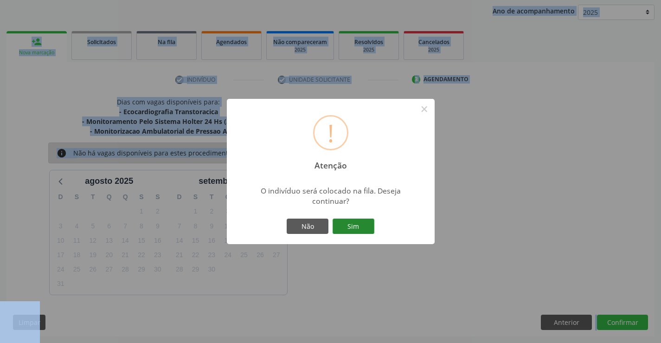
click at [357, 226] on button "Sim" at bounding box center [354, 227] width 42 height 16
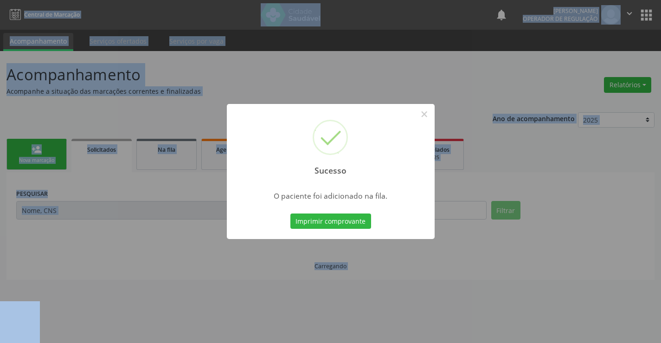
scroll to position [0, 0]
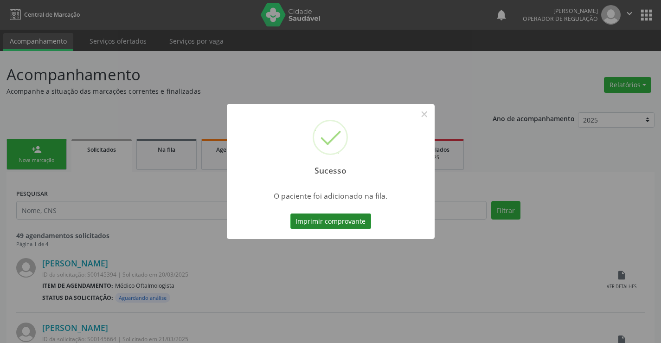
click at [342, 221] on button "Imprimir comprovante" at bounding box center [331, 221] width 81 height 16
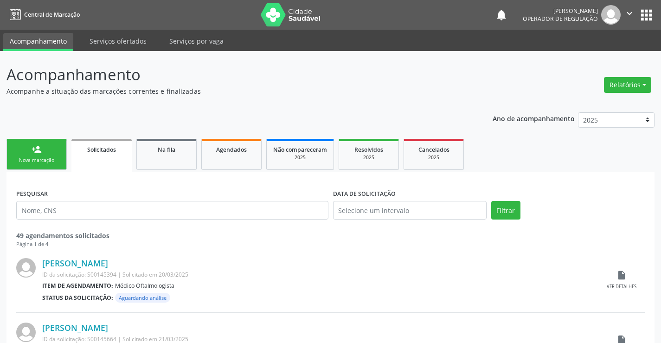
click at [34, 152] on div "person_add" at bounding box center [37, 149] width 10 height 10
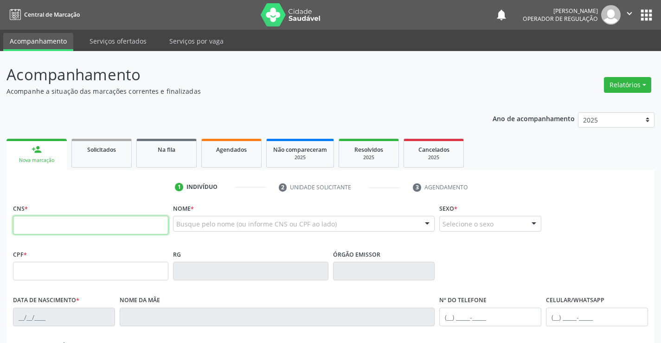
click at [47, 220] on input "text" at bounding box center [90, 225] width 155 height 19
click at [57, 225] on input "text" at bounding box center [90, 225] width 155 height 19
type input "700 1019 9227 1910"
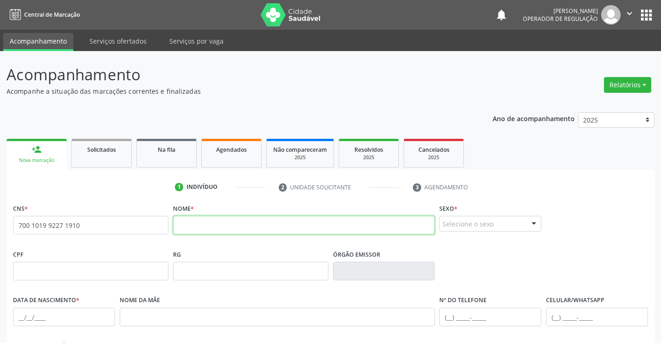
click at [229, 224] on input "text" at bounding box center [304, 225] width 262 height 19
click at [200, 226] on input "EVELIN MAVIE" at bounding box center [304, 225] width 262 height 19
type input "EVELYN MAVIE"
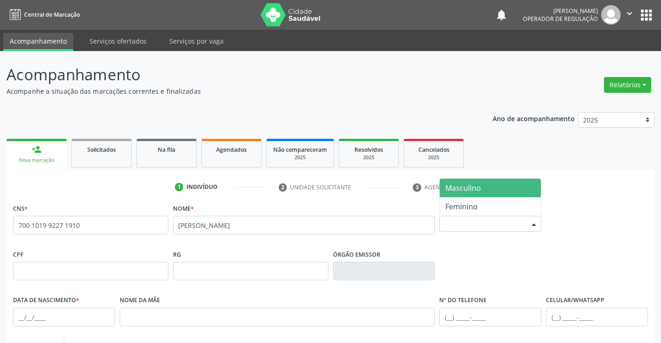
click at [505, 226] on div "Selecione o sexo" at bounding box center [490, 224] width 102 height 16
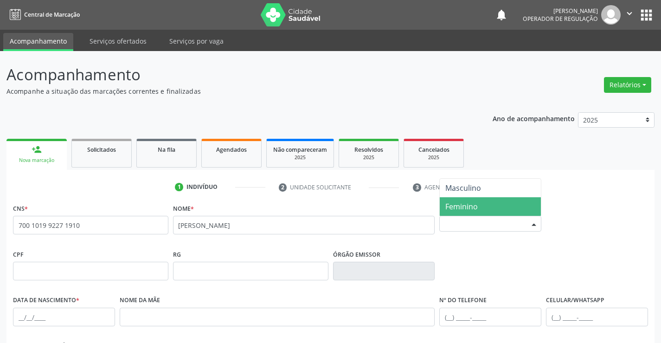
click at [485, 207] on span "Feminino" at bounding box center [490, 206] width 101 height 19
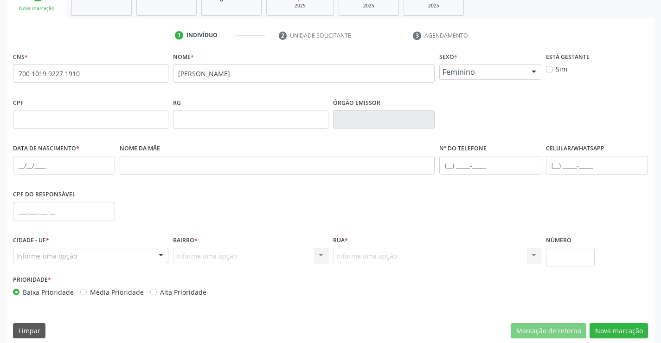
scroll to position [160, 0]
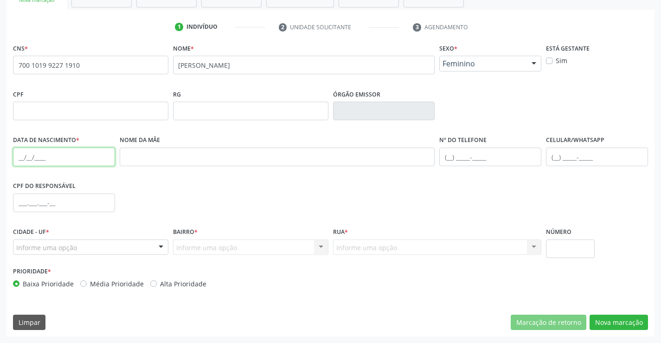
click at [71, 157] on input "text" at bounding box center [64, 157] width 102 height 19
type input "10/07/2025"
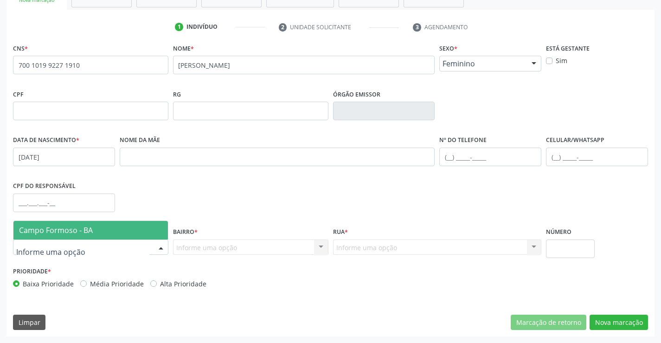
click at [83, 231] on span "Campo Formoso - BA" at bounding box center [56, 230] width 74 height 10
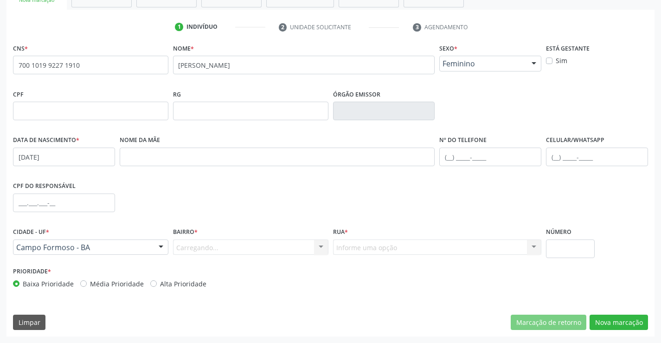
click at [204, 246] on div "Carregando... Nenhum resultado encontrado para: " " Nenhuma opção encontrada. D…" at bounding box center [250, 247] width 155 height 16
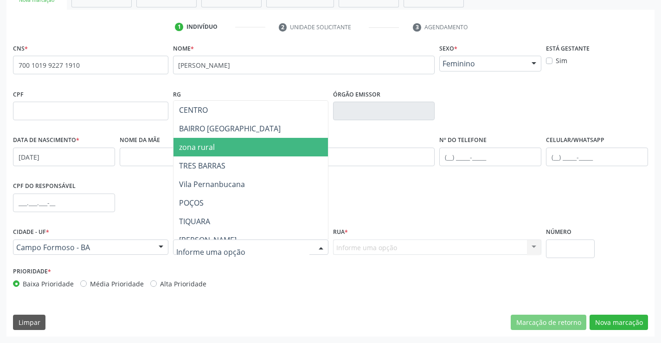
click at [227, 145] on span "zona rural" at bounding box center [274, 147] width 200 height 19
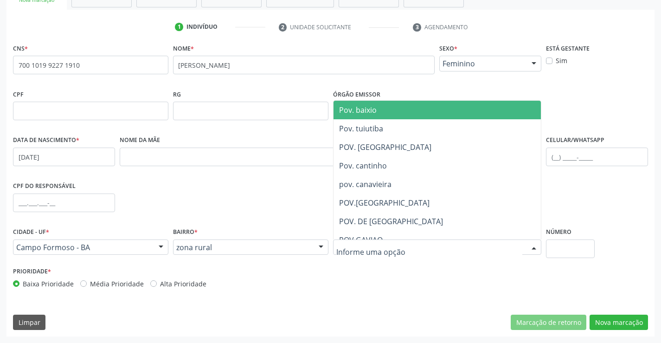
click at [428, 252] on div at bounding box center [437, 247] width 209 height 16
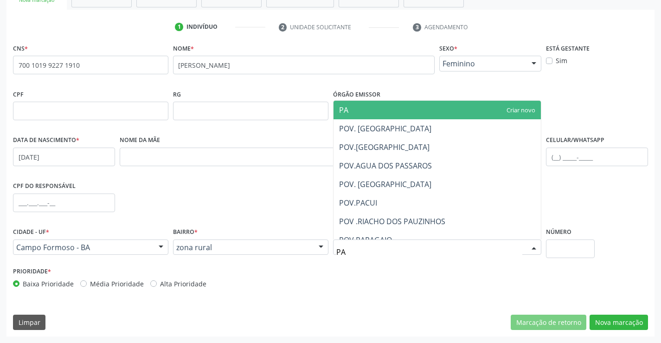
type input "PAU"
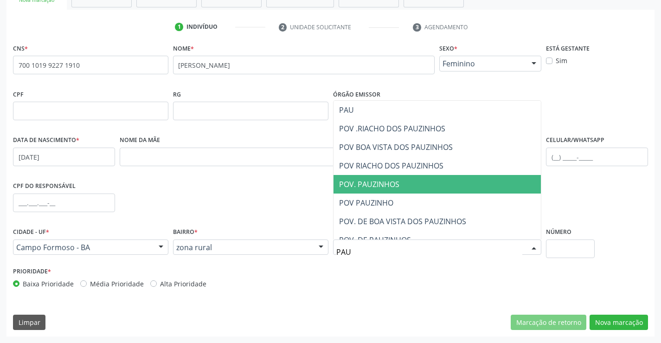
click at [394, 183] on span "POV. PAUZINHOS" at bounding box center [369, 184] width 60 height 10
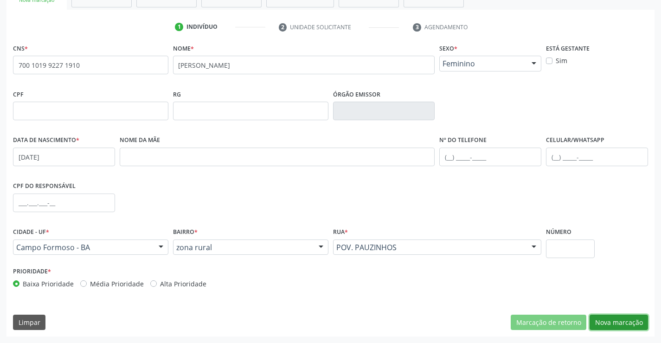
click at [618, 319] on button "Nova marcação" at bounding box center [619, 323] width 58 height 16
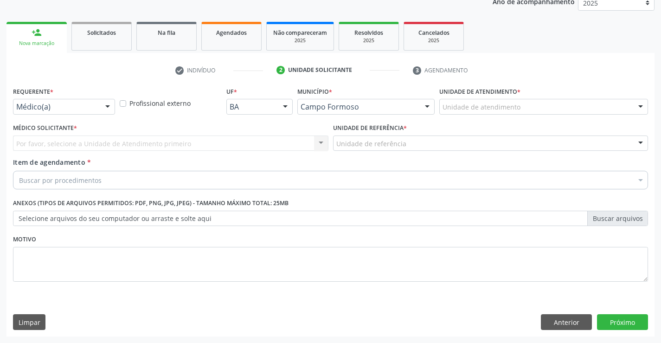
scroll to position [117, 0]
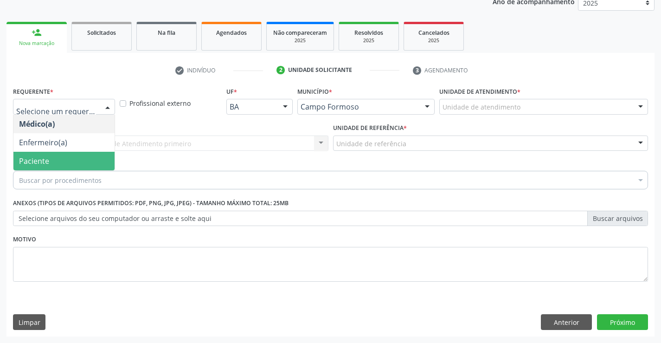
click at [62, 163] on span "Paciente" at bounding box center [63, 161] width 101 height 19
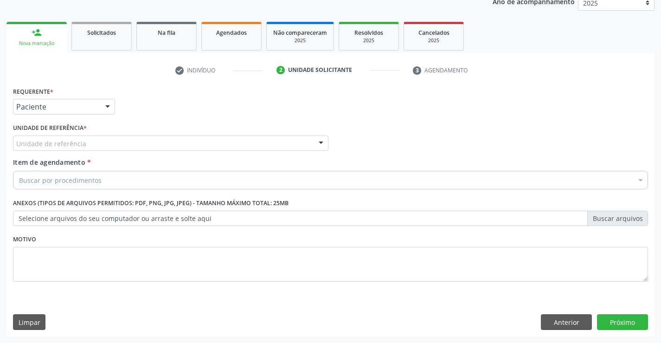
click at [85, 144] on div "Unidade de referência" at bounding box center [171, 144] width 316 height 16
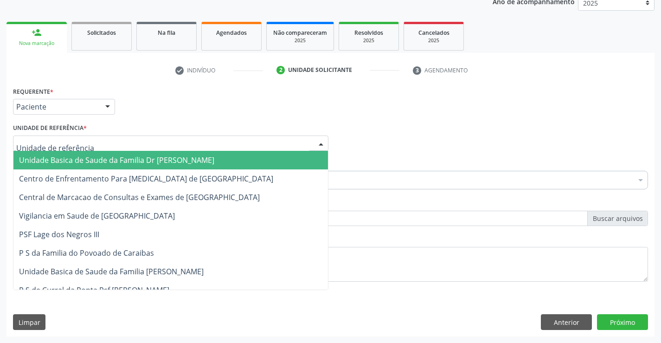
click at [79, 156] on span "Unidade Basica de Saude da Familia Dr [PERSON_NAME]" at bounding box center [116, 160] width 195 height 10
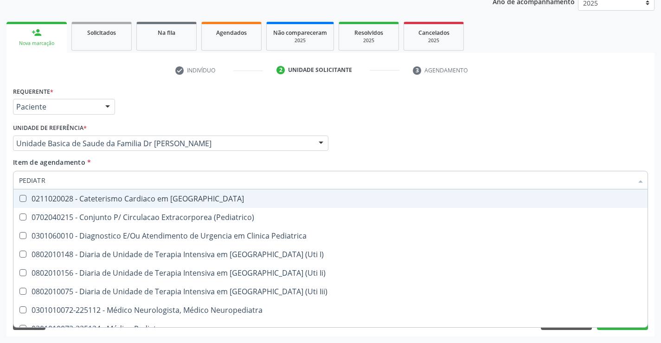
type input "PEDIATRA"
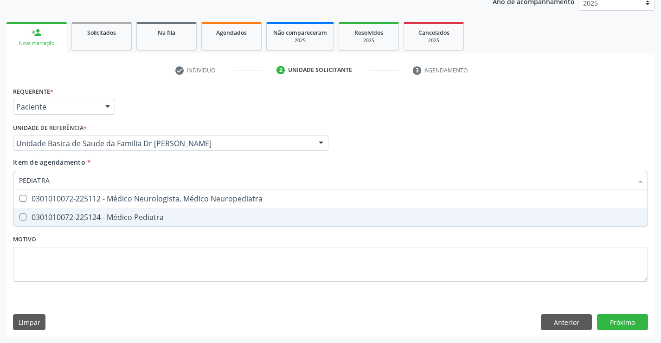
click at [111, 214] on div "0301010072-225124 - Médico Pediatra" at bounding box center [330, 216] width 623 height 7
checkbox Pediatra "true"
click at [619, 326] on div "Requerente * Paciente Médico(a) Enfermeiro(a) Paciente Nenhum resultado encontr…" at bounding box center [330, 210] width 648 height 252
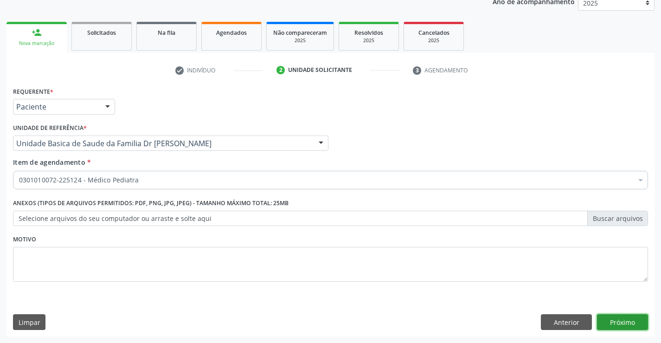
click at [615, 324] on button "Próximo" at bounding box center [622, 322] width 51 height 16
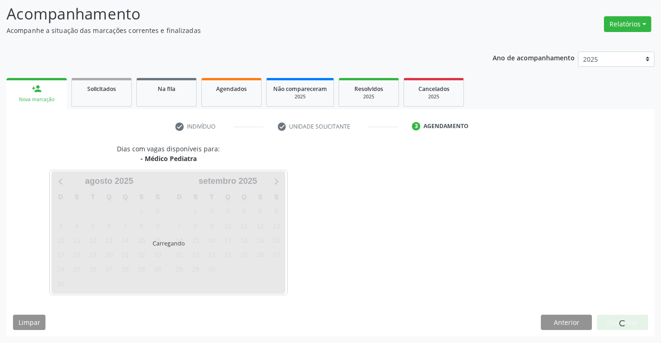
scroll to position [61, 0]
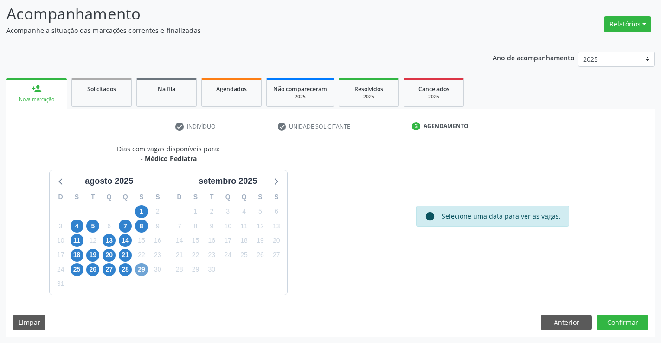
click at [146, 271] on span "29" at bounding box center [141, 269] width 13 height 13
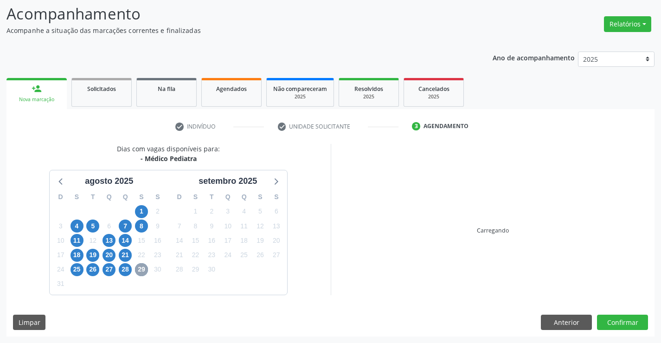
click at [146, 271] on span "29" at bounding box center [141, 269] width 13 height 13
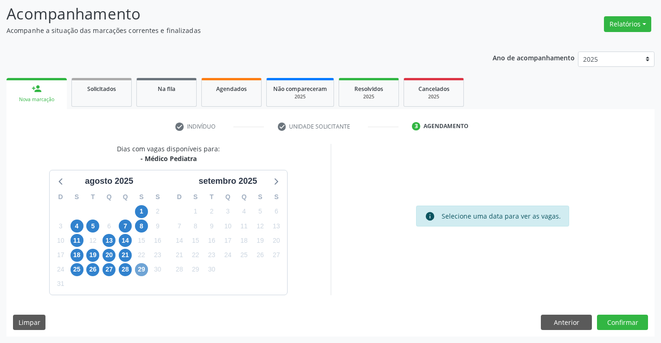
click at [143, 271] on span "29" at bounding box center [141, 269] width 13 height 13
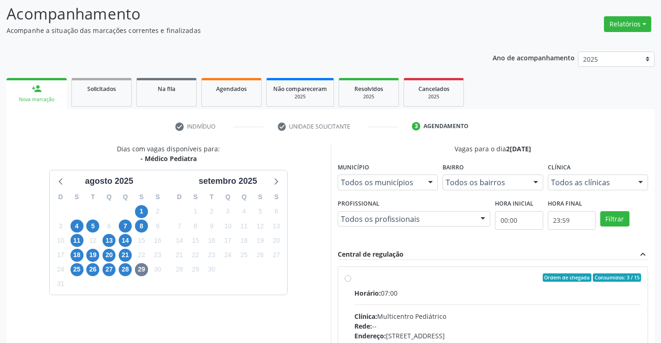
click at [355, 278] on label "Ordem de chegada Consumidos: 3 / 15 Horário: 07:00 Clínica: Multicentro Pediátr…" at bounding box center [498, 344] width 287 height 142
click at [349, 278] on input "Ordem de chegada Consumidos: 3 / 15 Horário: 07:00 Clínica: Multicentro Pediátr…" at bounding box center [348, 277] width 6 height 8
radio input "true"
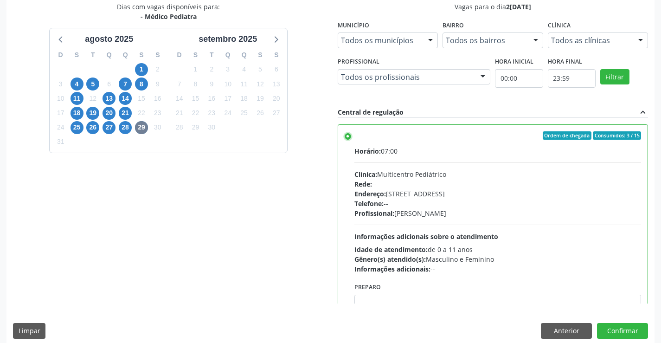
scroll to position [205, 0]
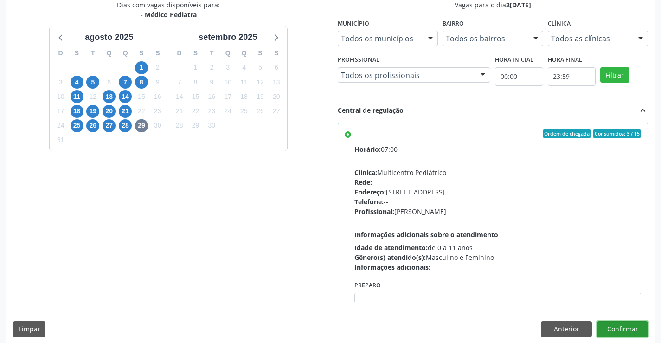
click at [626, 328] on button "Confirmar" at bounding box center [622, 329] width 51 height 16
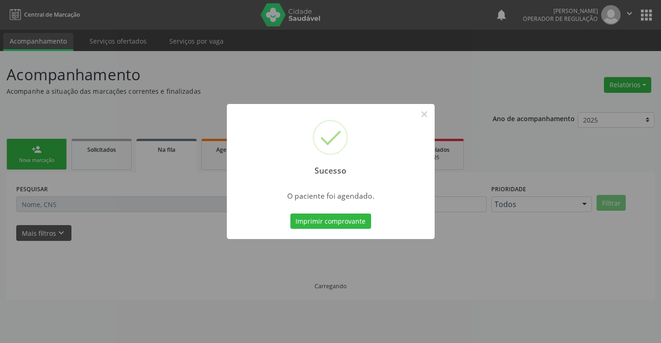
scroll to position [0, 0]
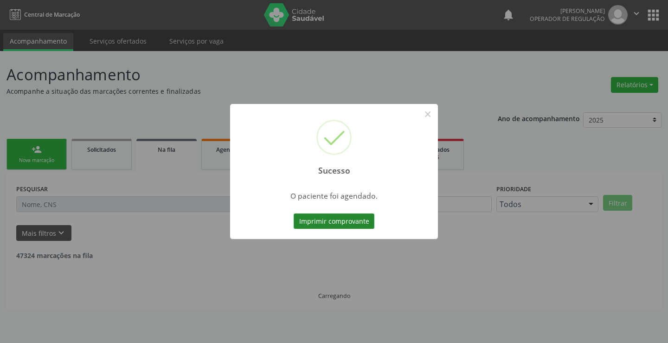
click at [338, 220] on button "Imprimir comprovante" at bounding box center [334, 221] width 81 height 16
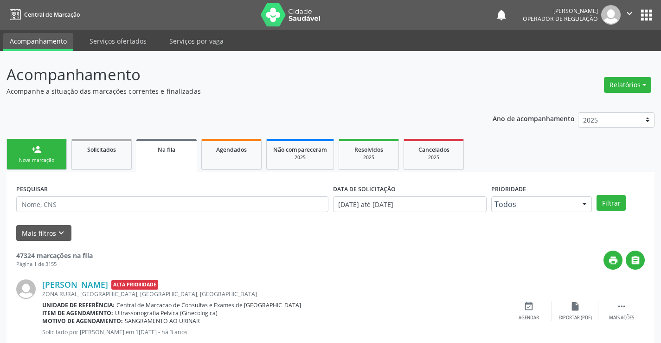
click at [50, 155] on link "person_add Nova marcação" at bounding box center [36, 154] width 60 height 31
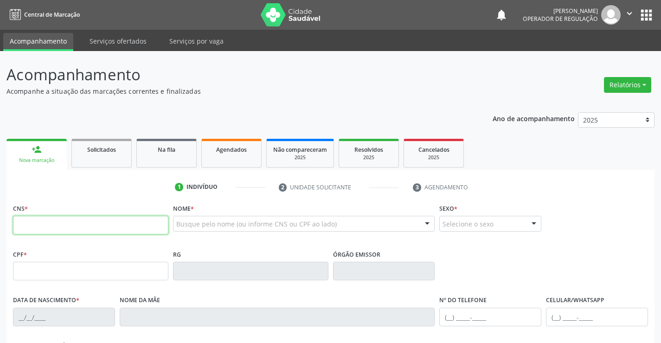
click at [51, 227] on input "text" at bounding box center [90, 225] width 155 height 19
type input "704 2092 6064 4688"
type input "25/08/1965"
type input "Marcelina Maria Nunes"
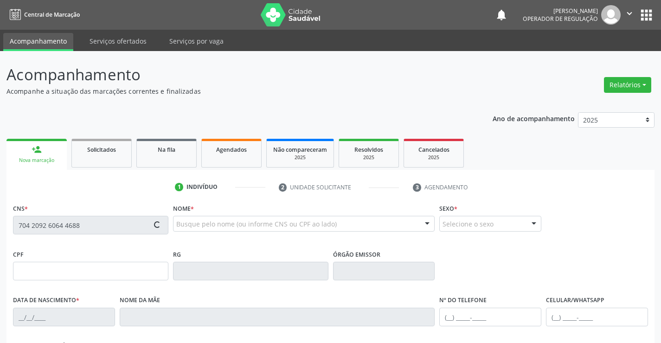
type input "(87) 8811-8031"
type input "S/N"
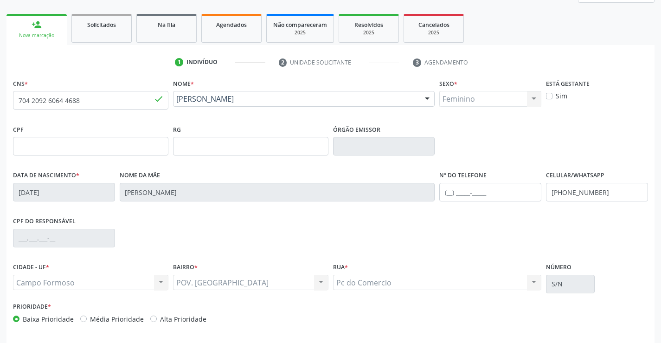
scroll to position [139, 0]
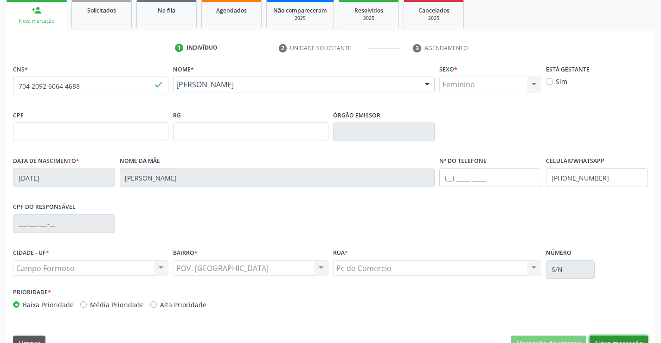
click at [604, 336] on button "Nova marcação" at bounding box center [619, 344] width 58 height 16
click at [0, 0] on div "Requerente * Médico(a) Médico(a) Enfermeiro(a) Paciente Nenhum resultado encont…" at bounding box center [0, 0] width 0 height 0
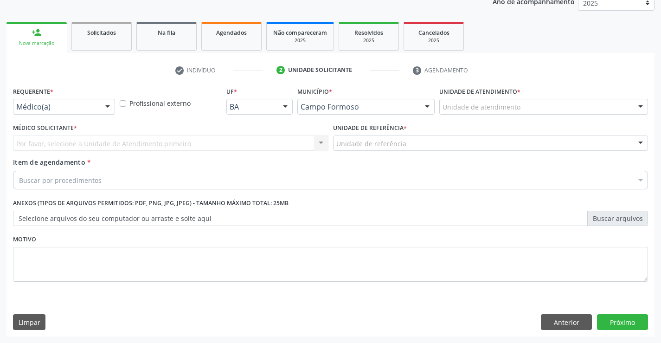
scroll to position [117, 0]
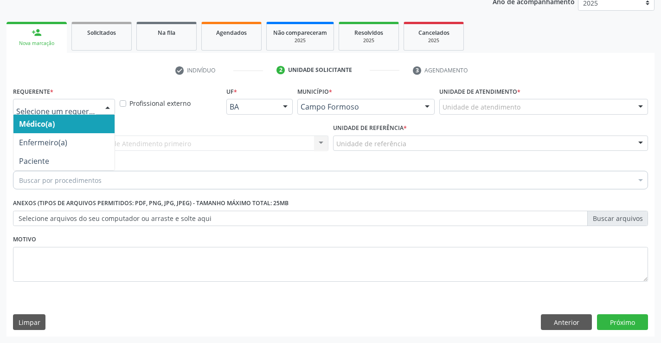
click at [68, 101] on div at bounding box center [64, 107] width 102 height 16
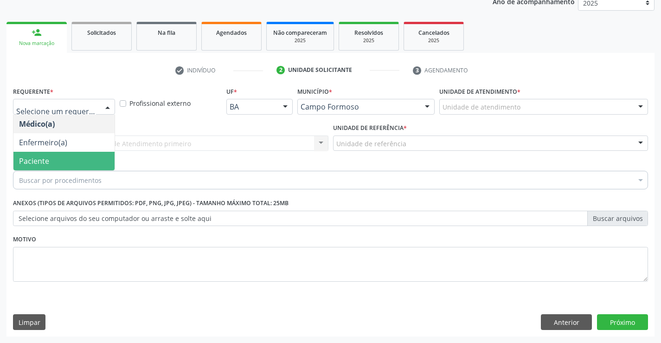
click at [53, 158] on span "Paciente" at bounding box center [63, 161] width 101 height 19
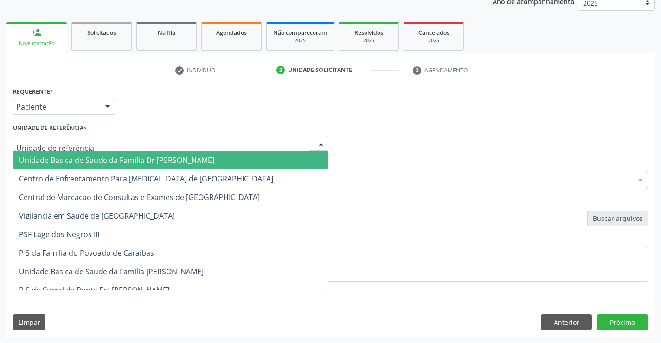
click at [78, 156] on span "Unidade Basica de Saude da Familia Dr Paulo Sudre" at bounding box center [116, 160] width 195 height 10
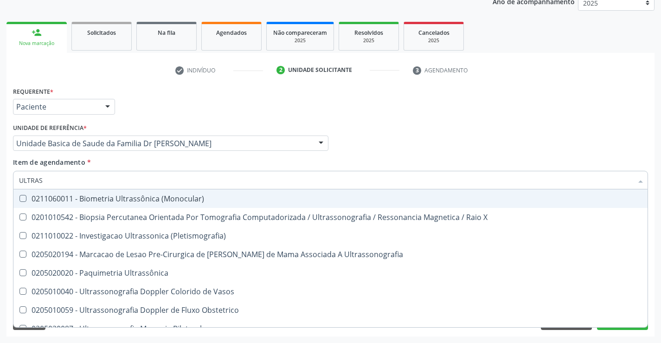
type input "ULTRASS"
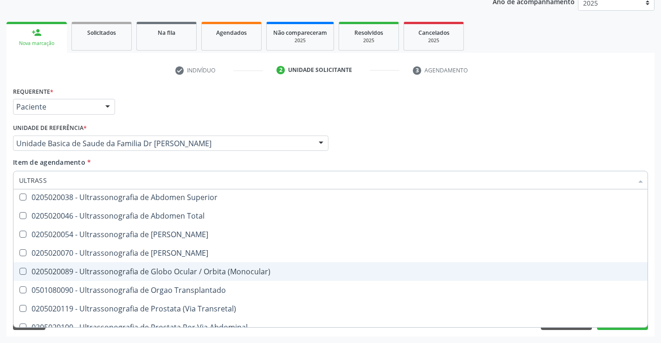
scroll to position [196, 0]
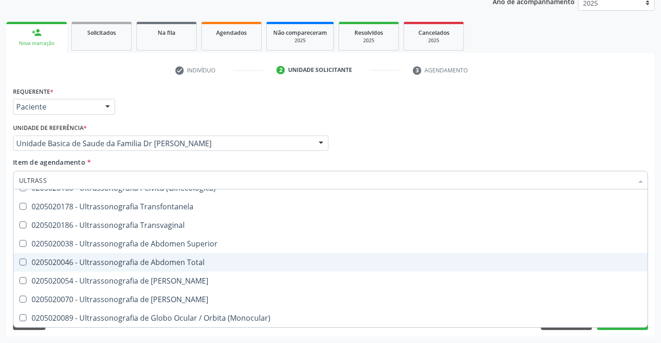
click at [204, 267] on span "0205020046 - Ultrassonografia de Abdomen Total" at bounding box center [330, 262] width 634 height 19
click at [204, 263] on div "0205020046 - Ultrassonografia de Abdomen Total" at bounding box center [330, 261] width 623 height 7
click at [187, 263] on div "0205020046 - Ultrassonografia de Abdomen Total" at bounding box center [330, 261] width 623 height 7
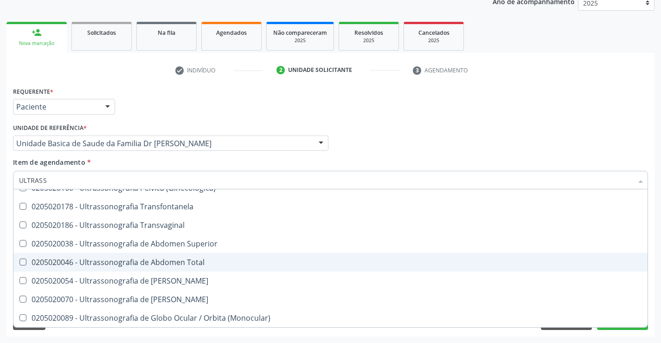
checkbox Total "true"
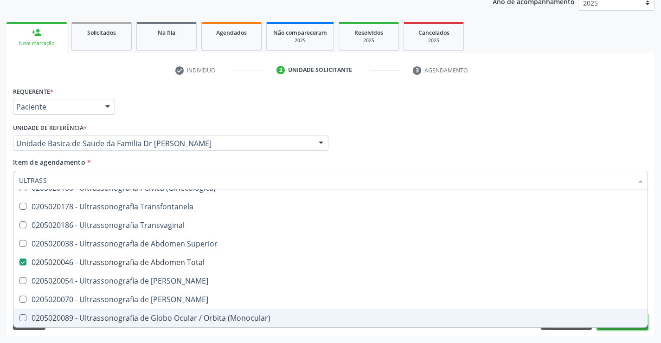
click at [616, 329] on button "Próximo" at bounding box center [622, 322] width 51 height 16
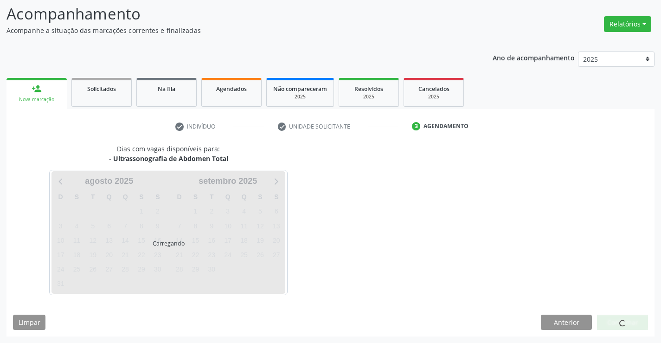
scroll to position [0, 0]
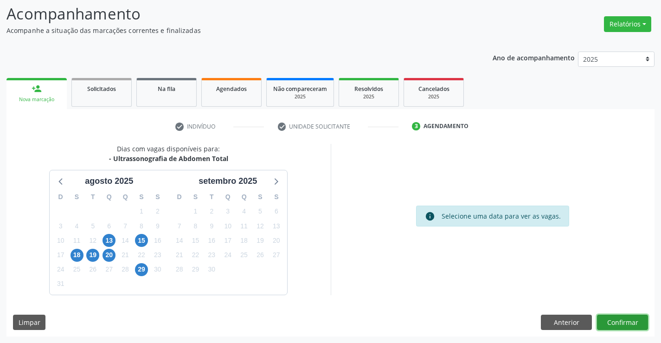
click at [616, 323] on button "Confirmar" at bounding box center [622, 323] width 51 height 16
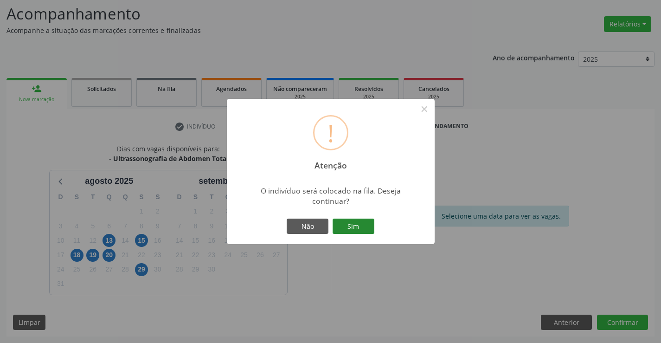
click at [359, 228] on button "Sim" at bounding box center [354, 227] width 42 height 16
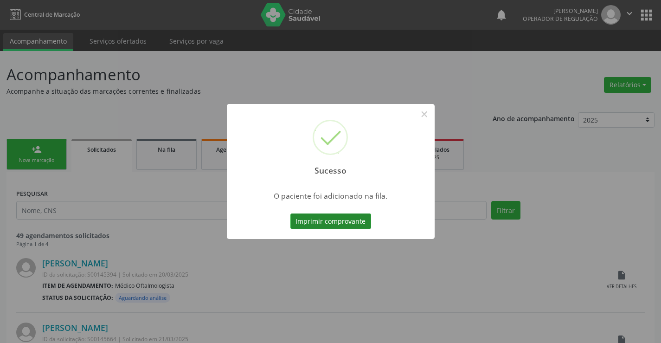
click at [359, 225] on button "Imprimir comprovante" at bounding box center [331, 221] width 81 height 16
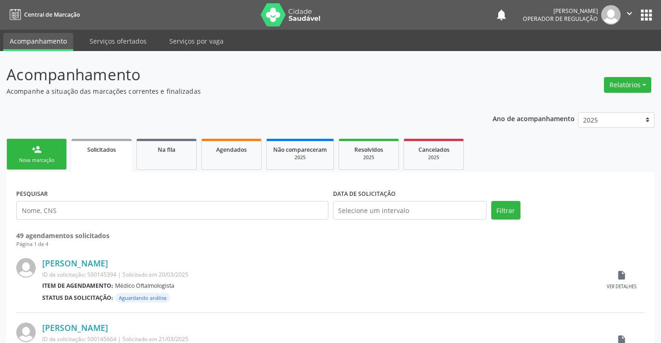
click at [52, 154] on link "person_add Nova marcação" at bounding box center [36, 154] width 60 height 31
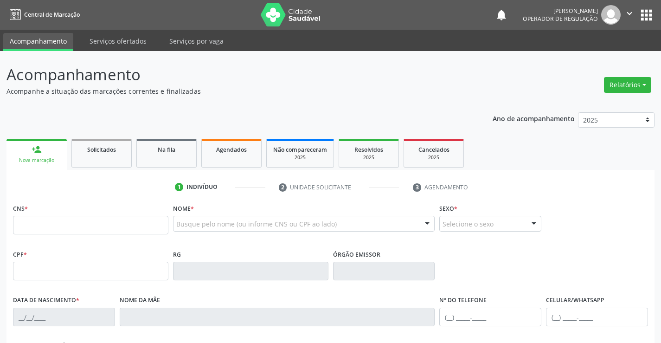
click at [67, 214] on div "CNS *" at bounding box center [90, 217] width 155 height 33
click at [68, 225] on input "text" at bounding box center [90, 225] width 155 height 19
type input "700 1049 7497 1712"
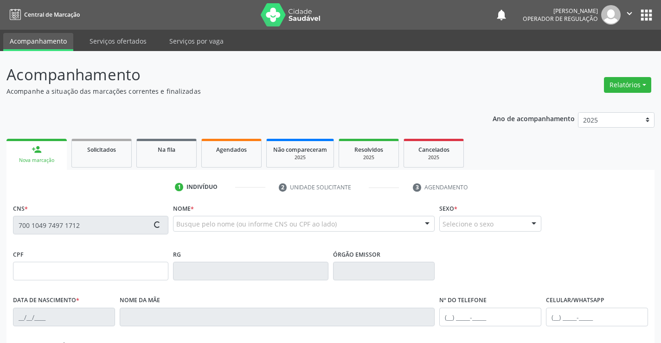
type input "861.478.215-20"
type input "1579627331"
type input "29/12/1996"
type input "(74) 99996-6422"
type input "S/N"
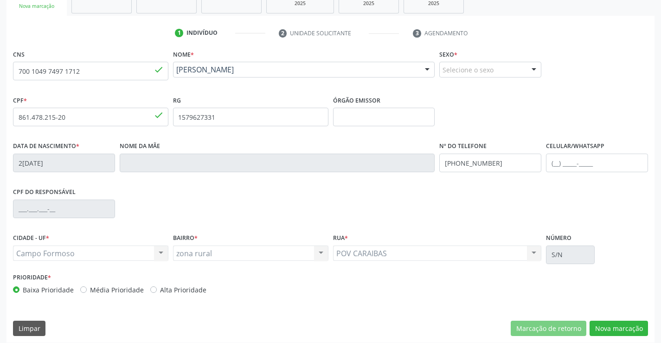
scroll to position [160, 0]
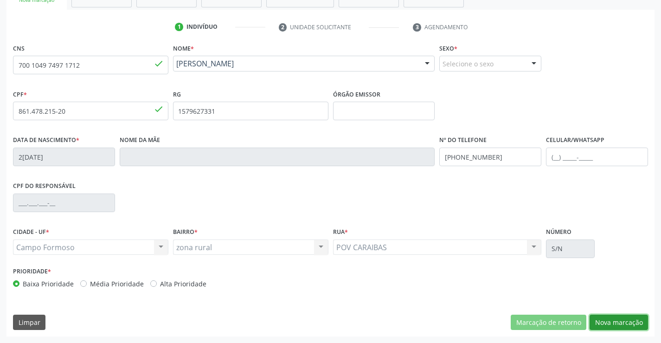
click at [619, 326] on button "Nova marcação" at bounding box center [619, 323] width 58 height 16
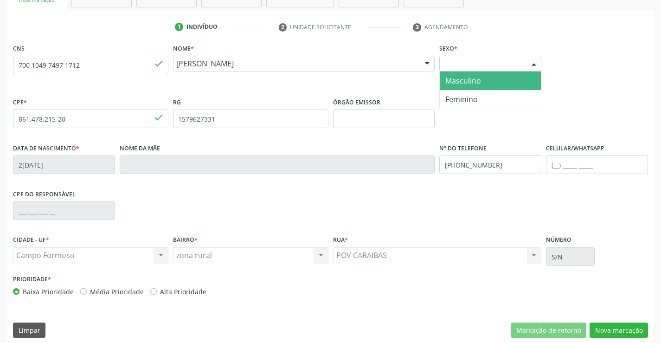
click at [497, 65] on div "Selecione o sexo" at bounding box center [490, 64] width 102 height 16
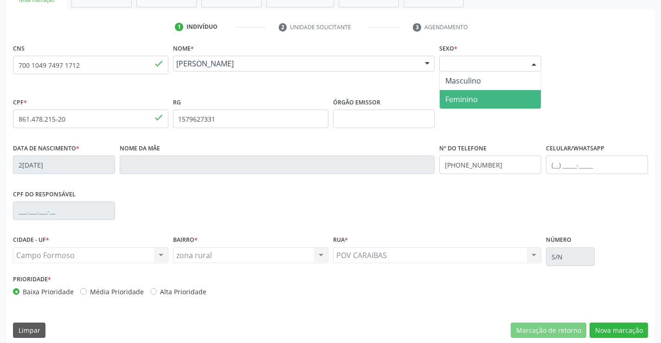
click at [488, 98] on span "Feminino" at bounding box center [490, 99] width 101 height 19
click at [488, 98] on div "CPF * 861.478.215-20 done RG 1579627331 Órgão emissor" at bounding box center [331, 119] width 640 height 46
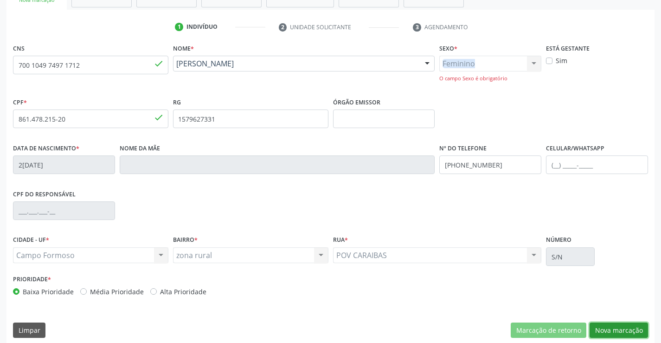
click at [621, 330] on button "Nova marcação" at bounding box center [619, 331] width 58 height 16
click at [0, 0] on div "Requerente * Médico(a) Médico(a) Enfermeiro(a) Paciente Nenhum resultado encont…" at bounding box center [0, 0] width 0 height 0
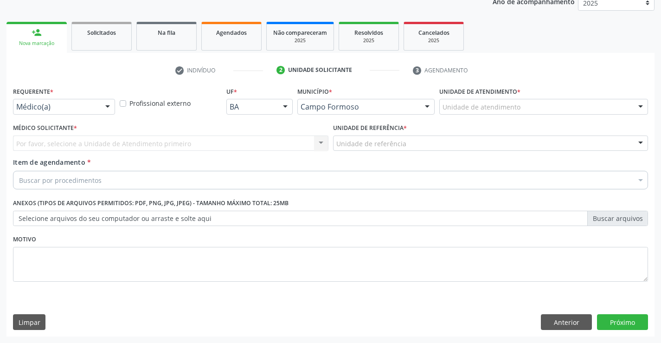
scroll to position [117, 0]
click at [16, 106] on input "text" at bounding box center [16, 111] width 0 height 19
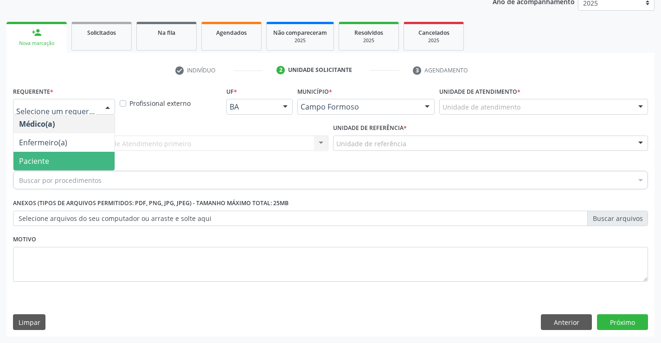
click at [71, 162] on span "Paciente" at bounding box center [63, 161] width 101 height 19
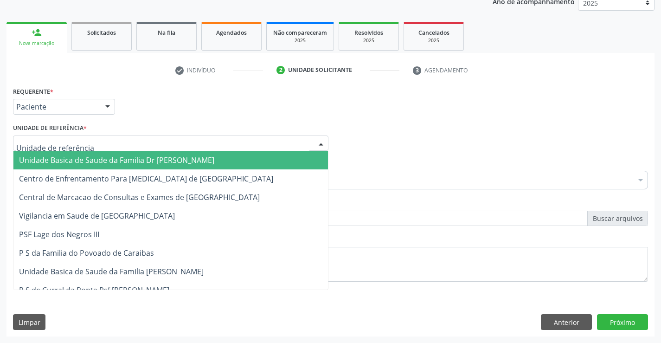
click at [81, 156] on span "Unidade Basica de Saude da Familia Dr Paulo Sudre" at bounding box center [116, 160] width 195 height 10
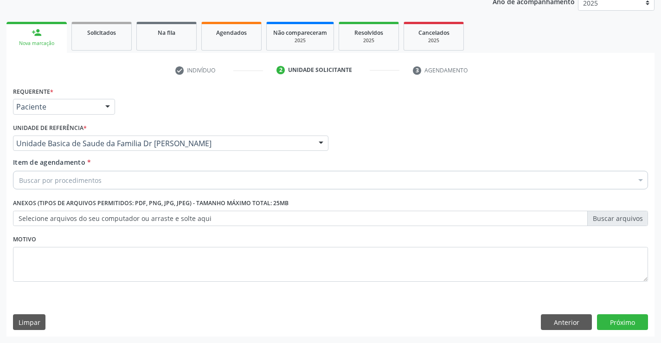
click at [19, 176] on input "Item de agendamento *" at bounding box center [19, 180] width 0 height 19
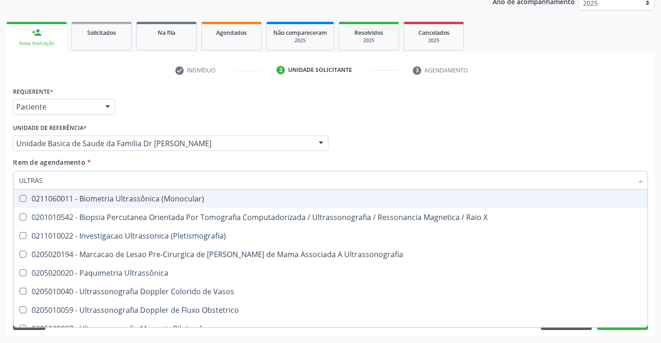
type input "ULTRASS"
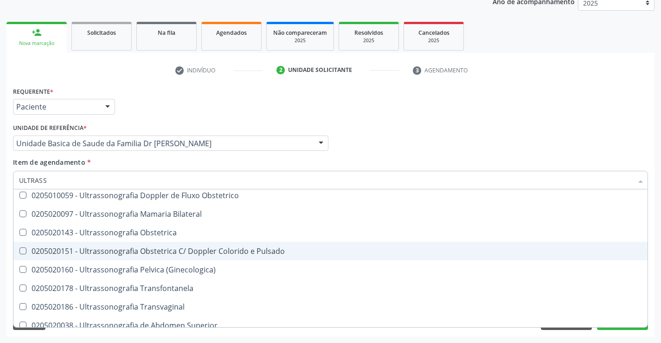
scroll to position [93, 0]
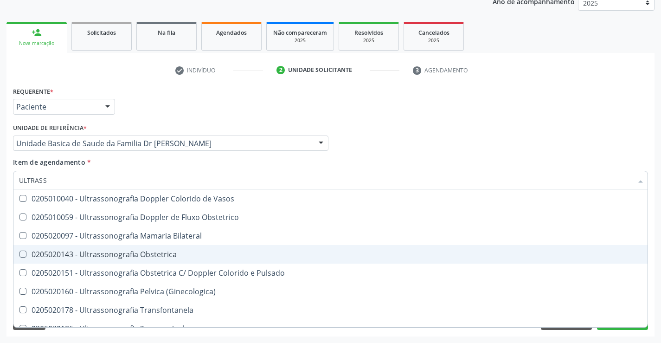
click at [188, 255] on div "0205020143 - Ultrassonografia Obstetrica" at bounding box center [330, 254] width 623 height 7
checkbox Obstetrica "true"
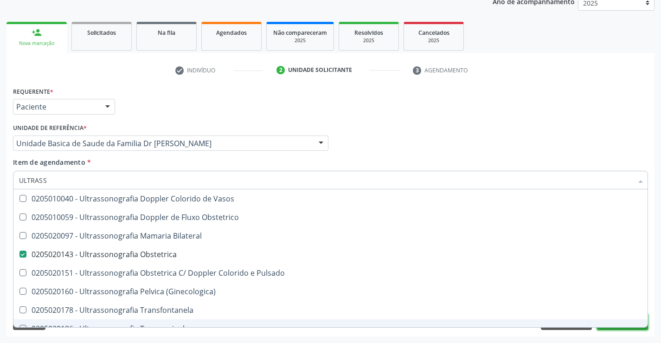
click at [620, 328] on button "Próximo" at bounding box center [622, 322] width 51 height 16
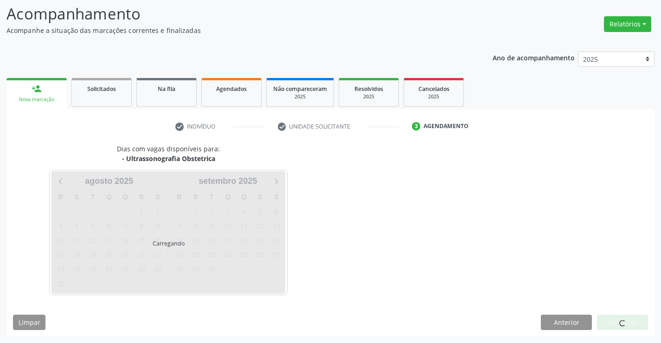
scroll to position [0, 0]
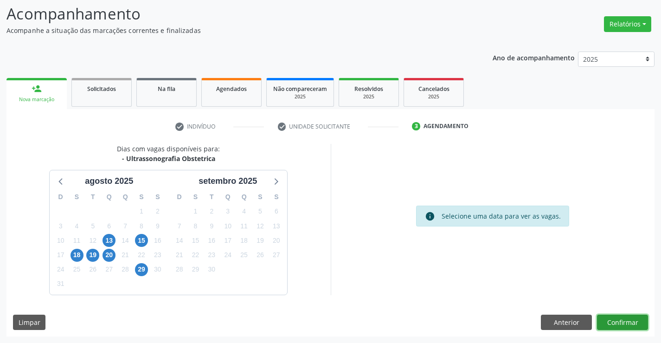
click at [622, 323] on button "Confirmar" at bounding box center [622, 323] width 51 height 16
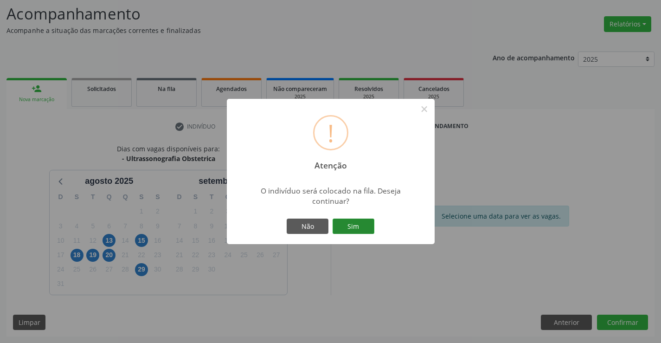
click at [354, 223] on button "Sim" at bounding box center [354, 227] width 42 height 16
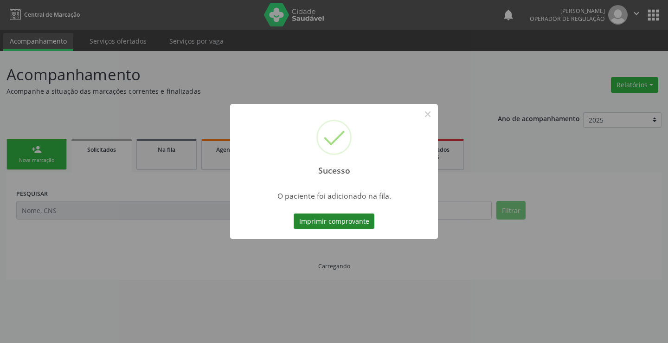
click at [335, 217] on button "Imprimir comprovante" at bounding box center [334, 221] width 81 height 16
